Goal: Task Accomplishment & Management: Use online tool/utility

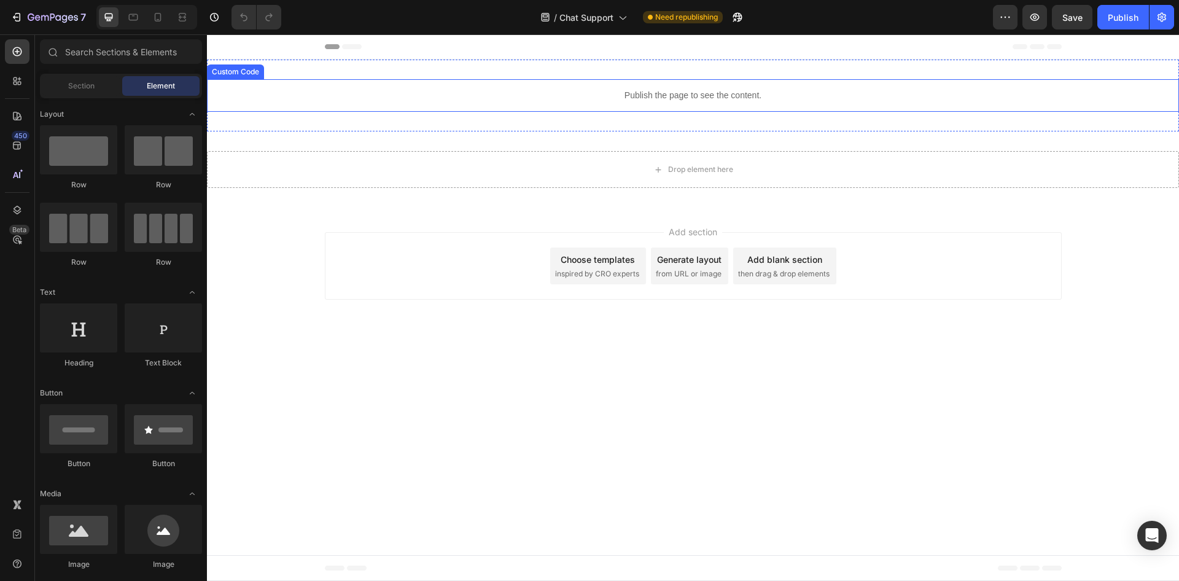
click at [653, 95] on p "Publish the page to see the content." at bounding box center [693, 95] width 972 height 13
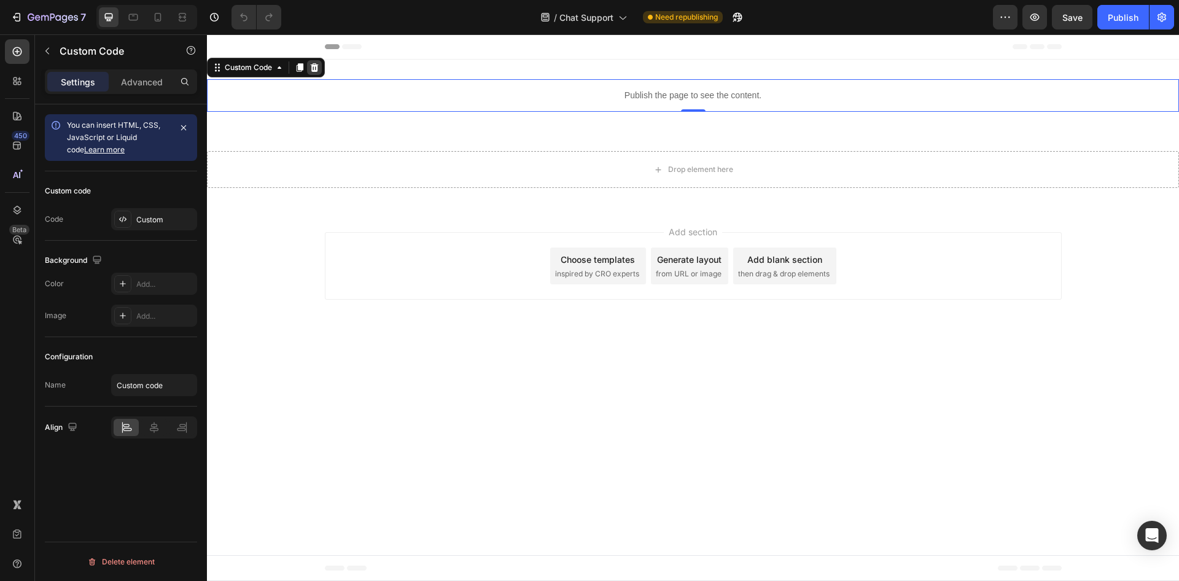
click at [314, 66] on icon at bounding box center [315, 67] width 8 height 9
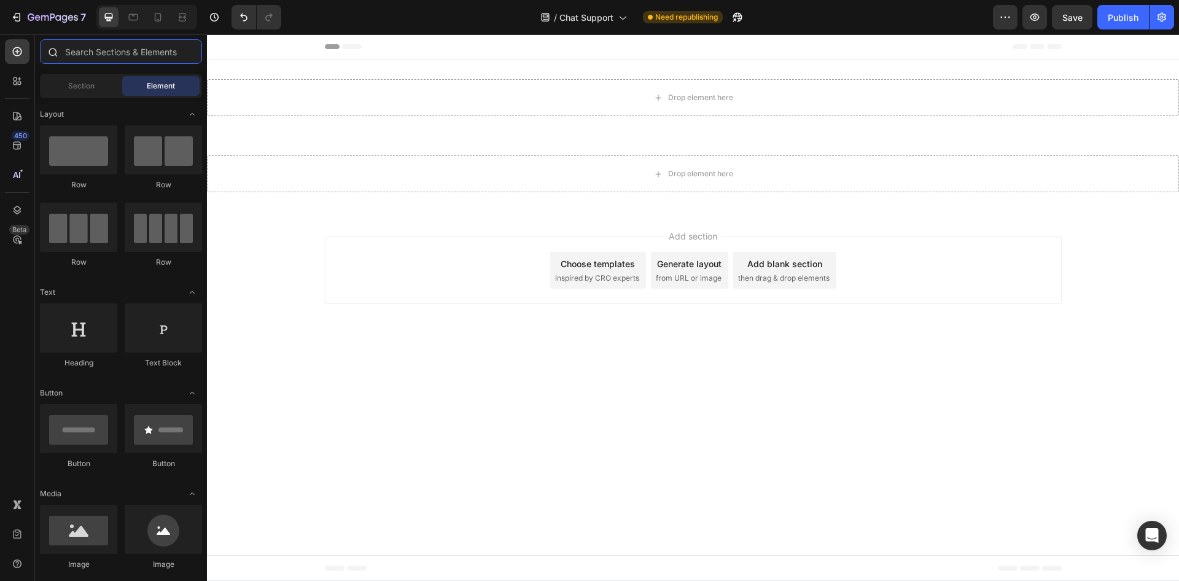
click at [117, 47] on input "text" at bounding box center [121, 51] width 162 height 25
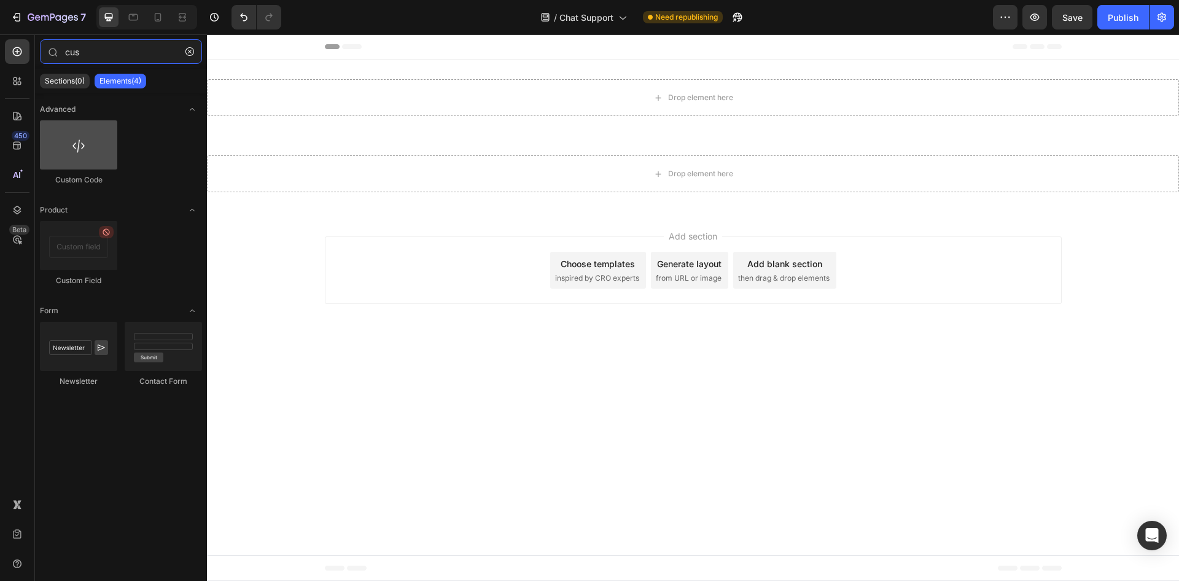
type input "cus"
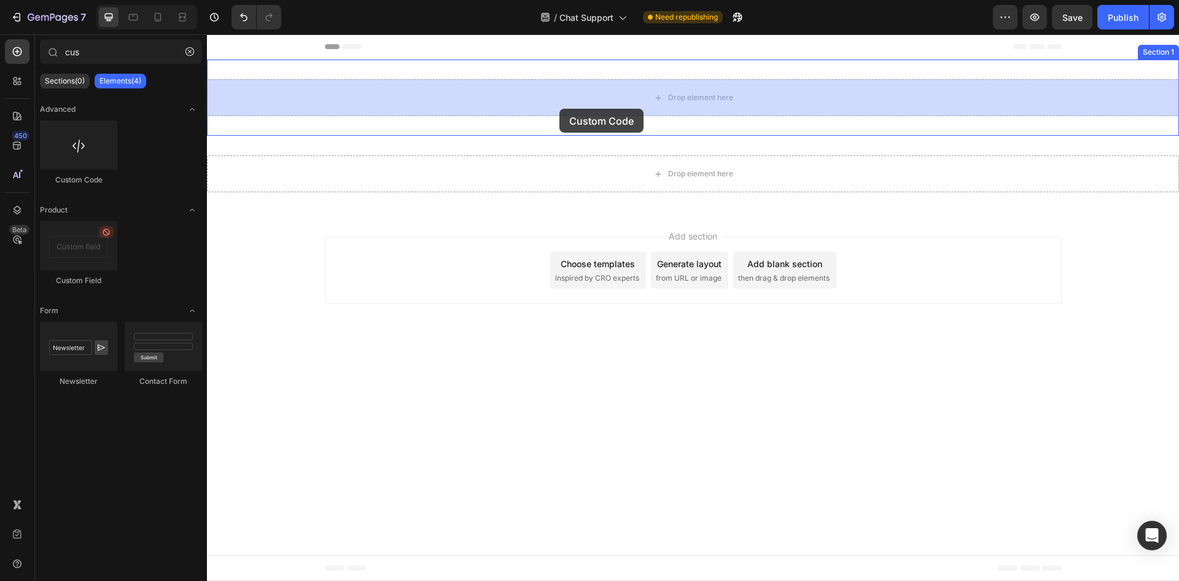
drag, startPoint x: 298, startPoint y: 161, endPoint x: 561, endPoint y: 105, distance: 269.4
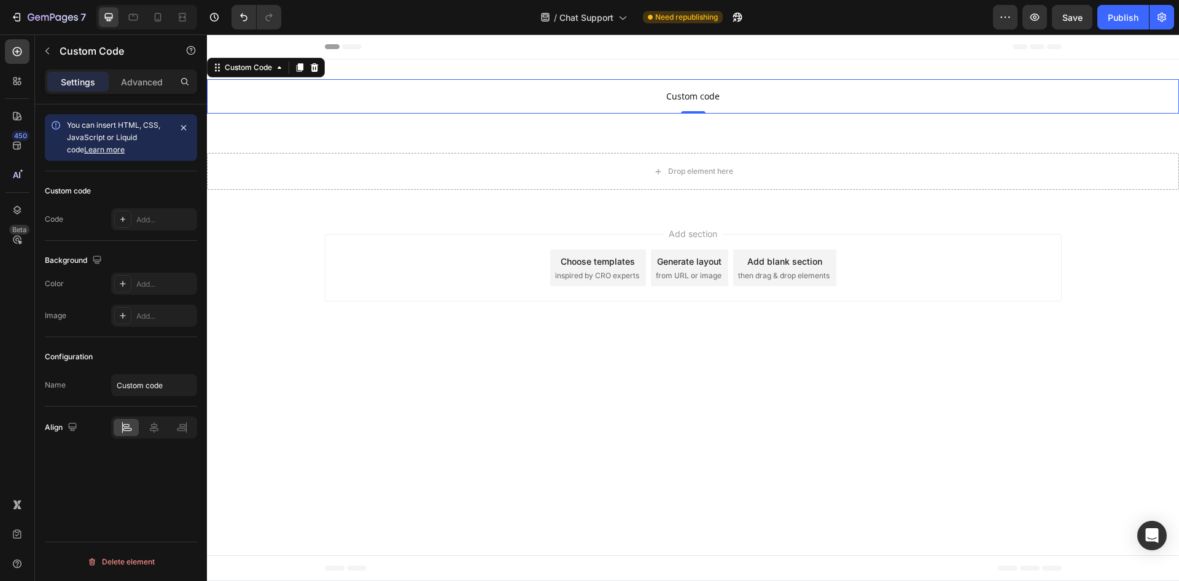
click at [481, 93] on span "Custom code" at bounding box center [693, 96] width 972 height 15
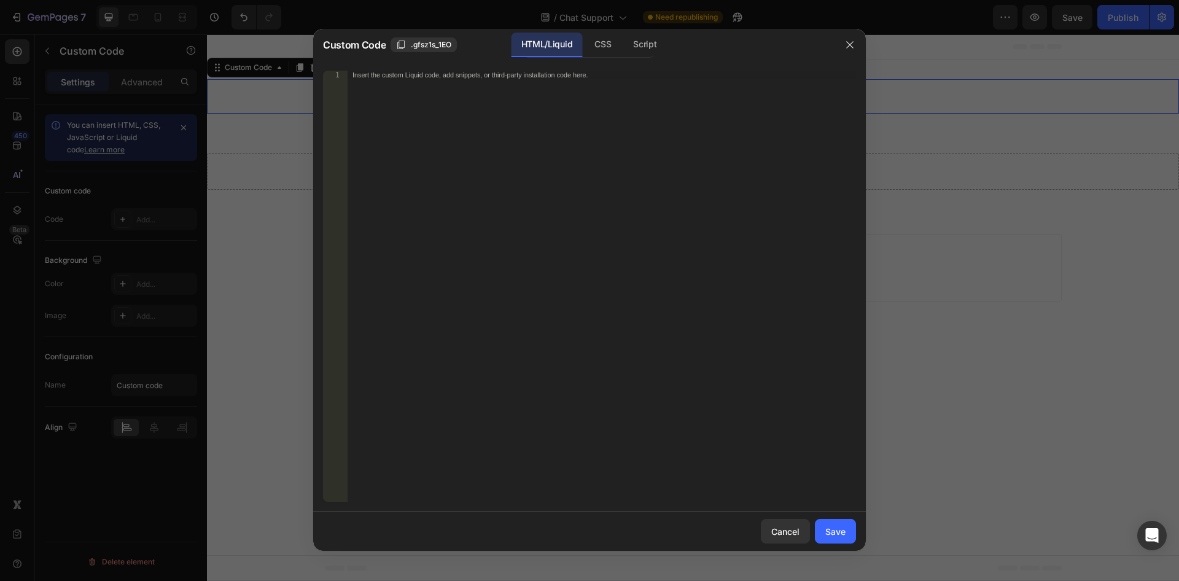
click at [485, 90] on div "Insert the custom Liquid code, add snippets, or third-party installation code h…" at bounding box center [601, 295] width 508 height 448
type textarea "<link href="[URL][DOMAIN_NAME][PERSON_NAME]" rel="stylesheet">"
click at [631, 44] on div "Script" at bounding box center [644, 45] width 43 height 25
click at [545, 206] on div "Insert the Javascript code to add interaction and animation to your content her…" at bounding box center [601, 295] width 508 height 448
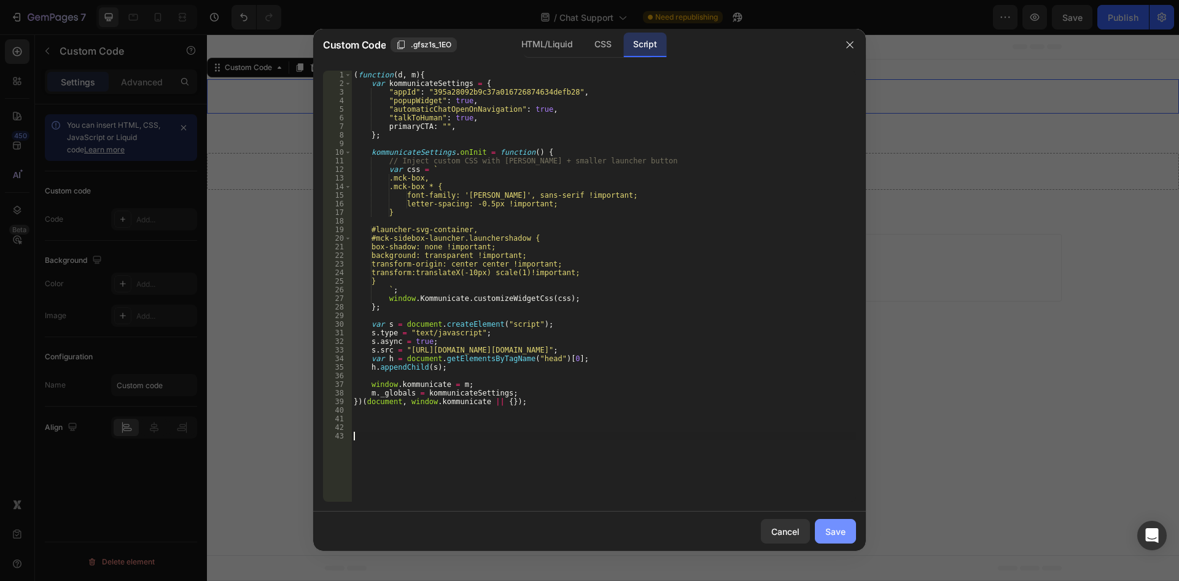
click at [844, 526] on div "Save" at bounding box center [835, 531] width 20 height 13
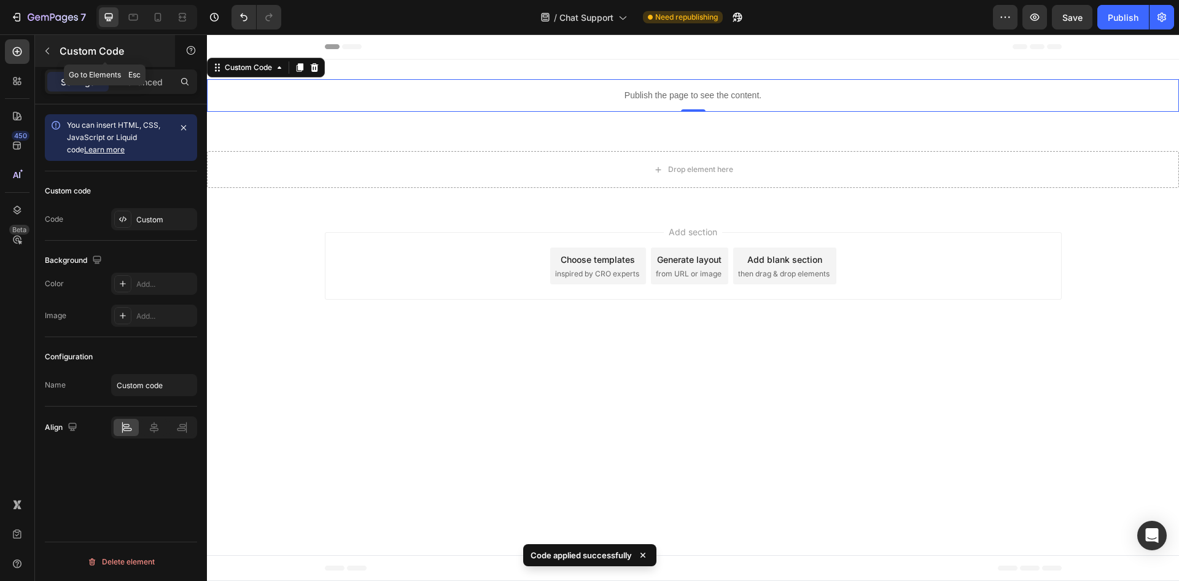
click at [47, 37] on div "Custom Code" at bounding box center [105, 51] width 140 height 32
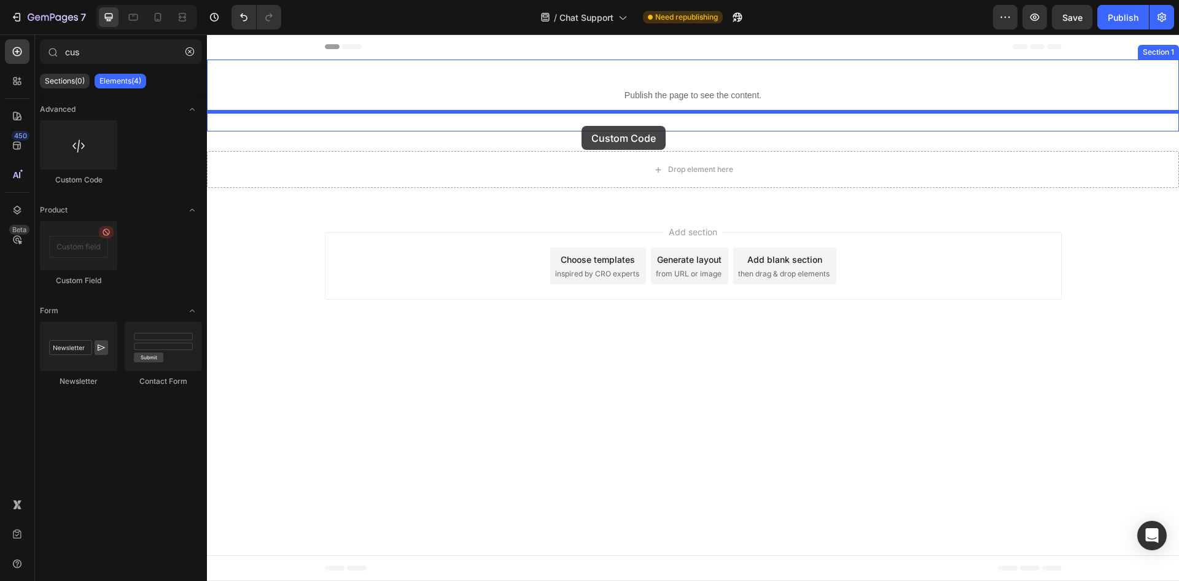
drag, startPoint x: 306, startPoint y: 176, endPoint x: 581, endPoint y: 126, distance: 280.1
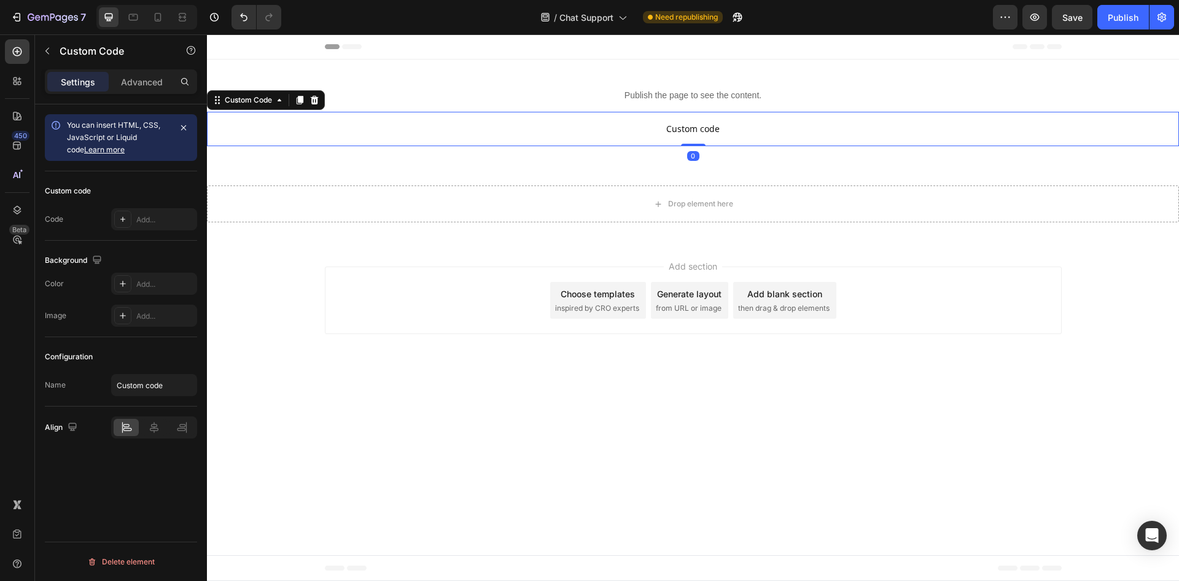
click at [658, 125] on span "Custom code" at bounding box center [693, 129] width 972 height 15
click at [732, 125] on span "Custom code" at bounding box center [693, 129] width 972 height 15
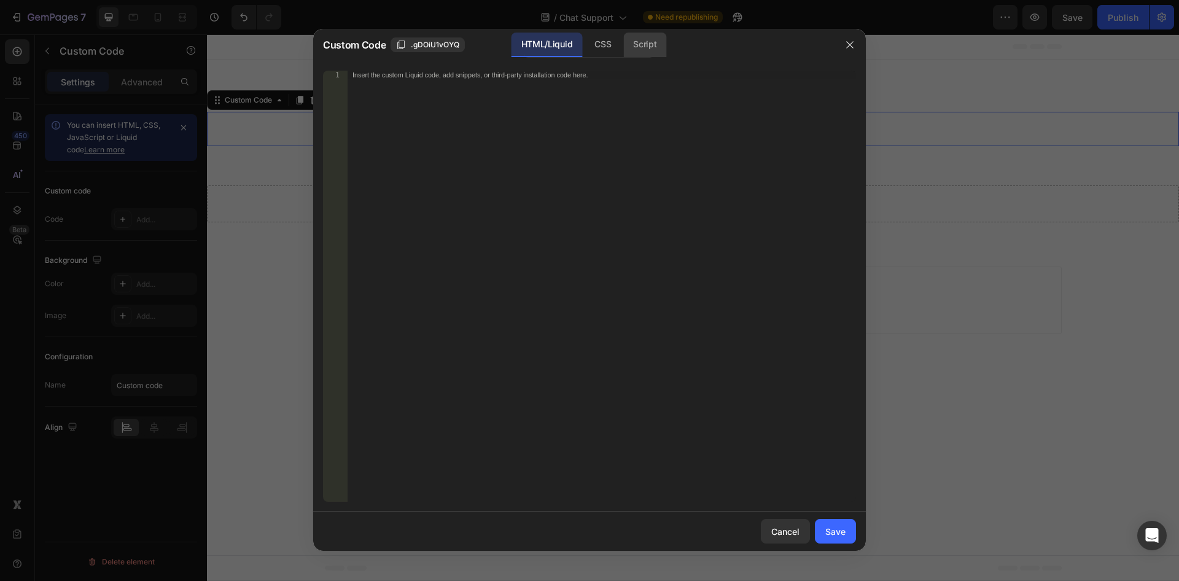
click at [634, 40] on div "Script" at bounding box center [644, 45] width 43 height 25
click at [546, 269] on div "Insert the Javascript code to add interaction and animation to your content her…" at bounding box center [601, 295] width 508 height 448
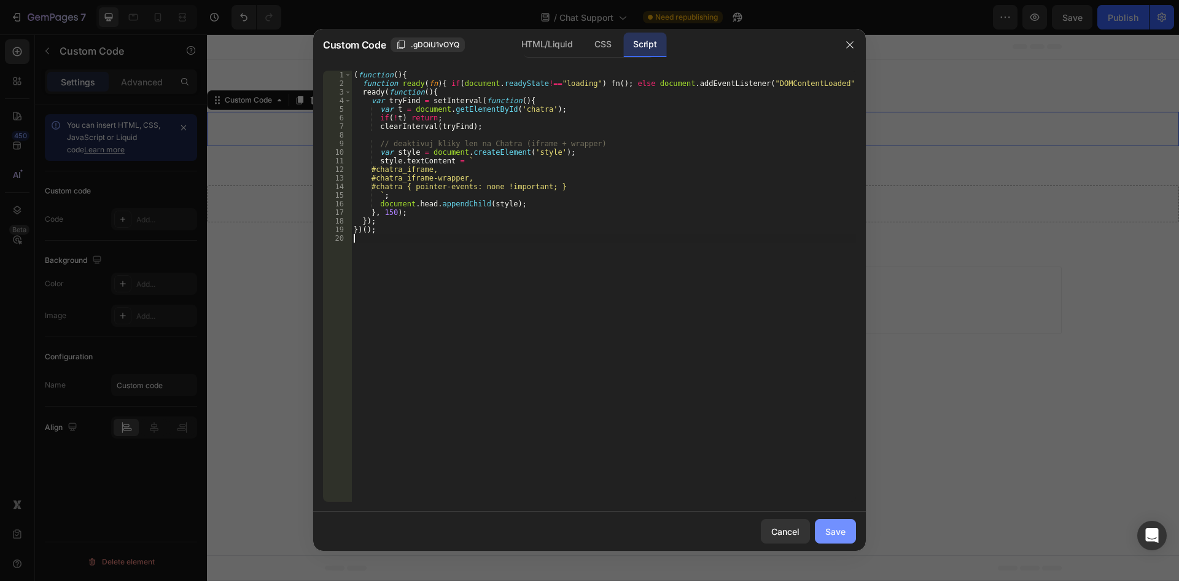
click at [845, 521] on button "Save" at bounding box center [835, 531] width 41 height 25
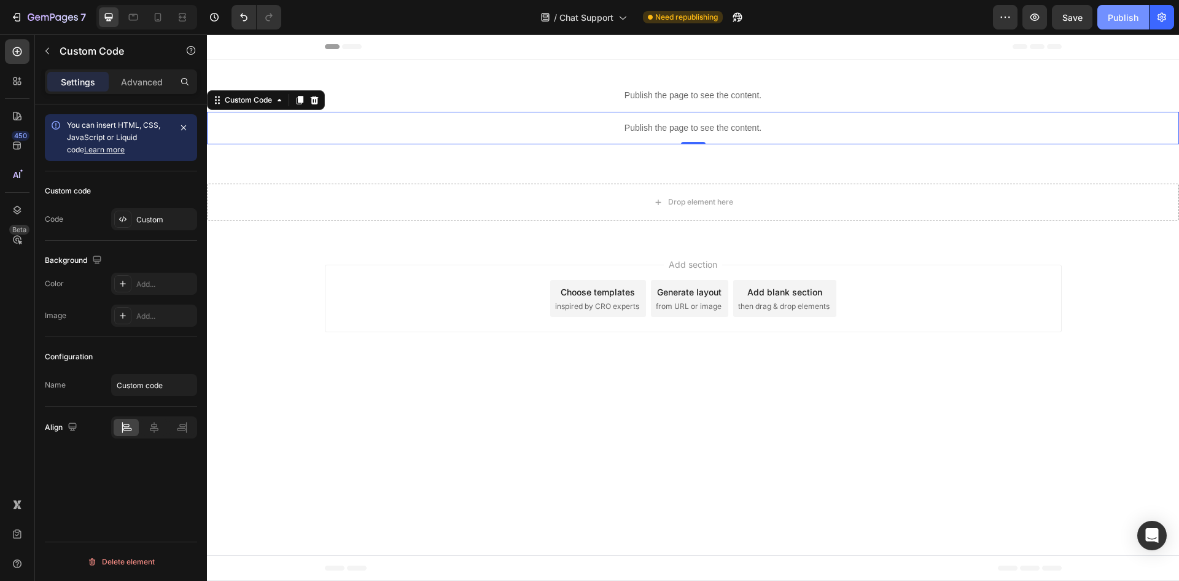
click at [1111, 18] on div "Publish" at bounding box center [1123, 17] width 31 height 13
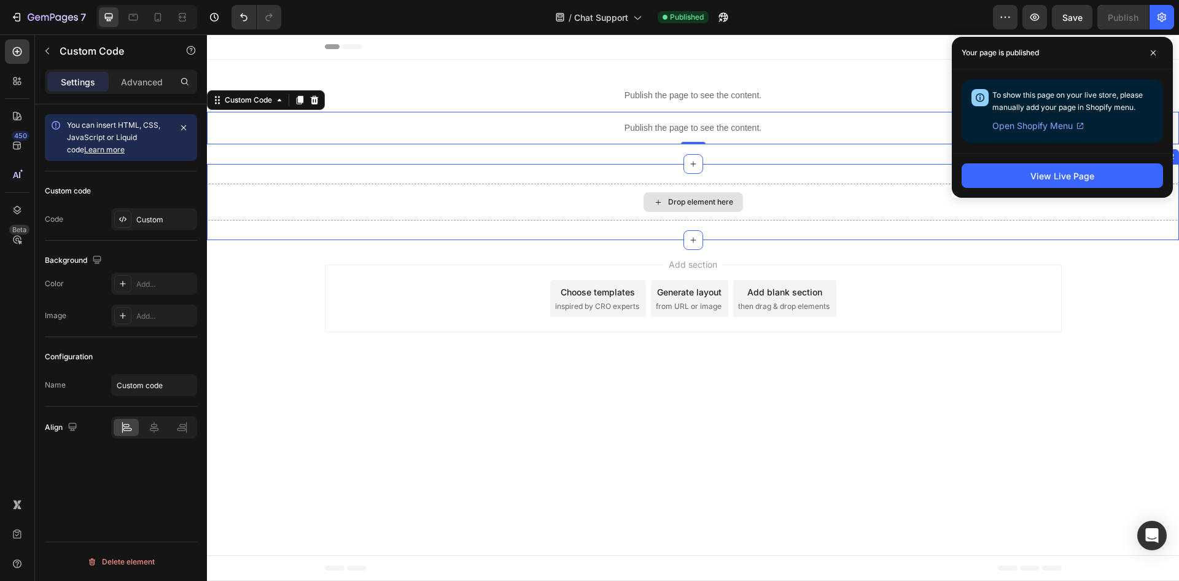
click at [618, 204] on div "Drop element here" at bounding box center [693, 202] width 972 height 37
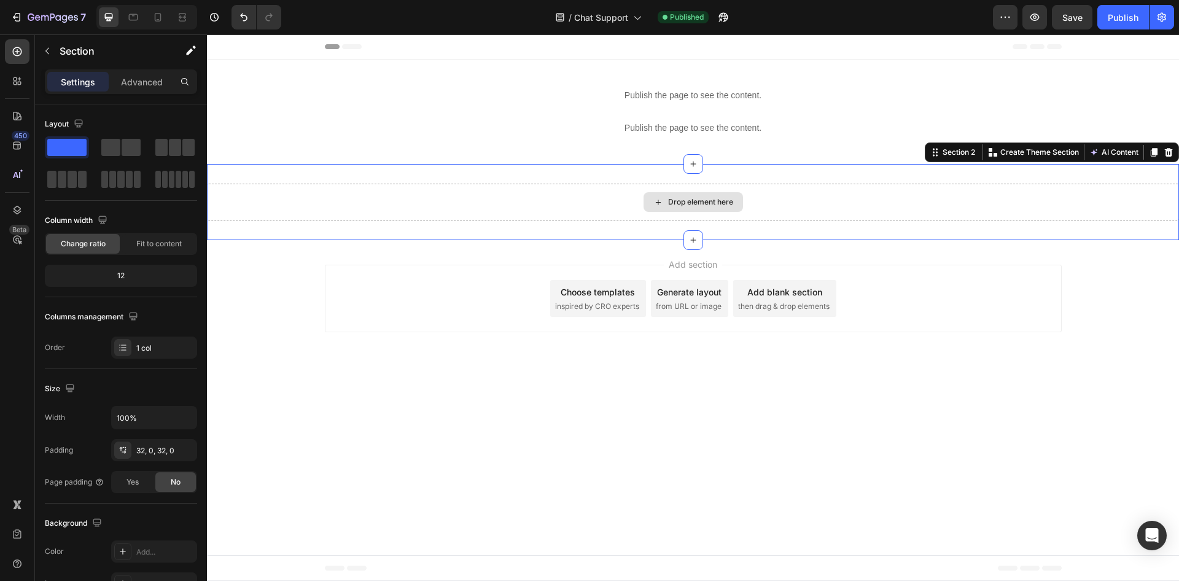
click at [618, 205] on div "Drop element here" at bounding box center [693, 202] width 972 height 37
click at [648, 99] on p "Publish the page to see the content." at bounding box center [693, 95] width 972 height 13
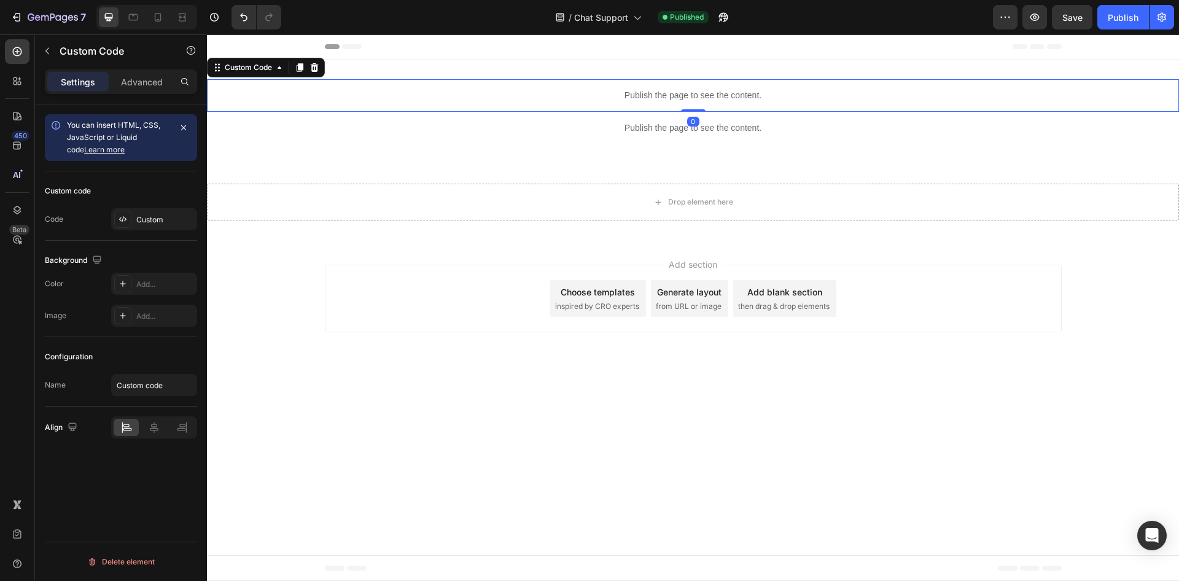
click at [648, 99] on p "Publish the page to see the content." at bounding box center [693, 95] width 972 height 13
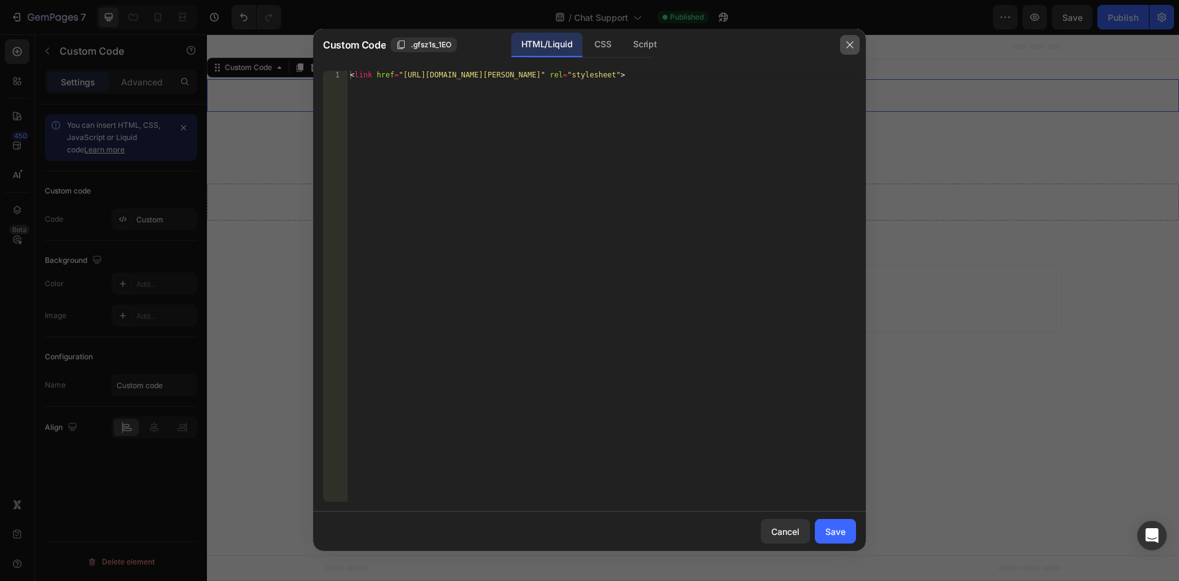
click at [845, 41] on icon "button" at bounding box center [850, 45] width 10 height 10
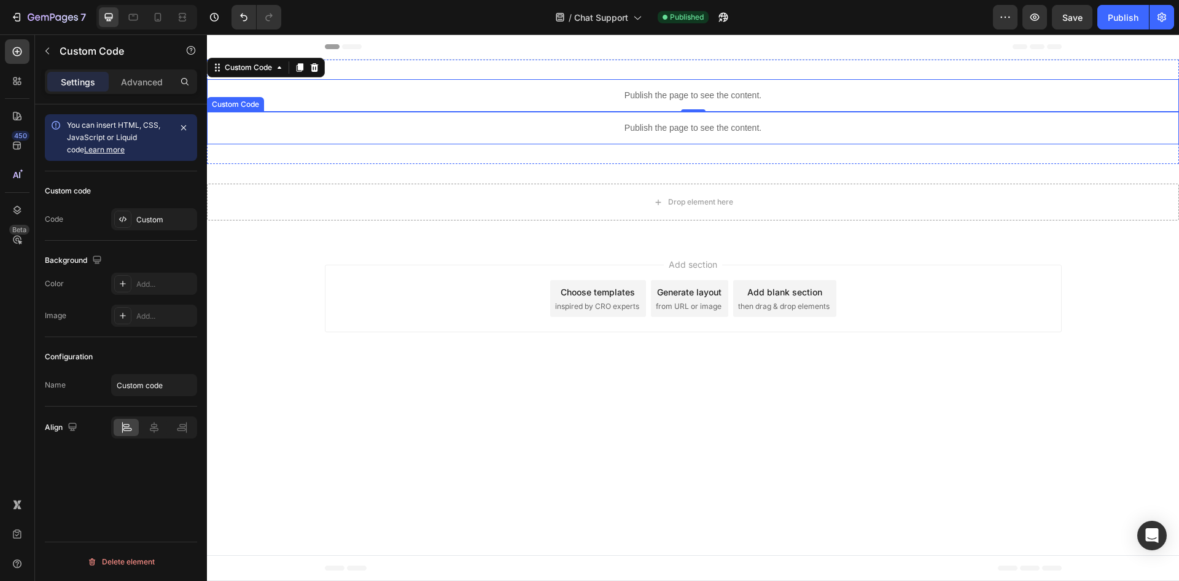
click at [664, 128] on p "Publish the page to see the content." at bounding box center [693, 128] width 972 height 13
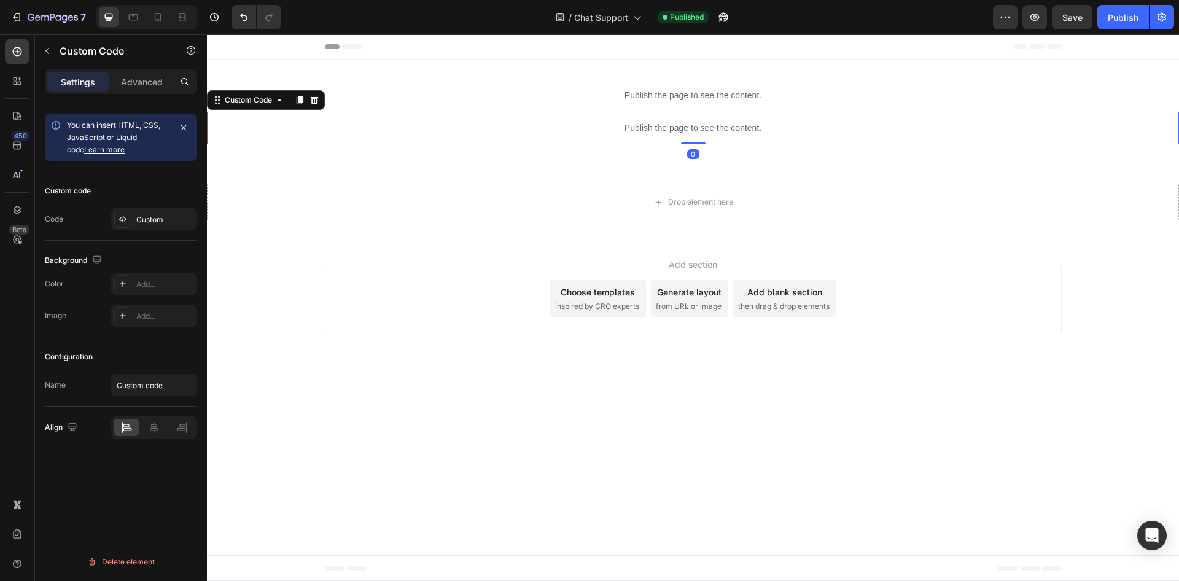
click at [664, 128] on p "Publish the page to see the content." at bounding box center [693, 128] width 972 height 13
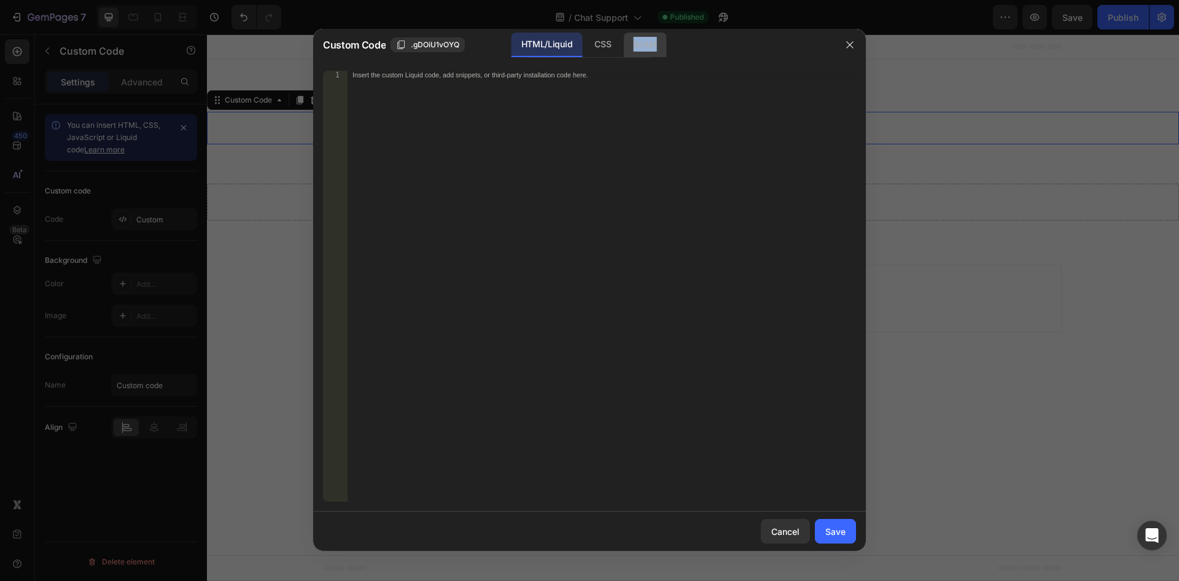
click at [666, 39] on div "HTML/Liquid CSS Script" at bounding box center [705, 45] width 255 height 25
click at [655, 44] on div "Script" at bounding box center [644, 45] width 43 height 25
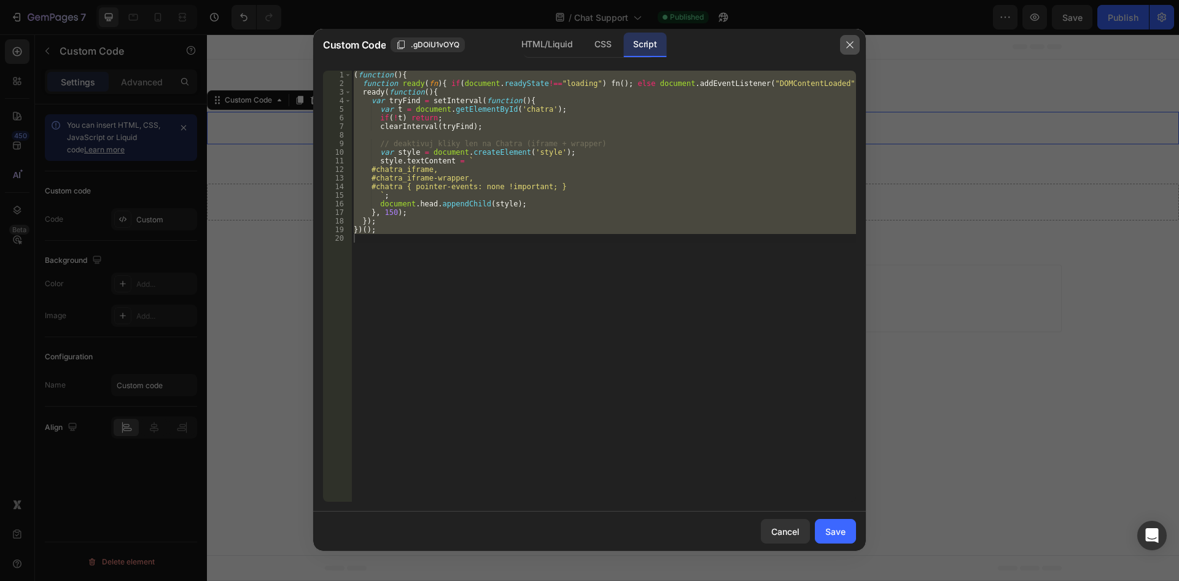
click at [847, 44] on icon "button" at bounding box center [850, 45] width 10 height 10
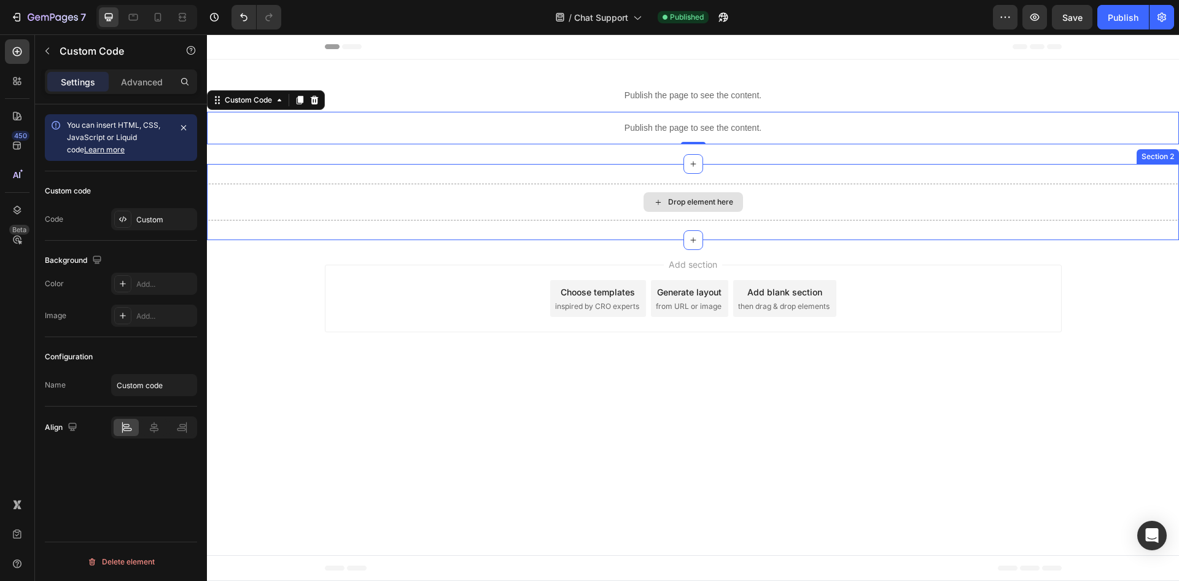
click at [548, 185] on div "Drop element here" at bounding box center [693, 202] width 972 height 37
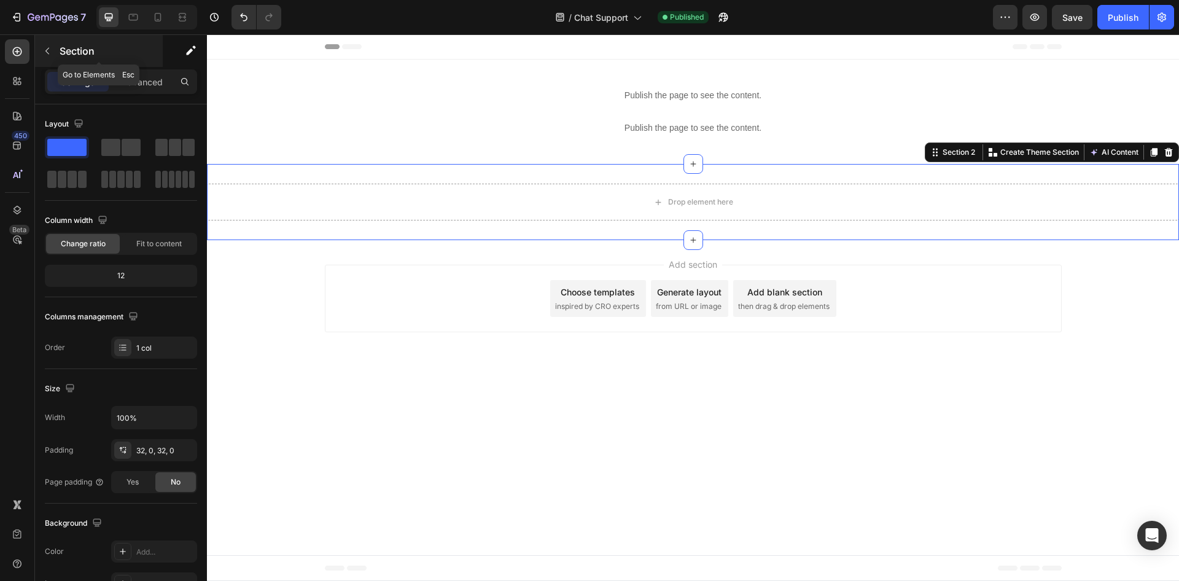
click at [46, 49] on icon "button" at bounding box center [47, 51] width 10 height 10
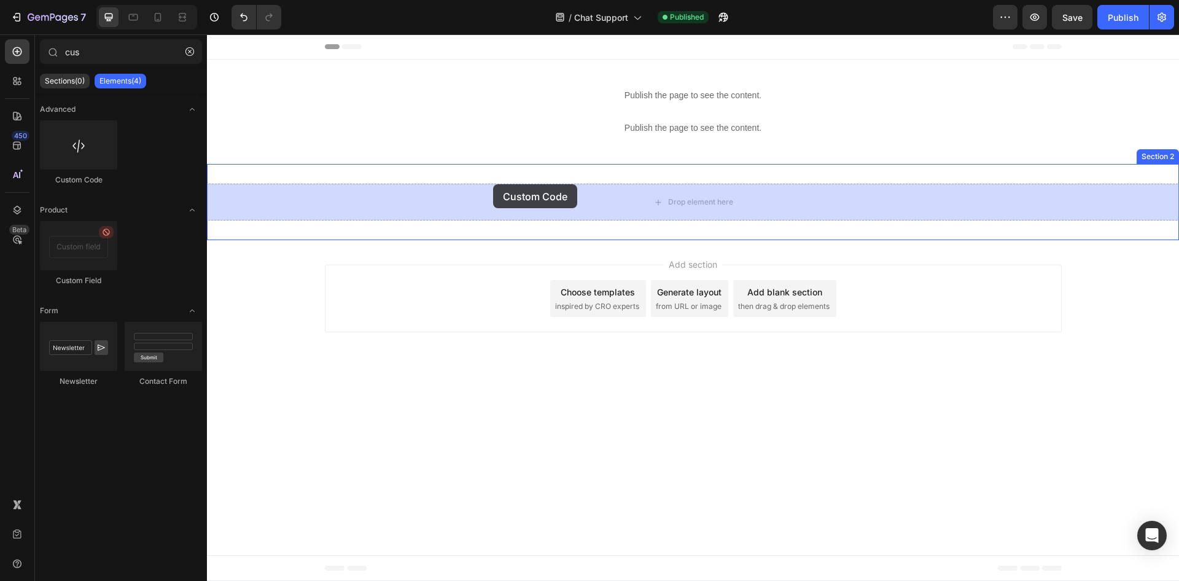
drag, startPoint x: 406, startPoint y: 207, endPoint x: 493, endPoint y: 184, distance: 90.1
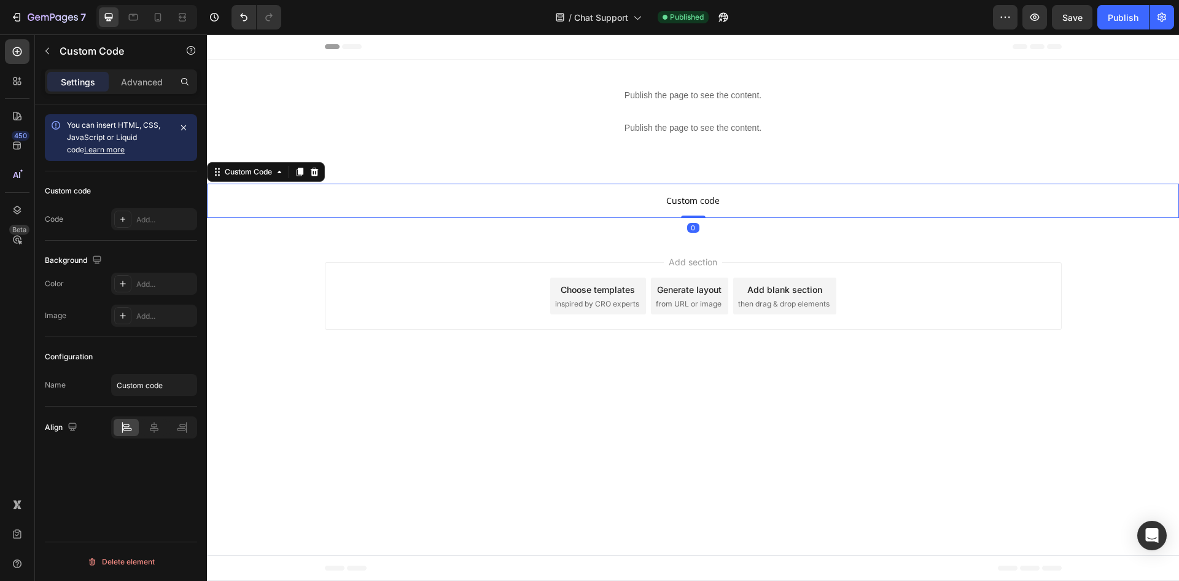
click at [602, 190] on p "Custom code" at bounding box center [693, 201] width 972 height 34
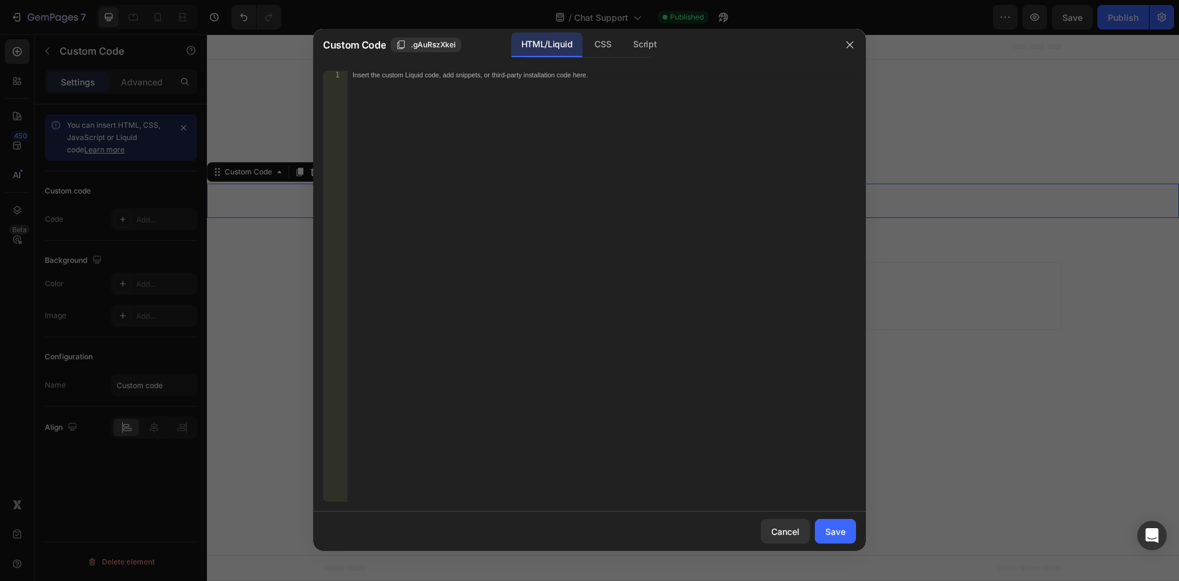
click at [652, 65] on div "1 Insert the custom Liquid code, add snippets, or third-party installation code…" at bounding box center [589, 286] width 553 height 451
click at [653, 51] on div "Script" at bounding box center [644, 45] width 43 height 25
click at [631, 53] on div "Script" at bounding box center [644, 45] width 43 height 25
click at [526, 103] on div "Insert the Javascript code to add interaction and animation to your content her…" at bounding box center [601, 295] width 508 height 448
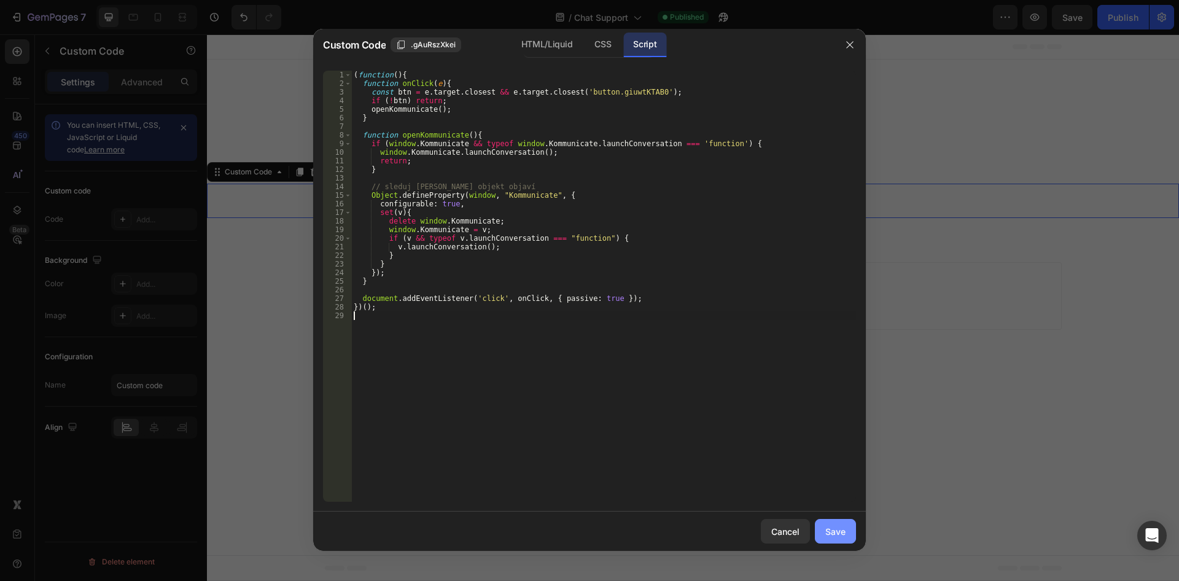
click at [839, 528] on div "Save" at bounding box center [835, 531] width 20 height 13
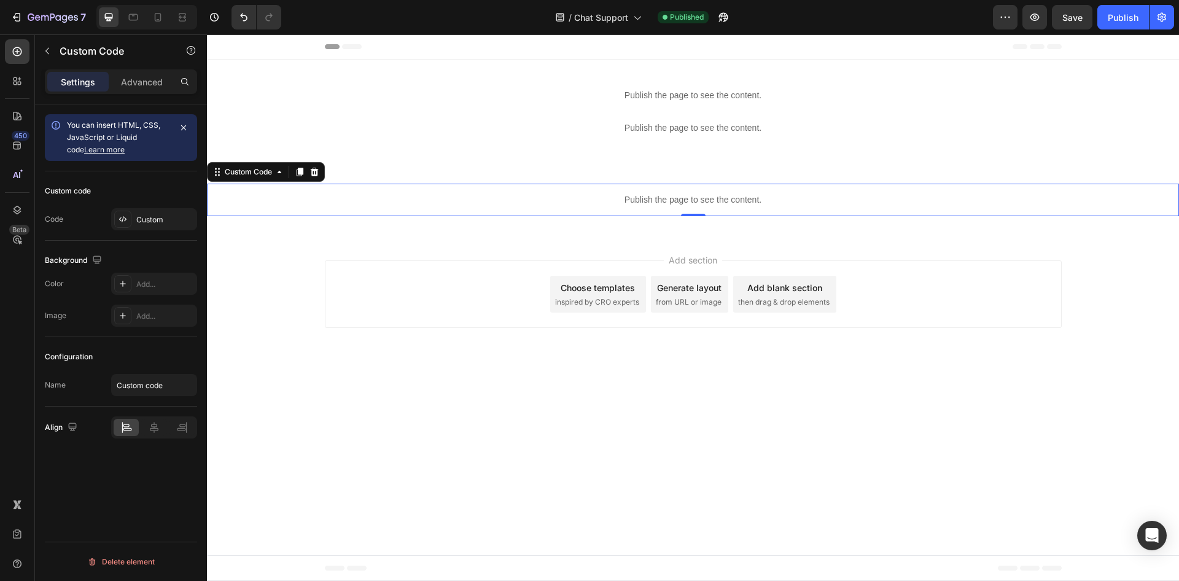
click at [1095, 16] on div "Preview Save Publish" at bounding box center [1083, 17] width 181 height 25
click at [1103, 14] on button "Publish" at bounding box center [1123, 17] width 52 height 25
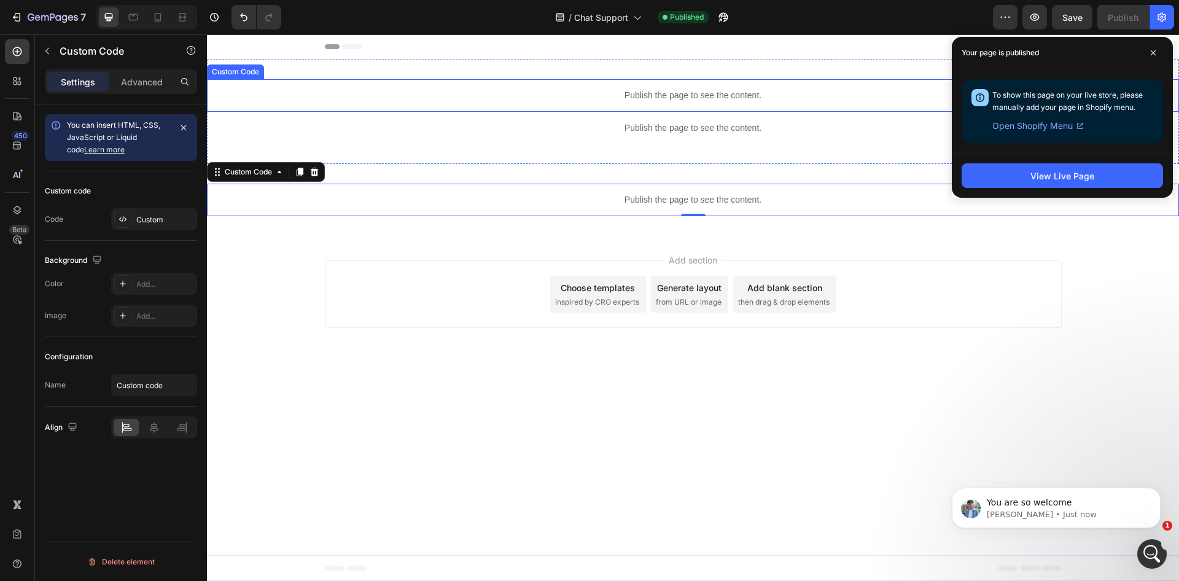
click at [625, 95] on p "Publish the page to see the content." at bounding box center [693, 95] width 972 height 13
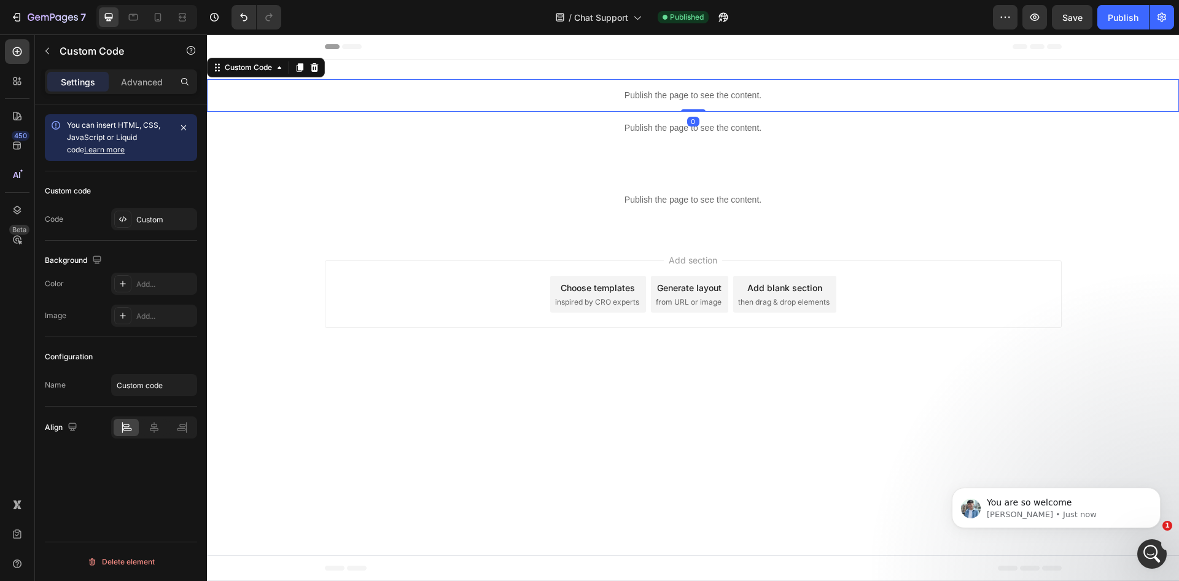
click at [624, 95] on p "Publish the page to see the content." at bounding box center [693, 95] width 972 height 13
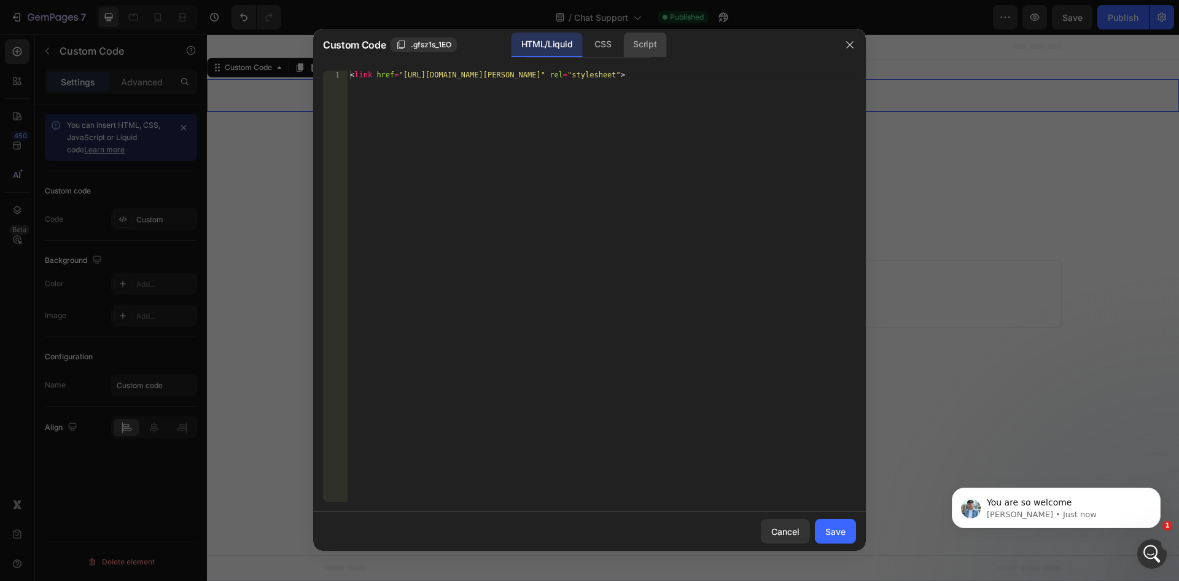
click at [642, 40] on div "Script" at bounding box center [644, 45] width 43 height 25
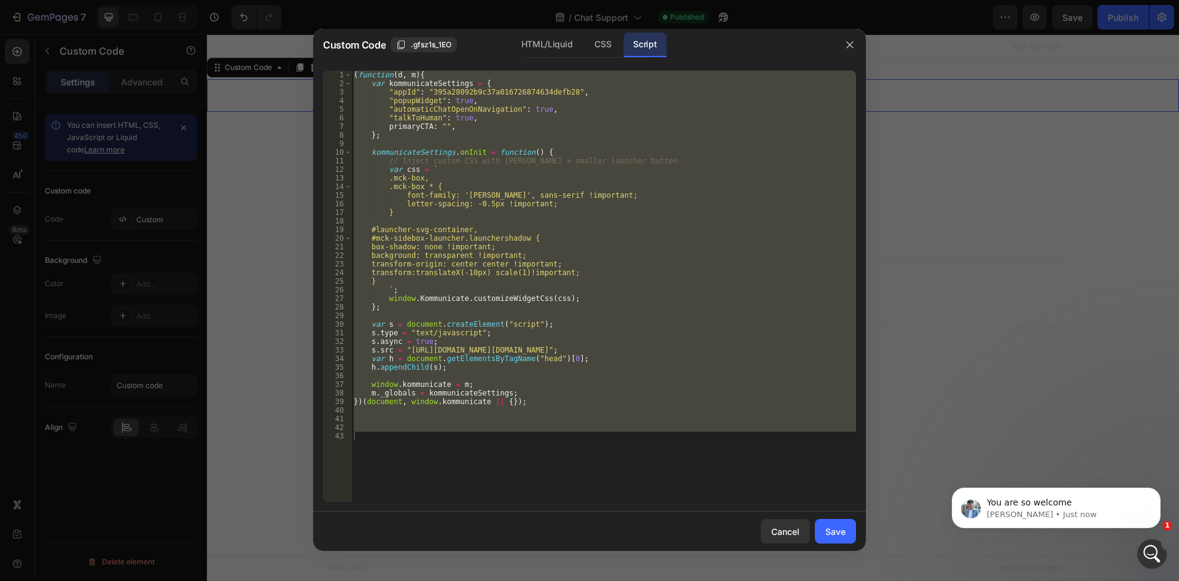
click at [519, 314] on div "( function ( d , m ) { var kommunicateSettings = { "appId" : "395a28092b9c37a01…" at bounding box center [603, 286] width 505 height 431
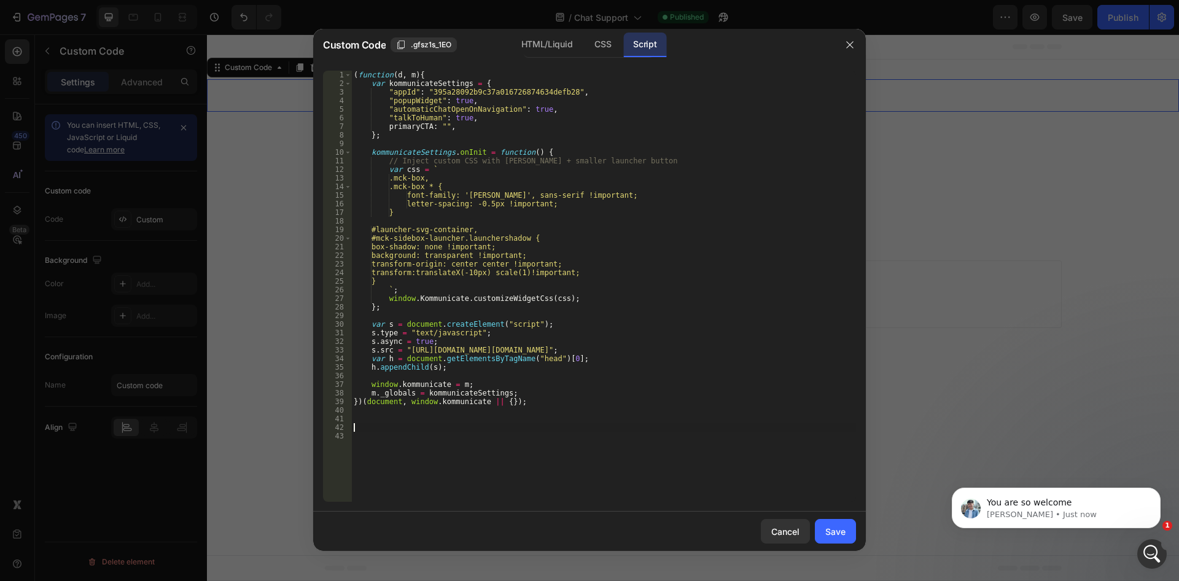
drag, startPoint x: 551, startPoint y: 414, endPoint x: 80, endPoint y: -53, distance: 662.9
click at [351, 71] on div "( function ( d , m ) { var kommunicateSettings = { "appId" : "395a28092b9c37a01…" at bounding box center [603, 286] width 505 height 431
type textarea "(function(d, m){ var kommunicateSettings = {"
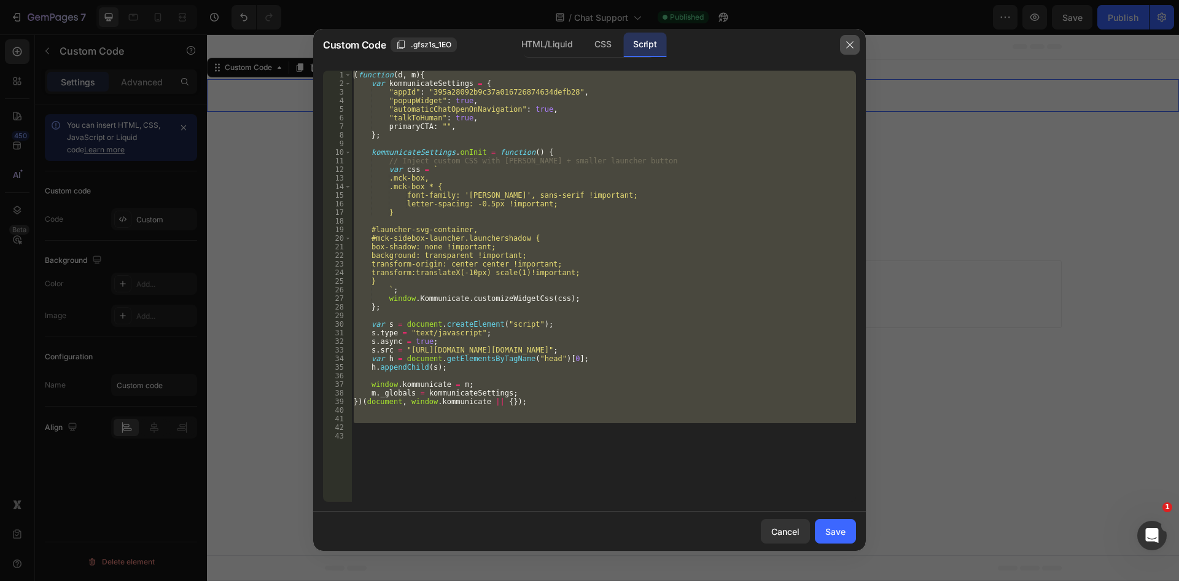
click at [847, 50] on button "button" at bounding box center [850, 45] width 20 height 20
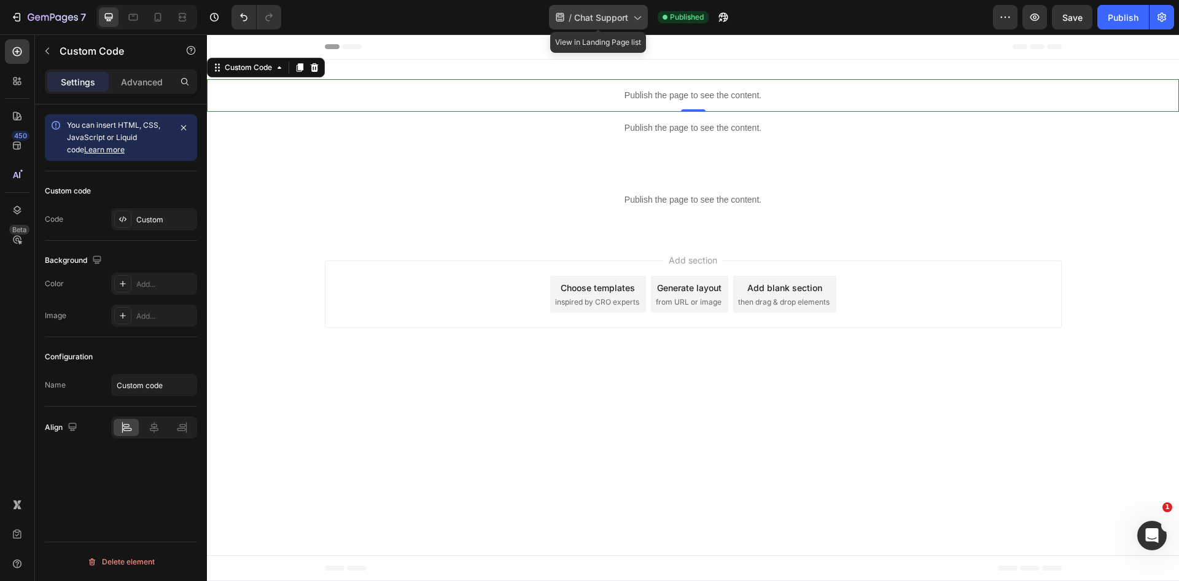
click at [606, 18] on span "Chat Support" at bounding box center [601, 17] width 54 height 13
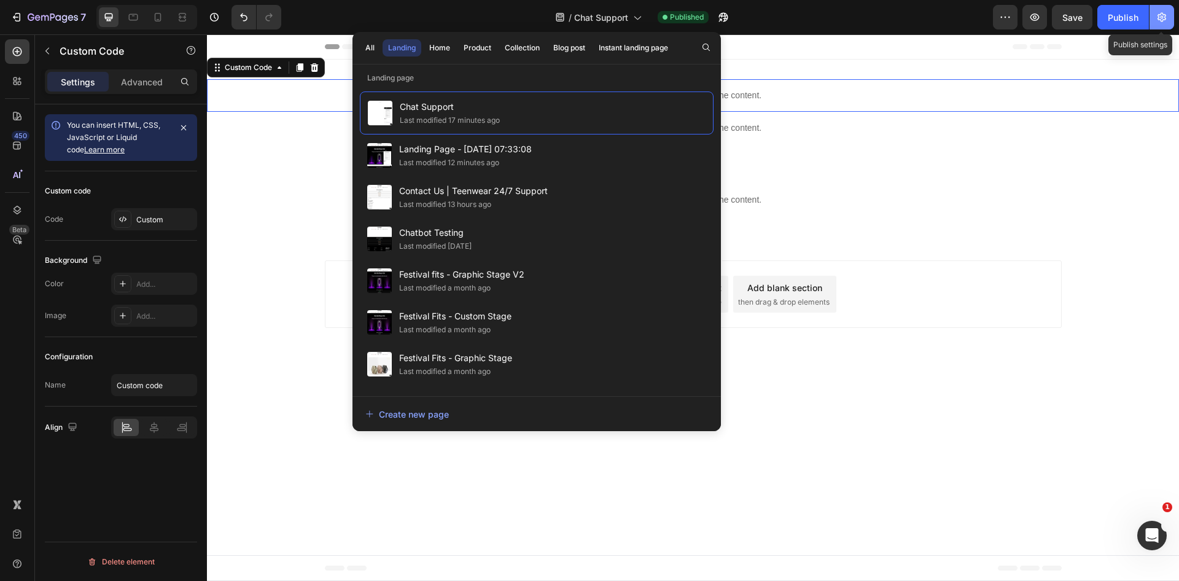
click at [1157, 23] on icon "button" at bounding box center [1161, 17] width 12 height 12
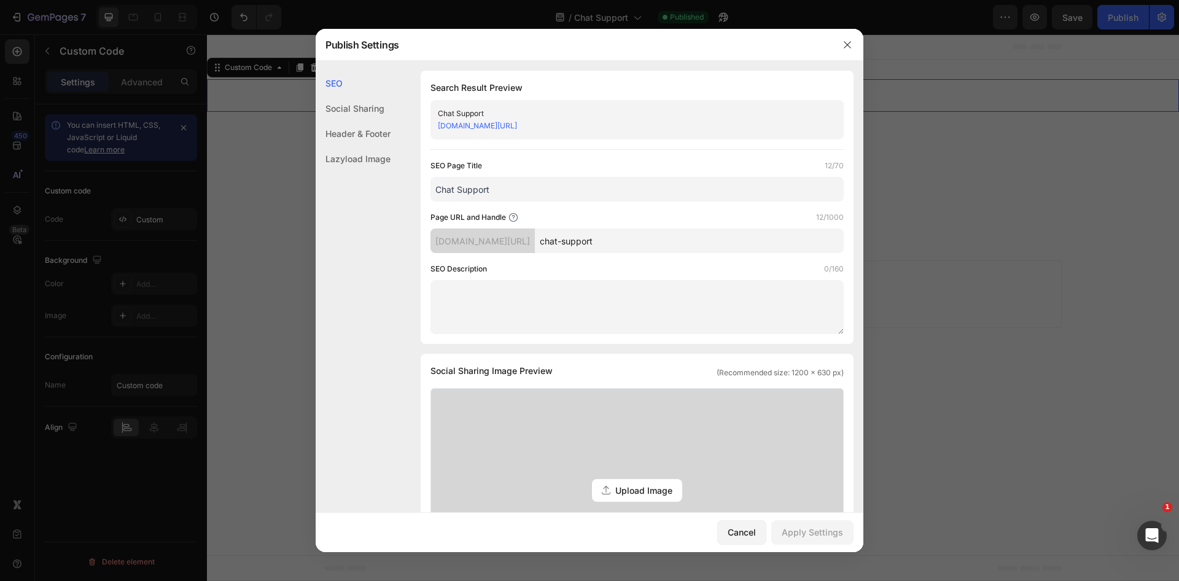
click at [666, 245] on input "chat-support" at bounding box center [689, 240] width 309 height 25
click at [491, 107] on div "Chat Support teenwear-eu.myshopify.com/pages/chat-support" at bounding box center [636, 119] width 413 height 39
click at [497, 190] on input "Chat Support" at bounding box center [636, 189] width 413 height 25
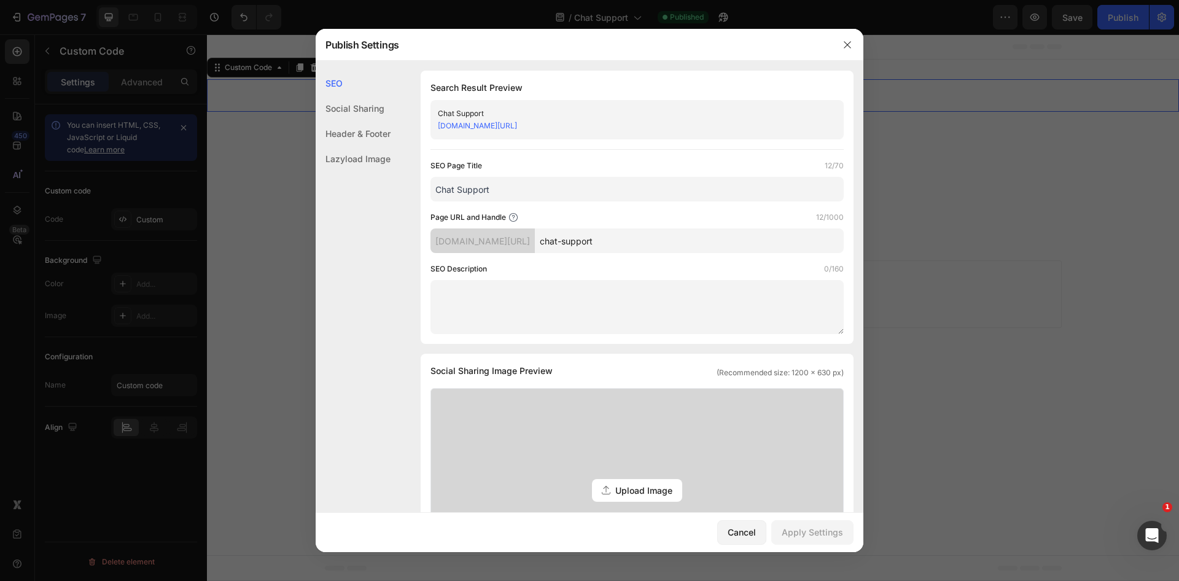
click at [497, 190] on input "Chat Support" at bounding box center [636, 189] width 413 height 25
type input "SUPPORT CENTER"
click at [813, 526] on div "Apply Settings" at bounding box center [812, 532] width 61 height 13
drag, startPoint x: 852, startPoint y: 50, endPoint x: 643, endPoint y: 18, distance: 210.6
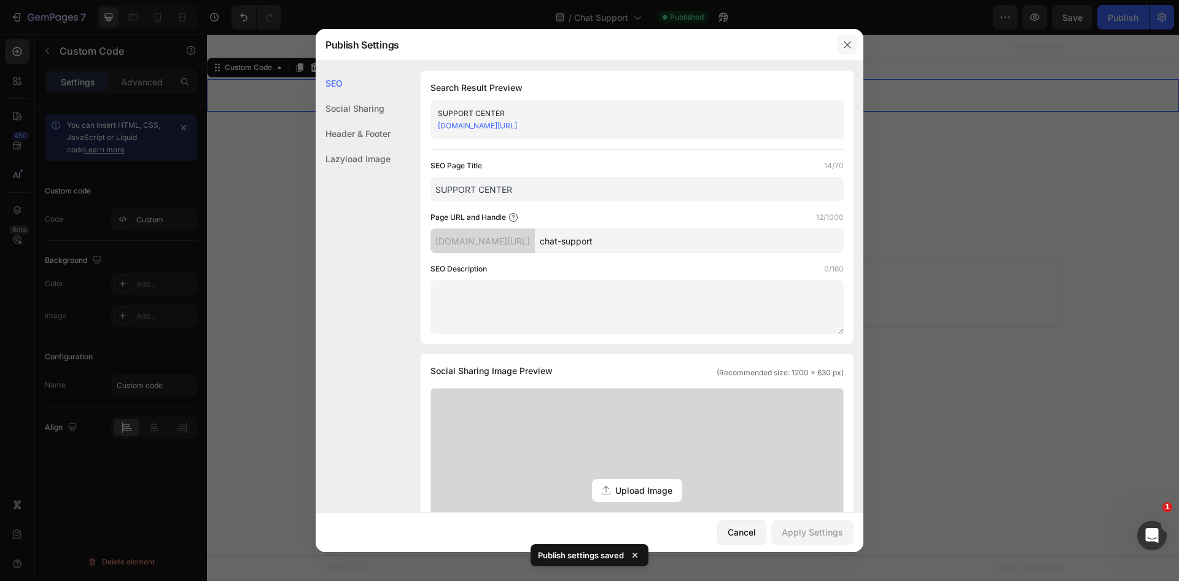
click at [852, 50] on button "button" at bounding box center [847, 45] width 20 height 20
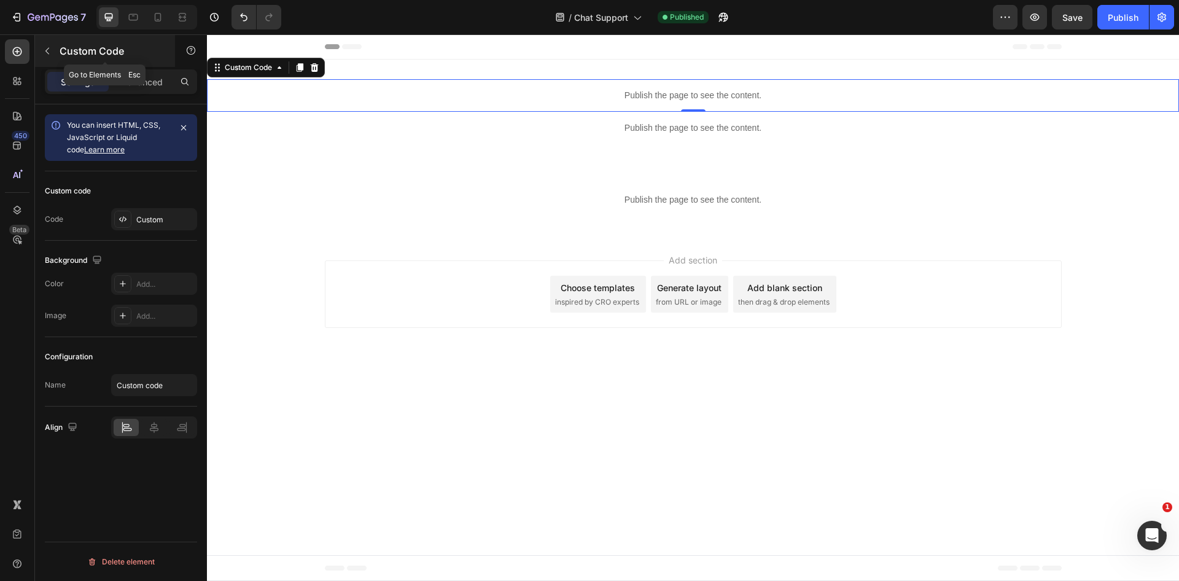
click at [47, 51] on icon "button" at bounding box center [47, 51] width 10 height 10
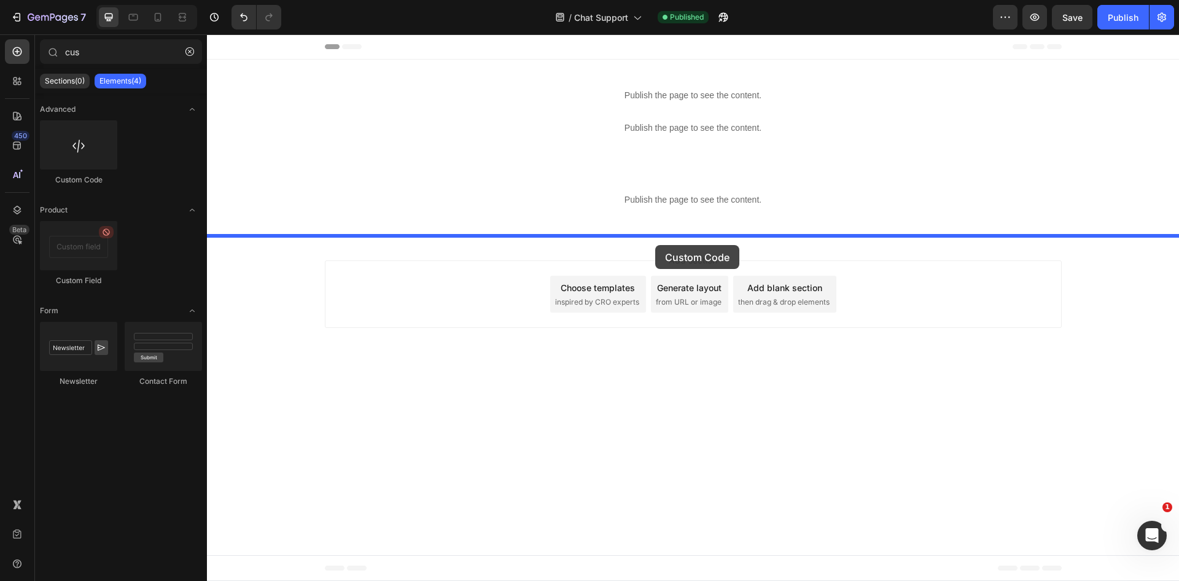
drag, startPoint x: 290, startPoint y: 183, endPoint x: 655, endPoint y: 240, distance: 369.7
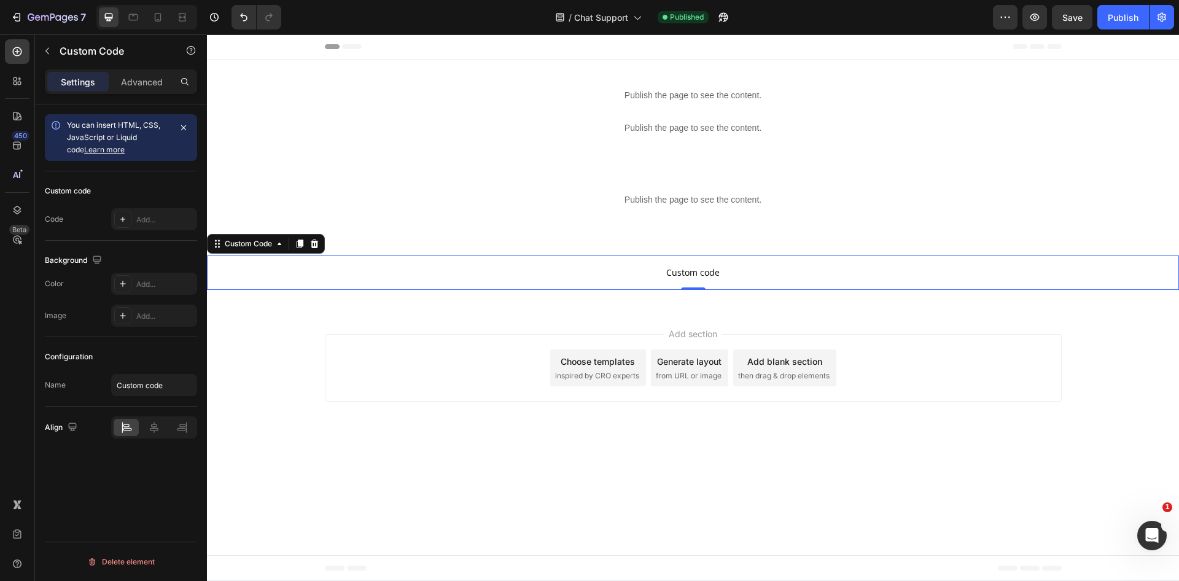
click at [666, 268] on span "Custom code" at bounding box center [693, 272] width 972 height 15
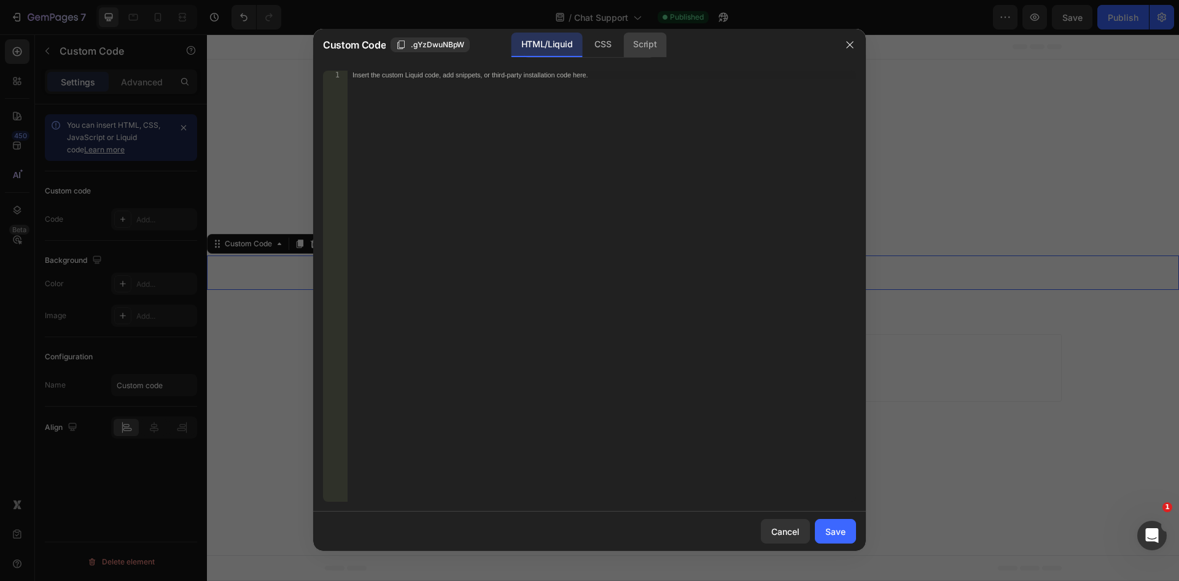
click at [636, 42] on div "Script" at bounding box center [644, 45] width 43 height 25
click at [483, 111] on div "Insert the Javascript code to add interaction and animation to your content her…" at bounding box center [601, 295] width 508 height 448
paste textarea "<script>"
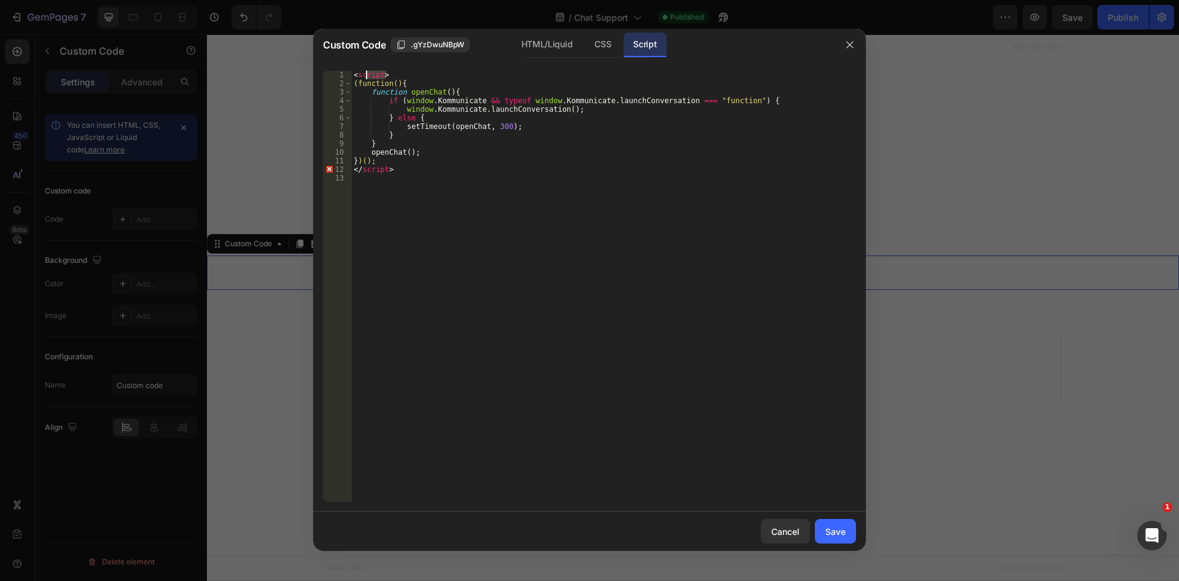
drag, startPoint x: 403, startPoint y: 74, endPoint x: 332, endPoint y: 75, distance: 71.2
click at [351, 75] on div "< script > (function() { function openChat ( ) { if ( window . Kommunicate && t…" at bounding box center [603, 286] width 505 height 431
type textarea "<script>"
drag, startPoint x: 390, startPoint y: 171, endPoint x: 351, endPoint y: 168, distance: 40.0
click at [351, 168] on div "( function ( ) { function openChat ( ) { if ( window . Kommunicate && typeof wi…" at bounding box center [603, 286] width 505 height 431
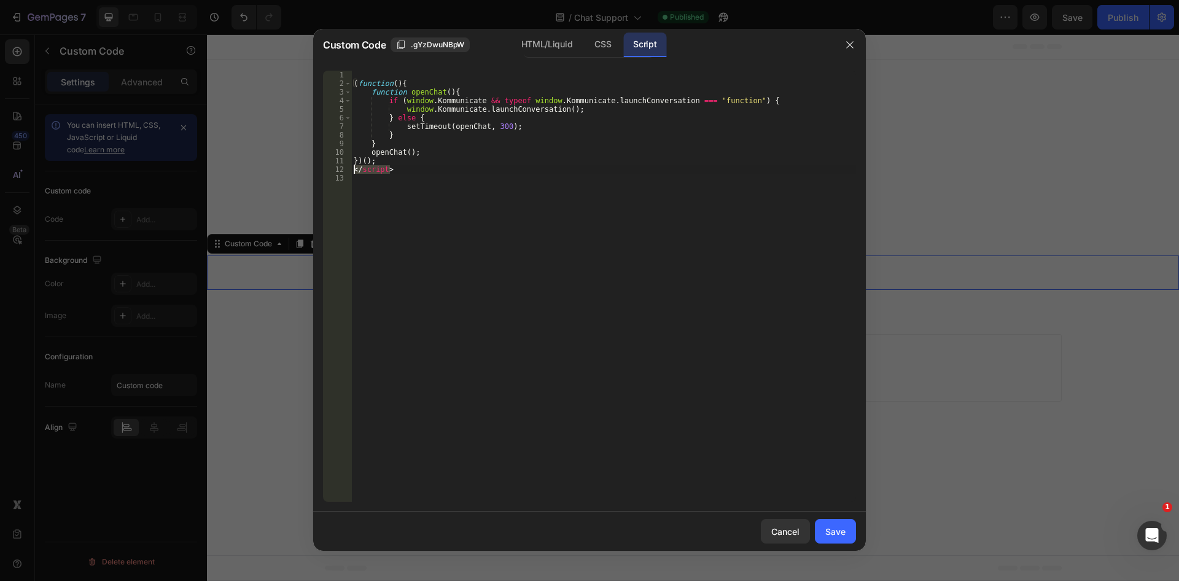
type textarea "</script>"
click at [353, 85] on div "( function ( ) { function openChat ( ) { if ( window . Kommunicate && typeof wi…" at bounding box center [603, 295] width 505 height 448
type textarea "(function(){"
click at [353, 85] on div "( function ( ) { function openChat ( ) { if ( window . Kommunicate && typeof wi…" at bounding box center [603, 295] width 505 height 448
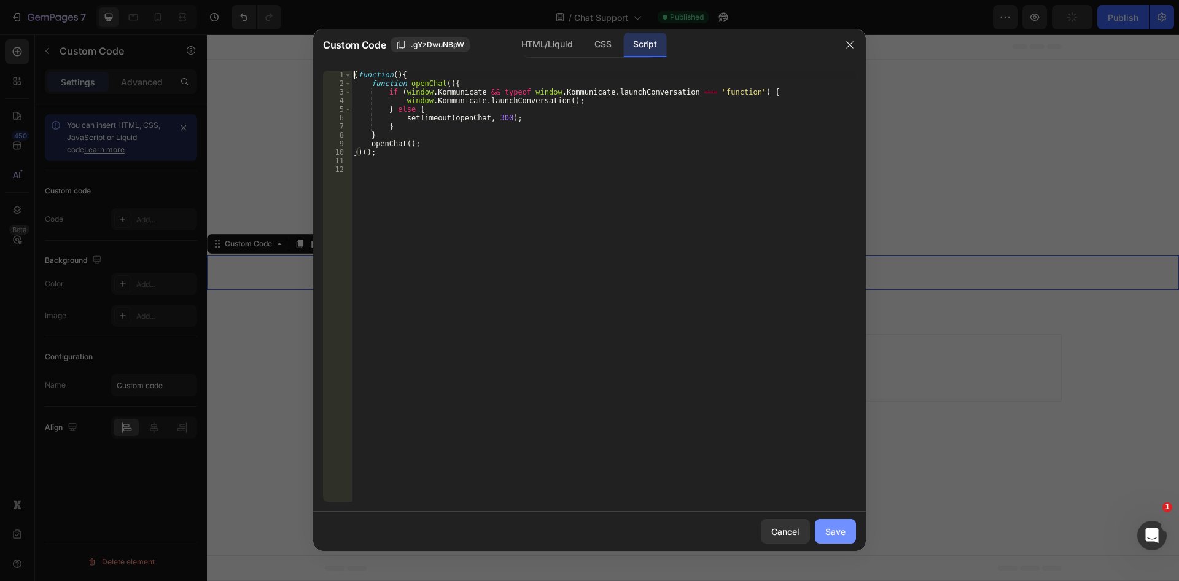
click at [834, 531] on div "Save" at bounding box center [835, 531] width 20 height 13
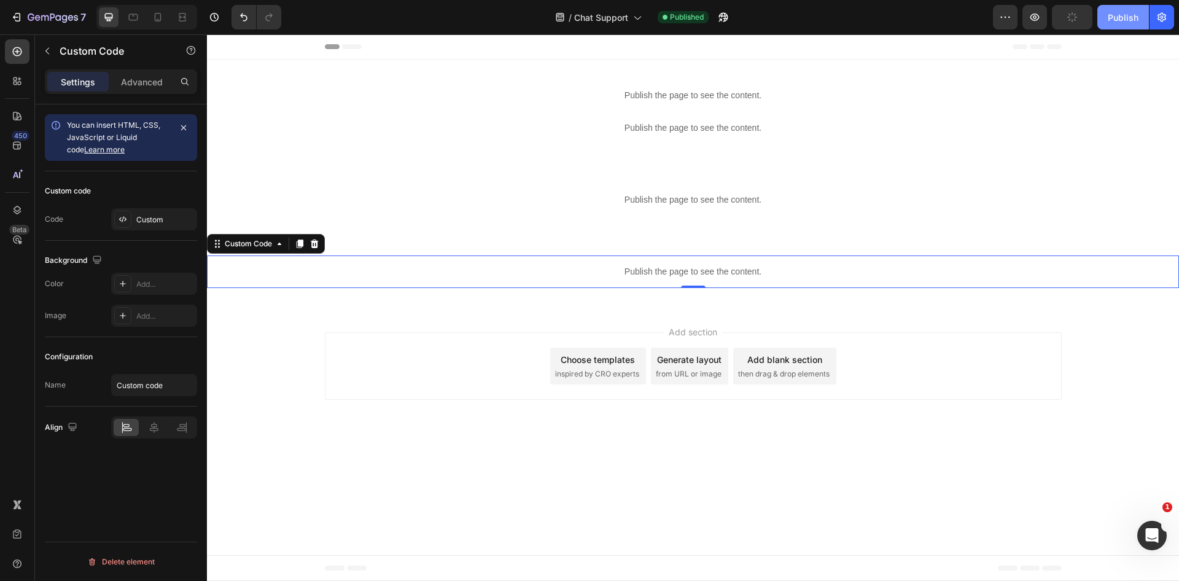
drag, startPoint x: 1127, startPoint y: 24, endPoint x: 915, endPoint y: 1, distance: 213.7
click at [1127, 24] on button "Publish" at bounding box center [1123, 17] width 52 height 25
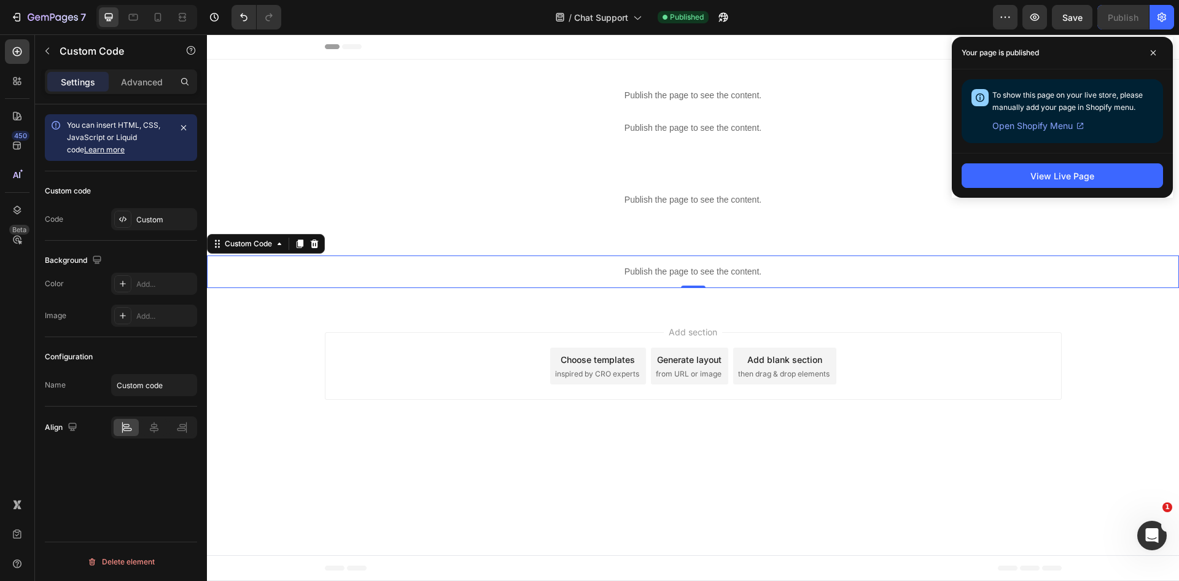
click at [569, 273] on p "Publish the page to see the content." at bounding box center [693, 271] width 972 height 13
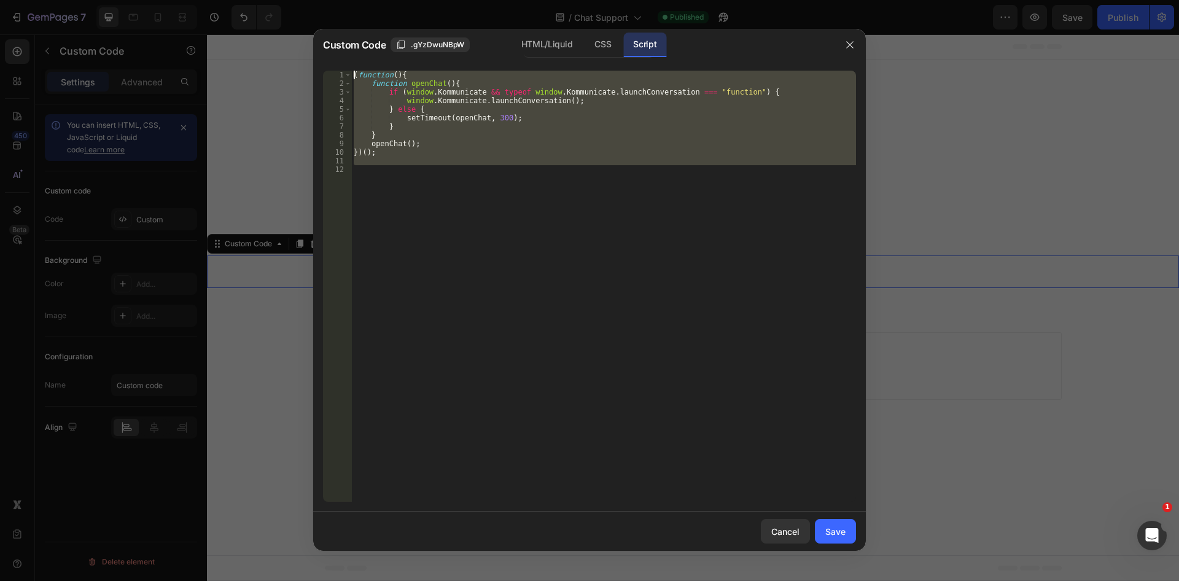
drag, startPoint x: 421, startPoint y: 166, endPoint x: 262, endPoint y: 17, distance: 217.6
click at [351, 71] on div "( function ( ) { function openChat ( ) { if ( window . Kommunicate && typeof wi…" at bounding box center [603, 286] width 505 height 431
type textarea "(function(){ function openChat(){"
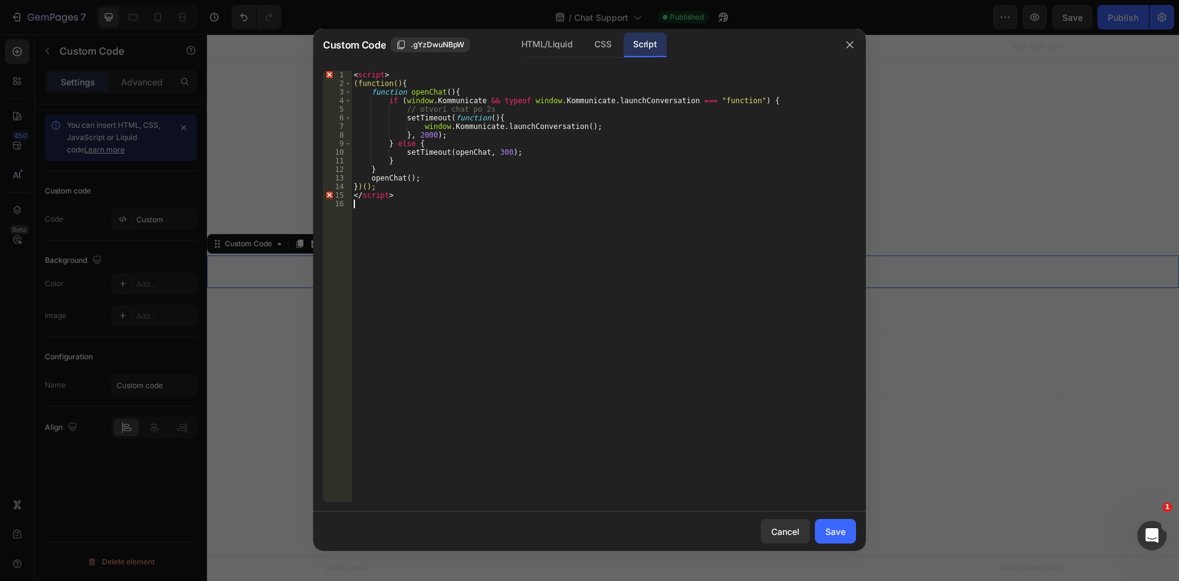
drag, startPoint x: 387, startPoint y: 72, endPoint x: 326, endPoint y: 68, distance: 60.9
click at [351, 71] on div "< script > (function() { function openChat ( ) { if ( window . Kommunicate && t…" at bounding box center [603, 286] width 505 height 431
type textarea "<script>"
click at [355, 84] on div "(function() { function openChat ( ) { if ( window . Kommunicate && typeof windo…" at bounding box center [603, 295] width 505 height 448
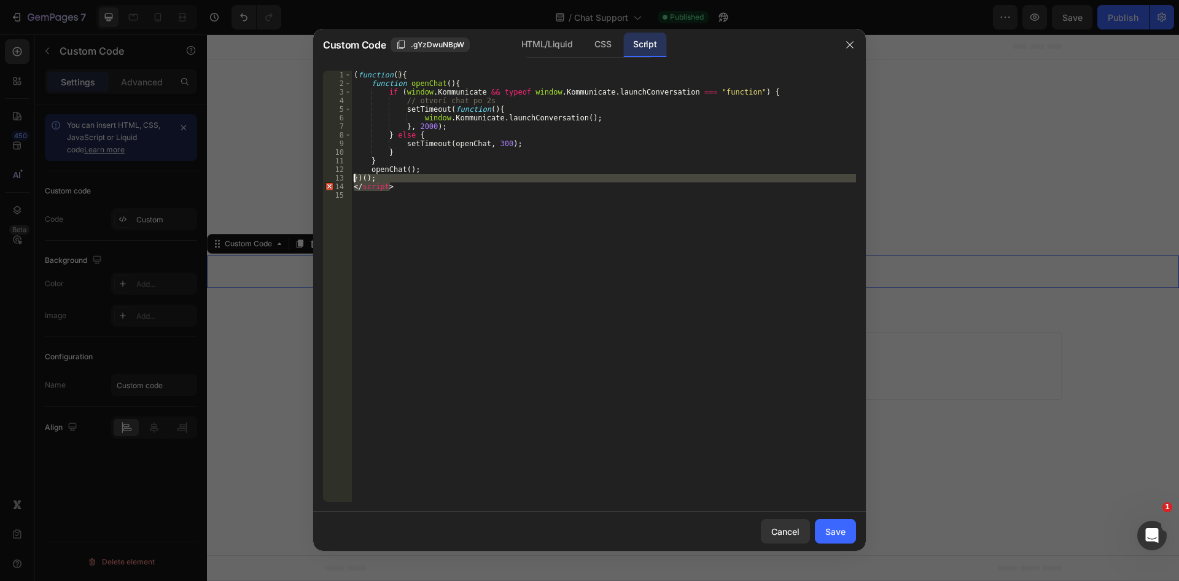
drag, startPoint x: 394, startPoint y: 189, endPoint x: 328, endPoint y: 182, distance: 66.0
click at [351, 182] on div "( function ( ) { function openChat ( ) { if ( window . Kommunicate && typeof wi…" at bounding box center [603, 286] width 505 height 431
type textarea "})(); </script>"
click at [375, 186] on div "( function ( ) { function openChat ( ) { if ( window . Kommunicate && typeof wi…" at bounding box center [603, 286] width 505 height 431
type textarea "</script>"
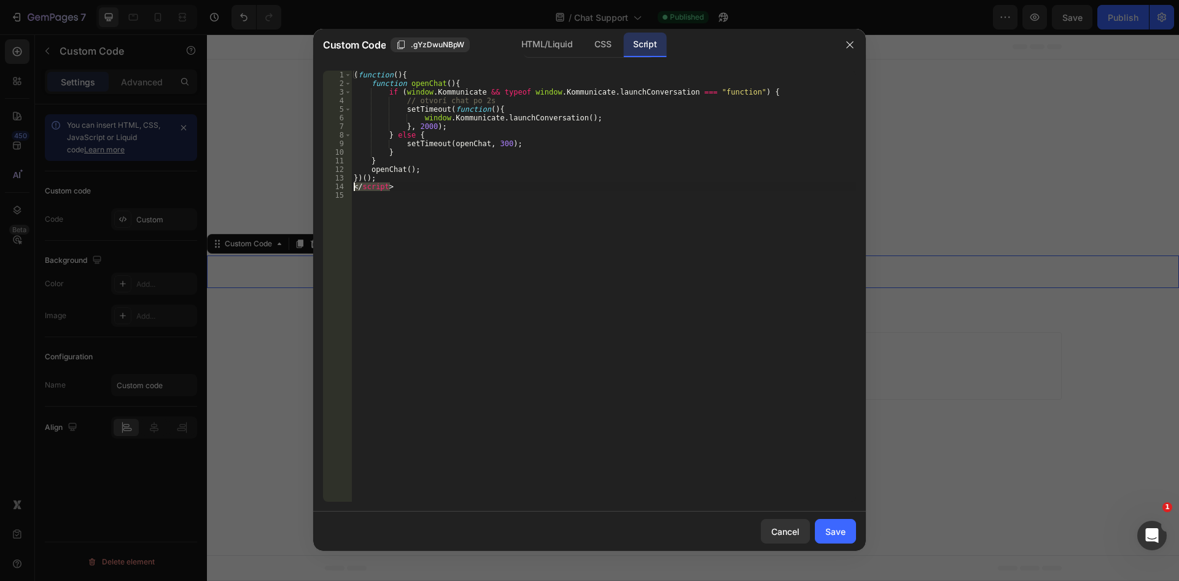
drag, startPoint x: 402, startPoint y: 185, endPoint x: 350, endPoint y: 187, distance: 51.6
click at [351, 187] on div "( function ( ) { function openChat ( ) { if ( window . Kommunicate && typeof wi…" at bounding box center [603, 286] width 505 height 431
type textarea "})();"
click at [834, 530] on div "Save" at bounding box center [835, 531] width 20 height 13
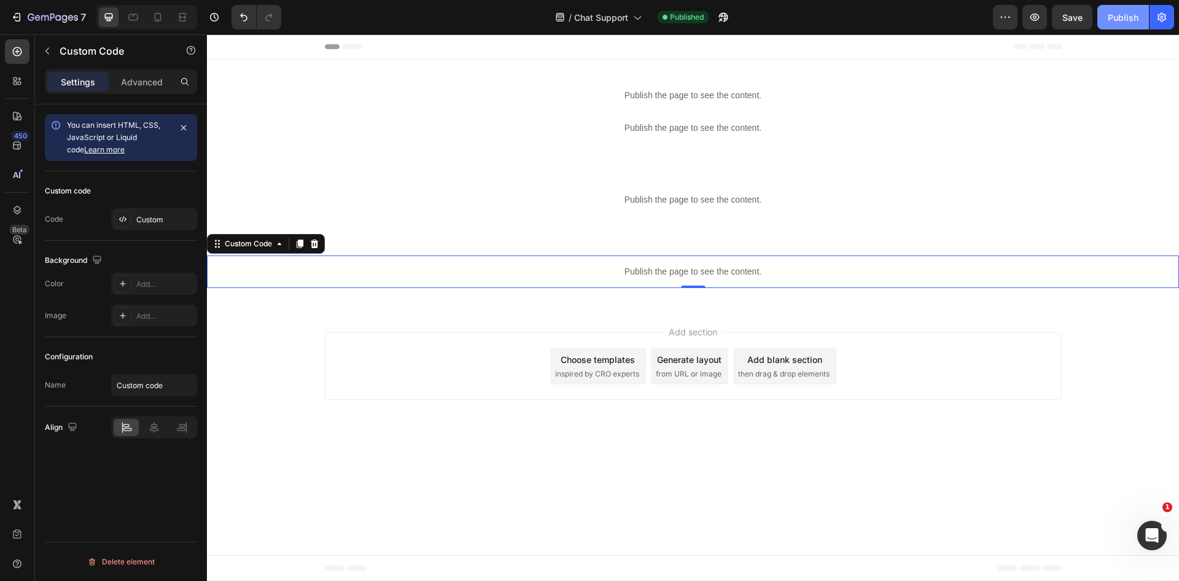
click at [1101, 11] on button "Publish" at bounding box center [1123, 17] width 52 height 25
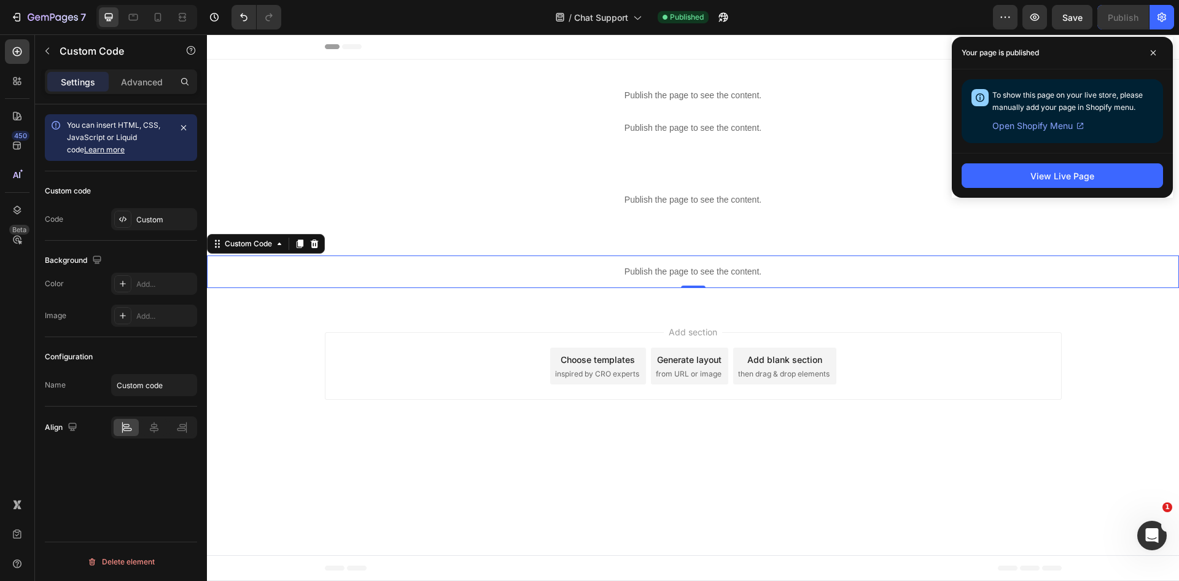
click at [702, 269] on p "Publish the page to see the content." at bounding box center [693, 271] width 972 height 13
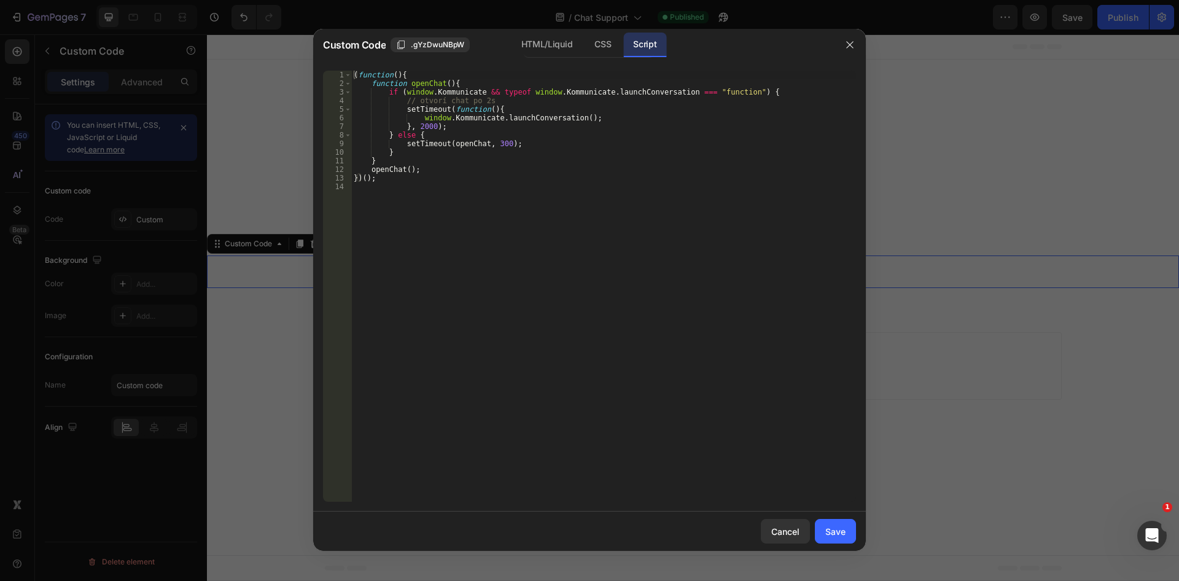
click at [419, 125] on div "( function ( ) { function openChat ( ) { if ( window . Kommunicate && typeof wi…" at bounding box center [603, 295] width 505 height 448
type textarea "}, 1000);"
click at [830, 536] on div "Save" at bounding box center [835, 531] width 20 height 13
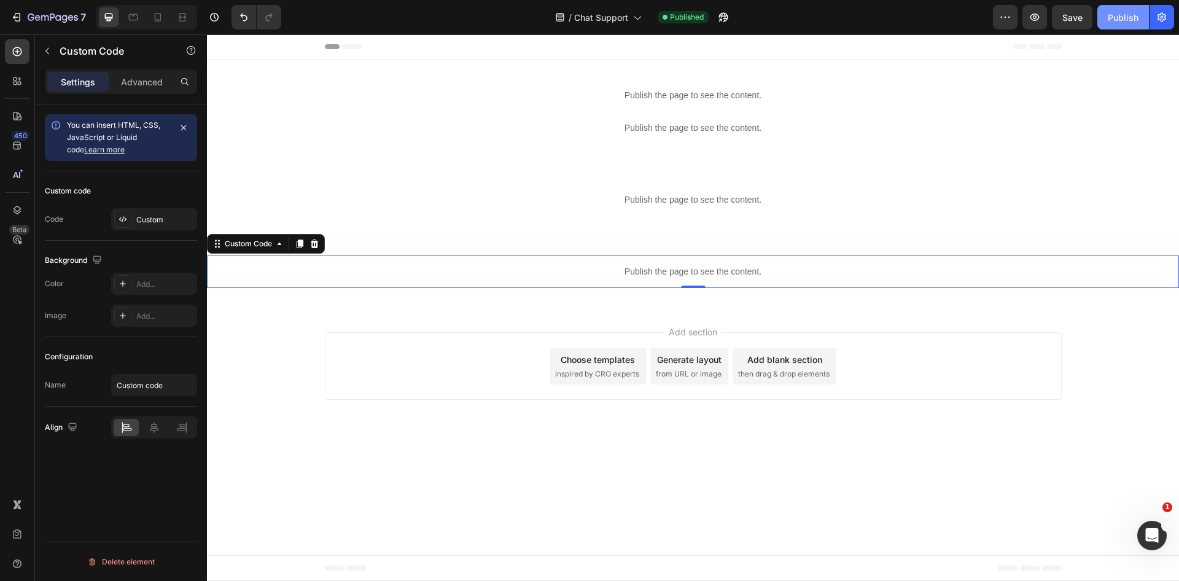
click at [1117, 21] on div "Publish" at bounding box center [1123, 17] width 31 height 13
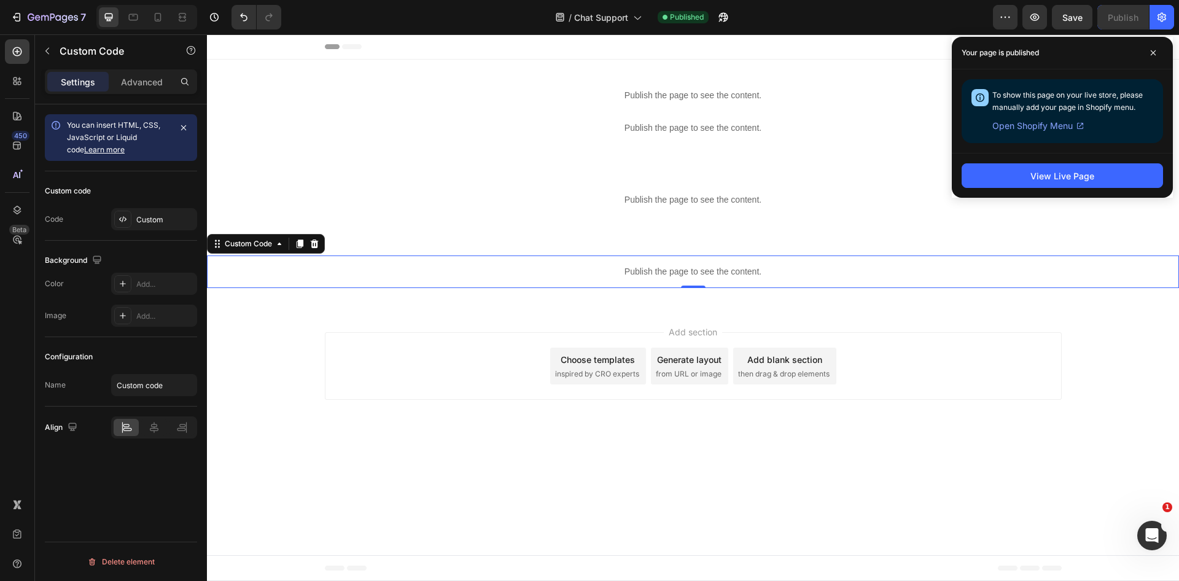
click at [615, 273] on p "Publish the page to see the content." at bounding box center [693, 271] width 972 height 13
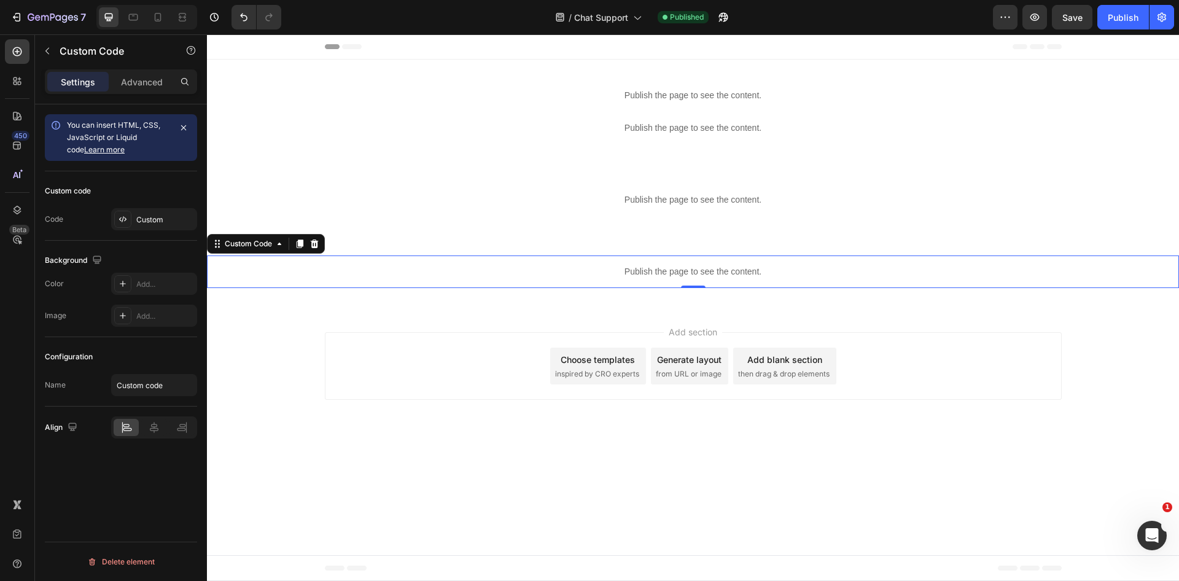
click at [615, 273] on p "Publish the page to see the content." at bounding box center [693, 271] width 972 height 13
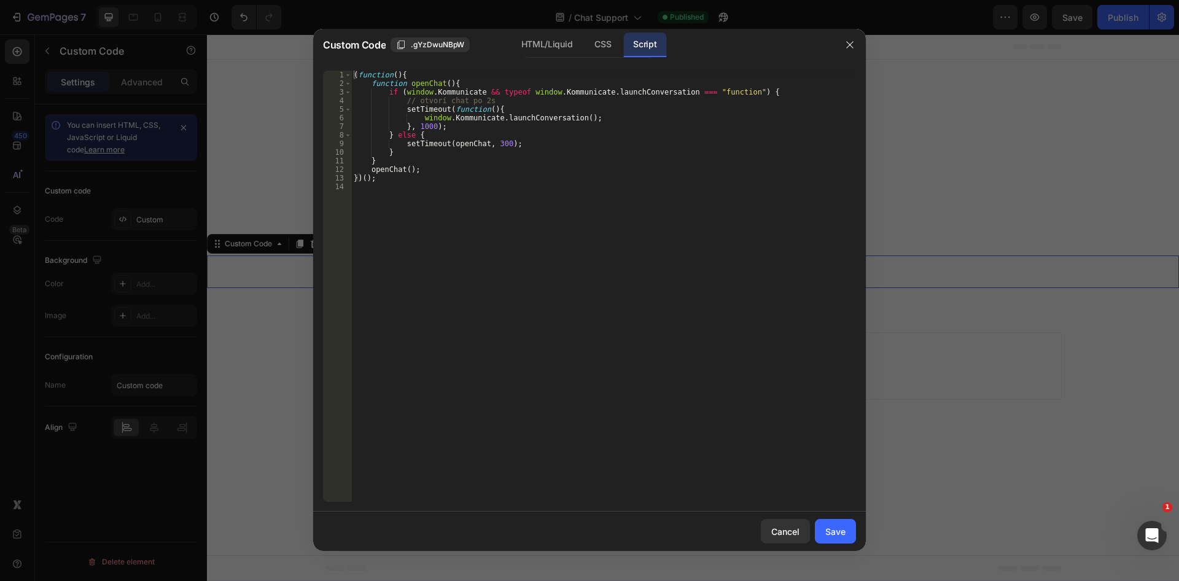
click at [424, 128] on div "( function ( ) { function openChat ( ) { if ( window . Kommunicate && typeof wi…" at bounding box center [603, 295] width 505 height 448
type textarea "}, 1500);"
click at [820, 529] on button "Save" at bounding box center [835, 531] width 41 height 25
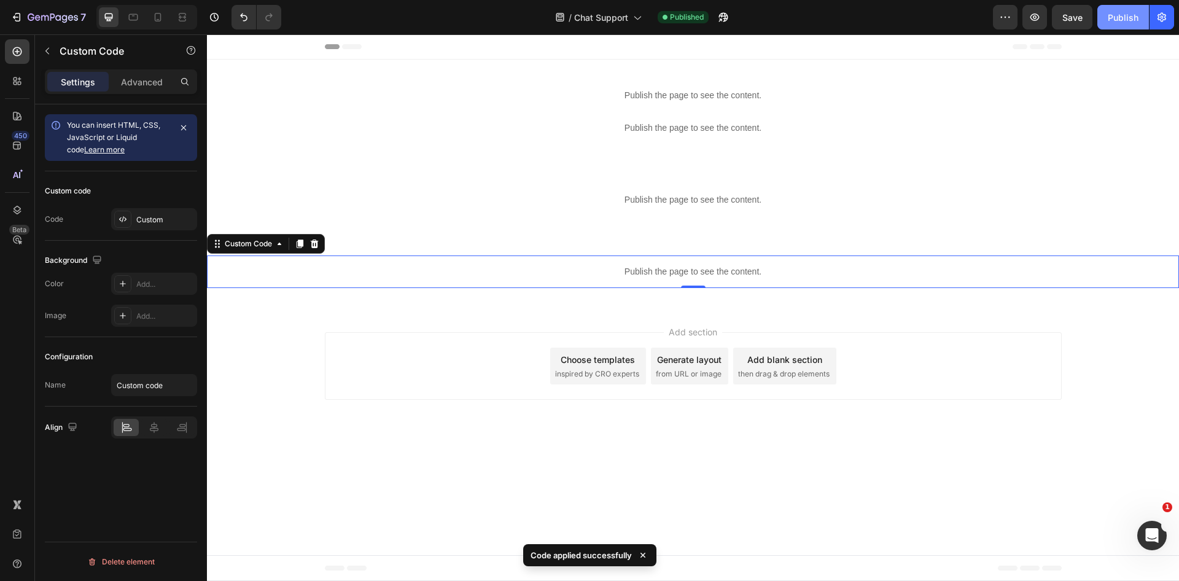
click at [1120, 29] on button "Publish" at bounding box center [1123, 17] width 52 height 25
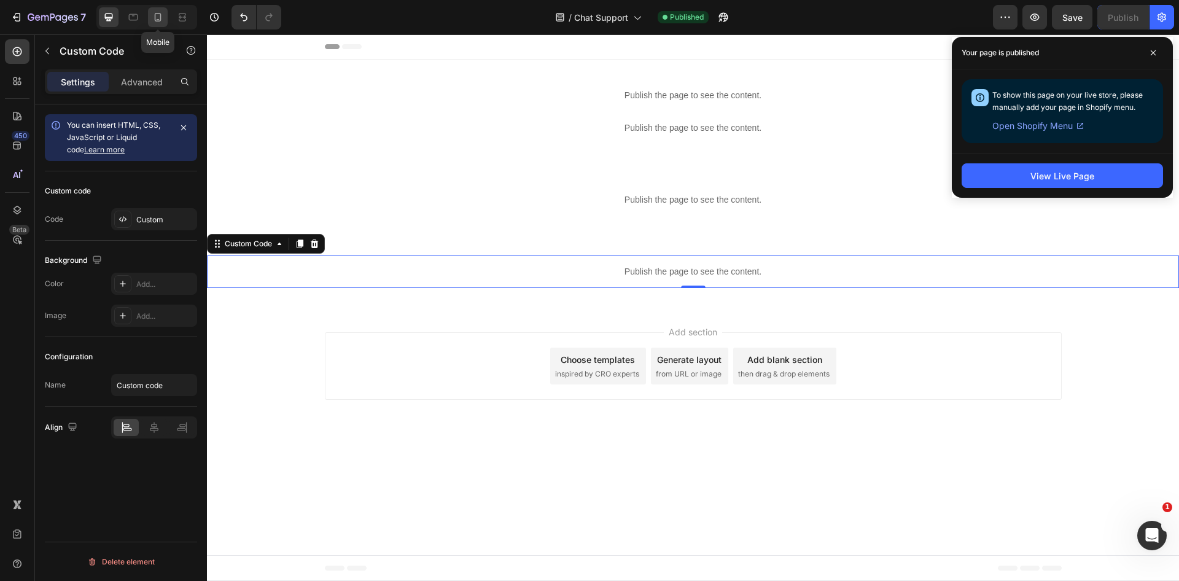
click at [154, 25] on div at bounding box center [158, 17] width 20 height 20
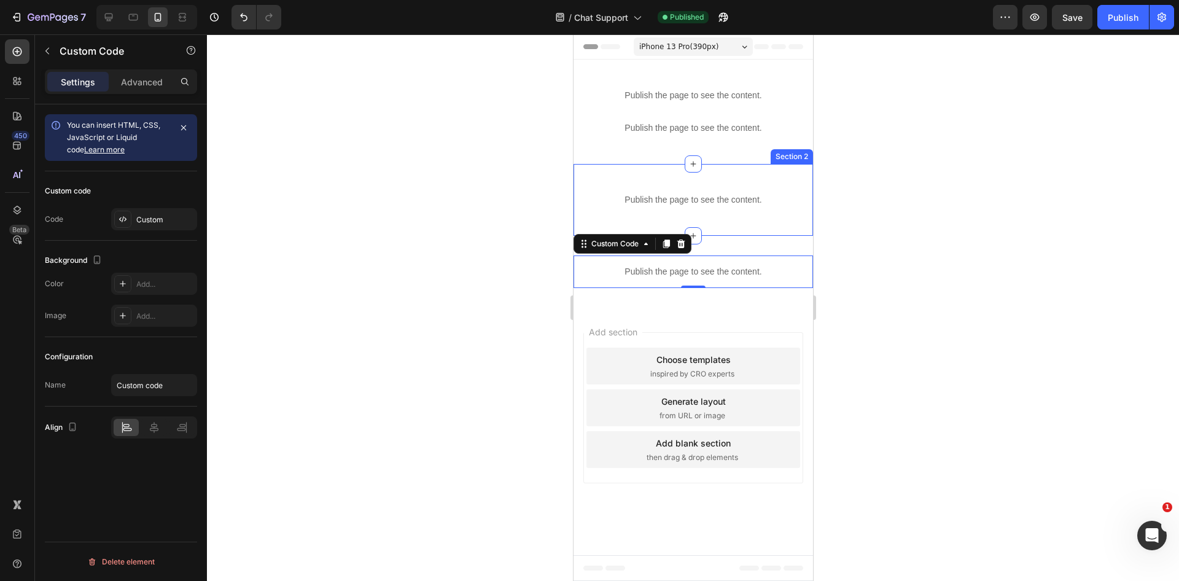
click at [869, 211] on div at bounding box center [693, 307] width 972 height 546
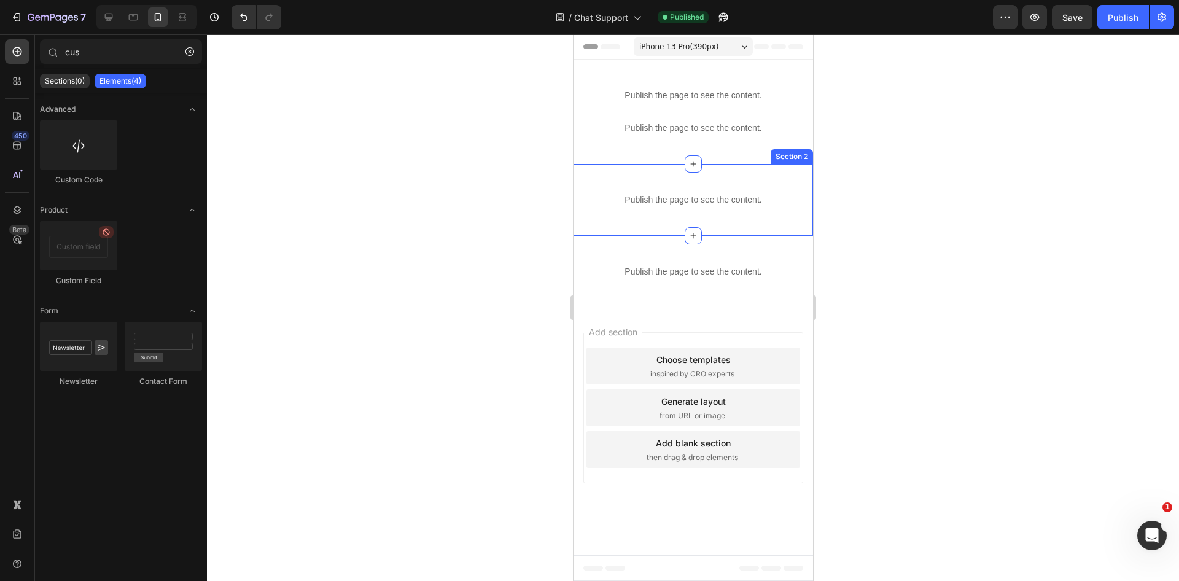
click at [1029, 155] on div at bounding box center [693, 307] width 972 height 546
click at [187, 55] on icon "button" at bounding box center [189, 51] width 9 height 9
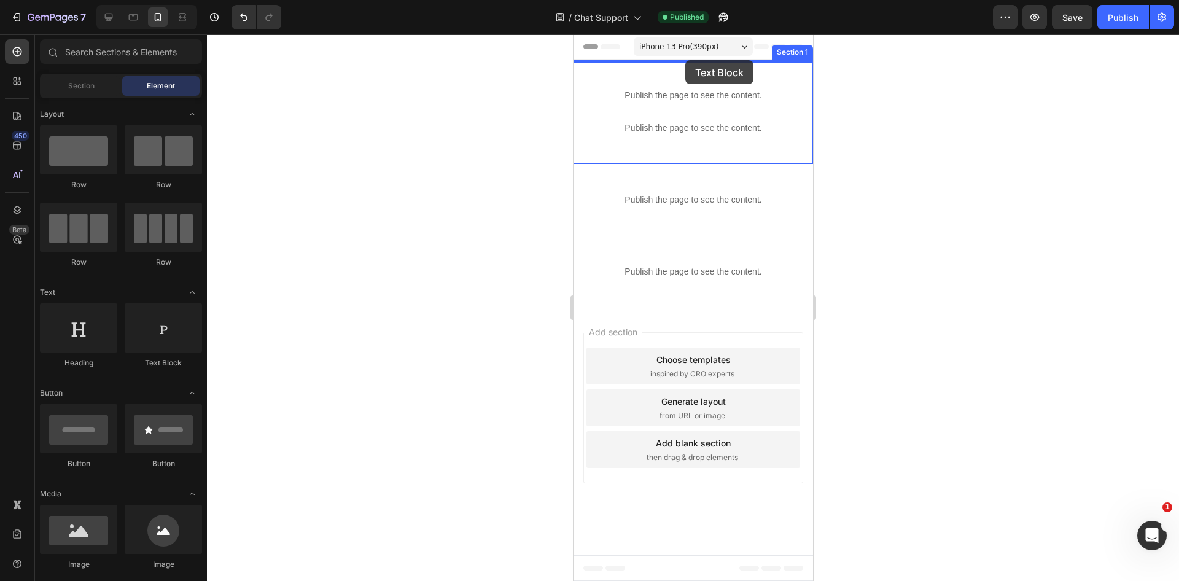
drag, startPoint x: 731, startPoint y: 362, endPoint x: 685, endPoint y: 60, distance: 305.0
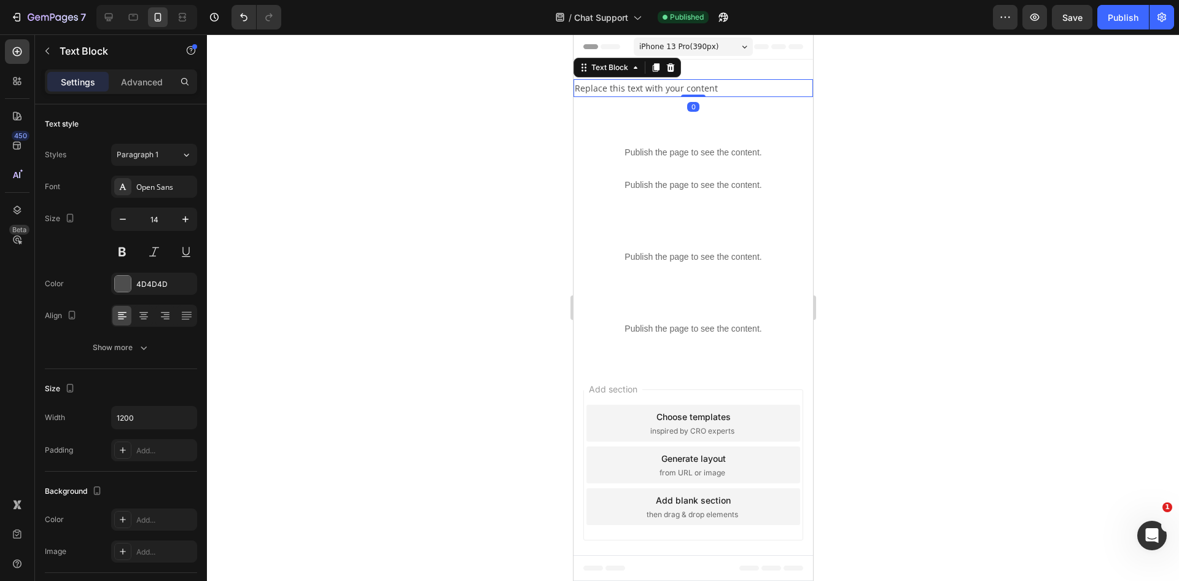
click at [672, 90] on div "Replace this text with your content" at bounding box center [692, 88] width 239 height 18
click at [672, 90] on p "Replace this text with your content" at bounding box center [692, 87] width 237 height 15
click at [659, 90] on p "Loading conversation..." at bounding box center [692, 87] width 237 height 15
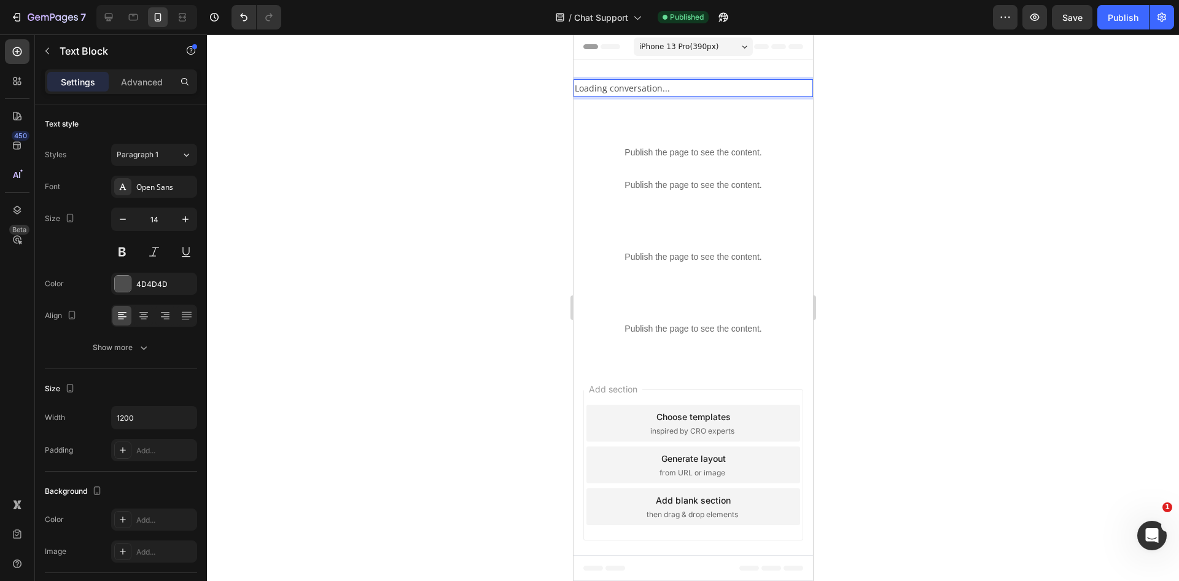
click at [659, 90] on p "Loading conversation..." at bounding box center [692, 87] width 237 height 15
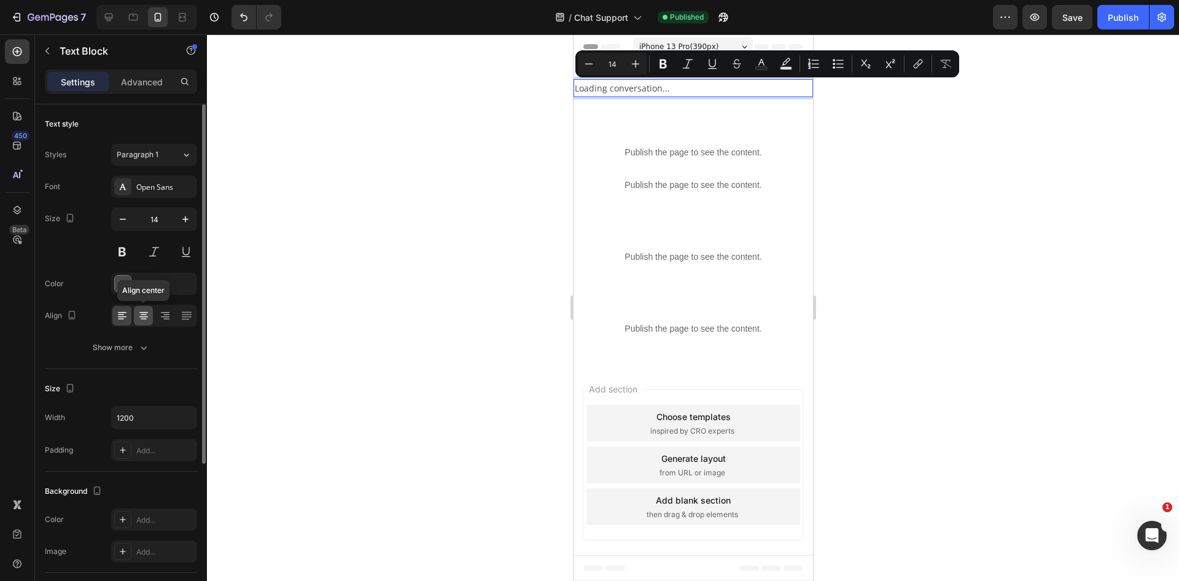
click at [149, 313] on icon at bounding box center [144, 315] width 12 height 12
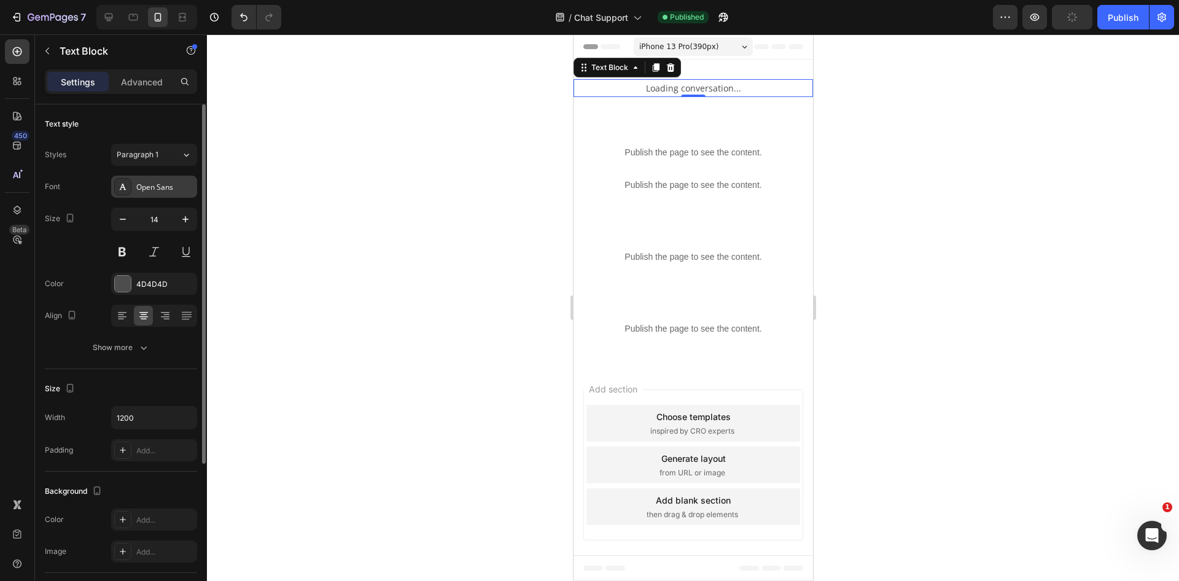
click at [155, 186] on div "Open Sans" at bounding box center [165, 187] width 58 height 11
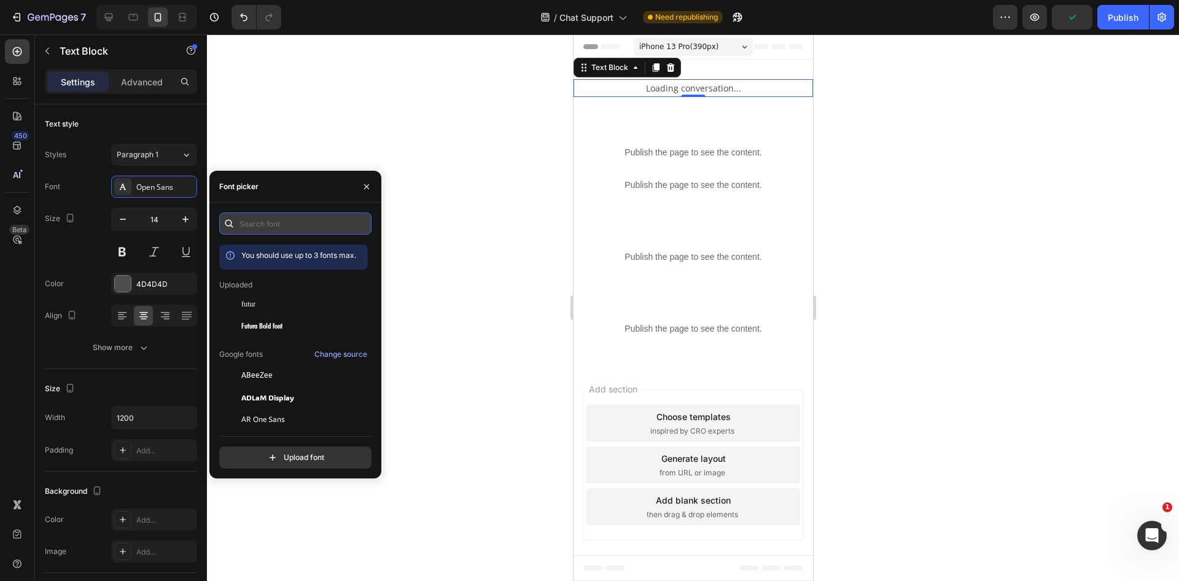
click at [278, 221] on input "text" at bounding box center [295, 223] width 152 height 22
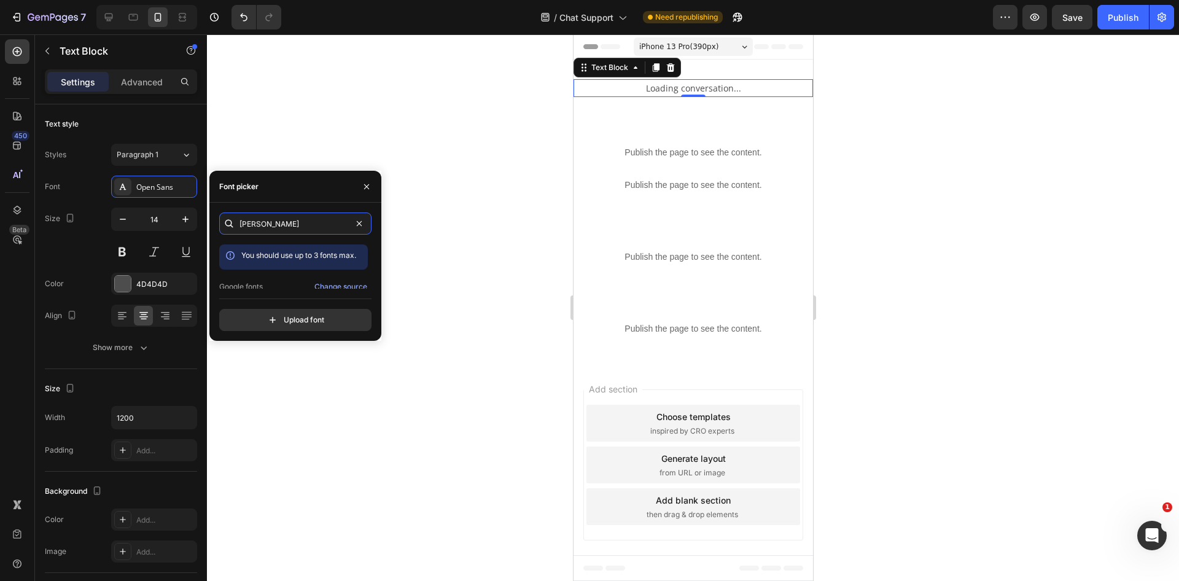
scroll to position [30, 0]
type input "jost"
click at [253, 272] on div "Jost" at bounding box center [303, 277] width 124 height 11
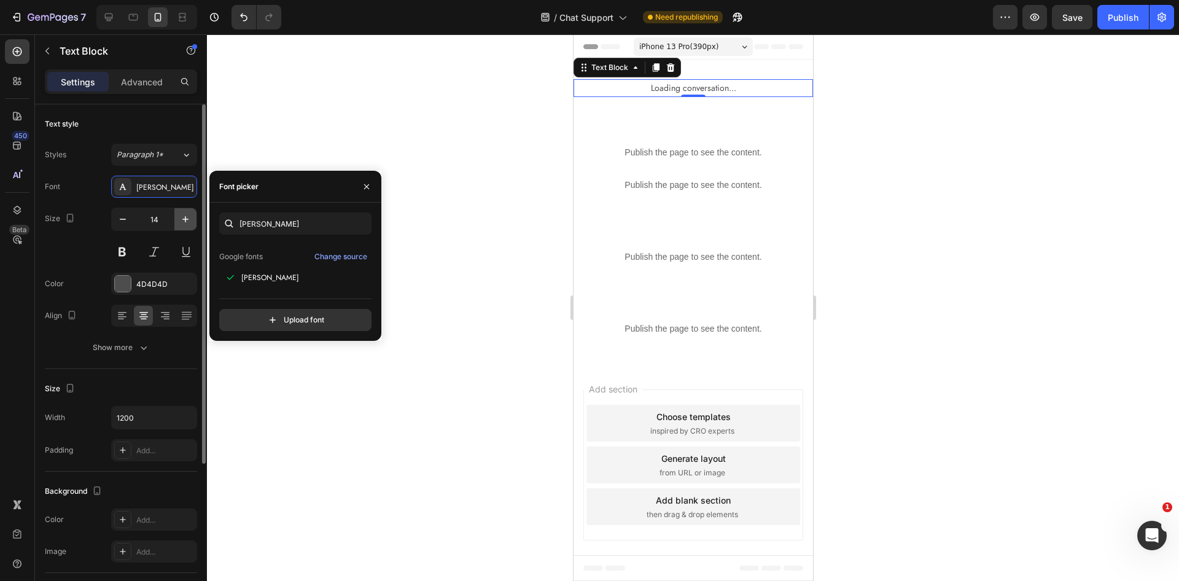
click at [182, 222] on icon "button" at bounding box center [185, 219] width 12 height 12
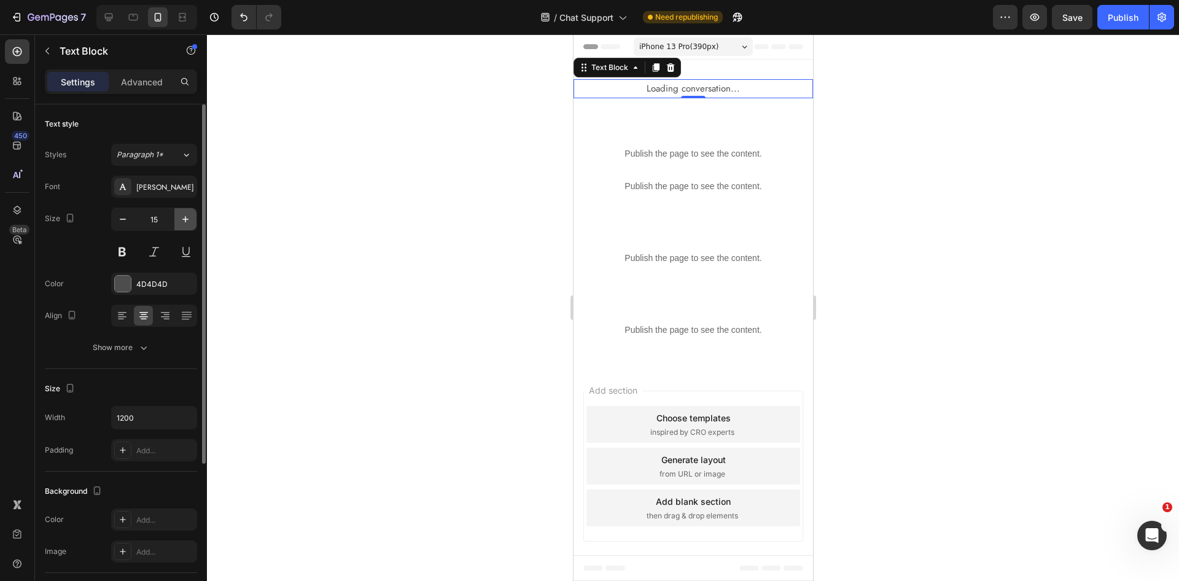
click at [182, 222] on icon "button" at bounding box center [185, 219] width 12 height 12
type input "18"
click at [121, 345] on div "Show more" at bounding box center [121, 347] width 57 height 12
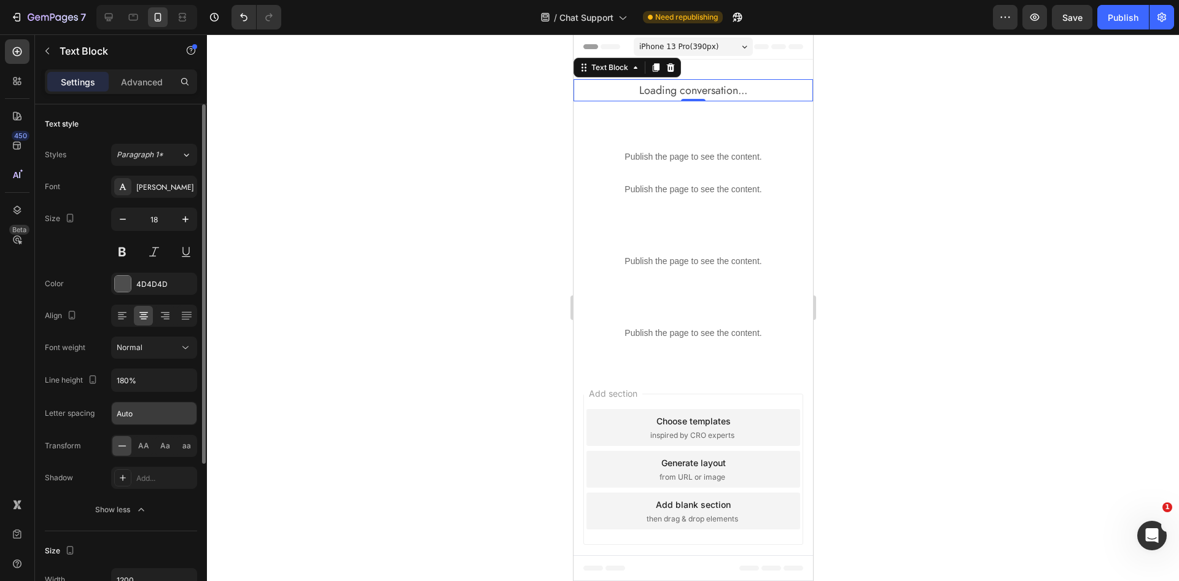
click at [145, 413] on input "Auto" at bounding box center [154, 413] width 85 height 22
type input "-0.5"
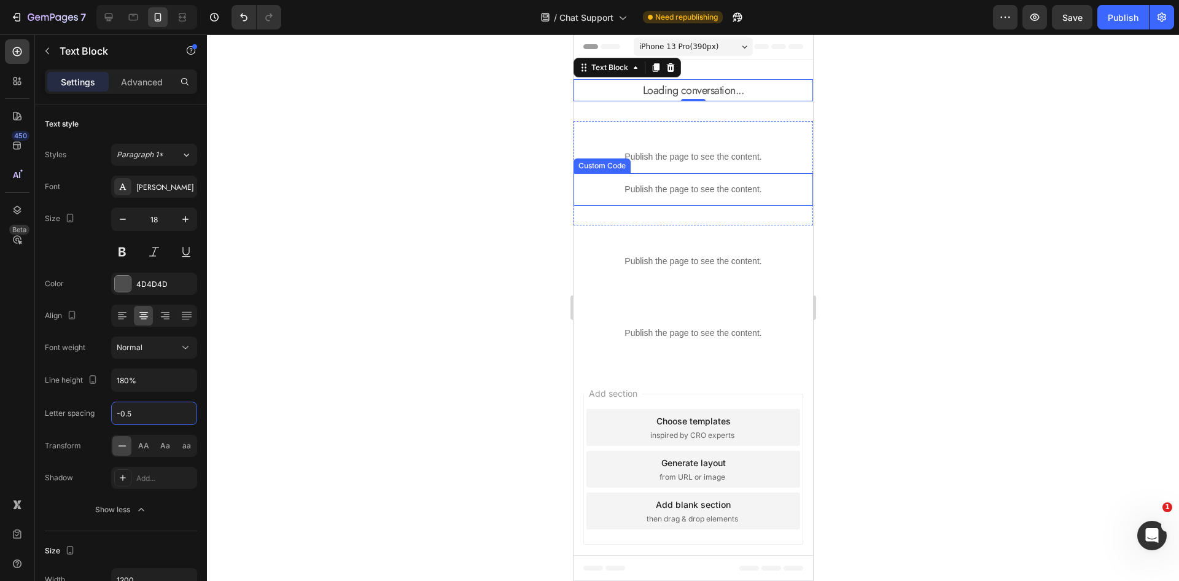
click at [858, 134] on div at bounding box center [693, 307] width 972 height 546
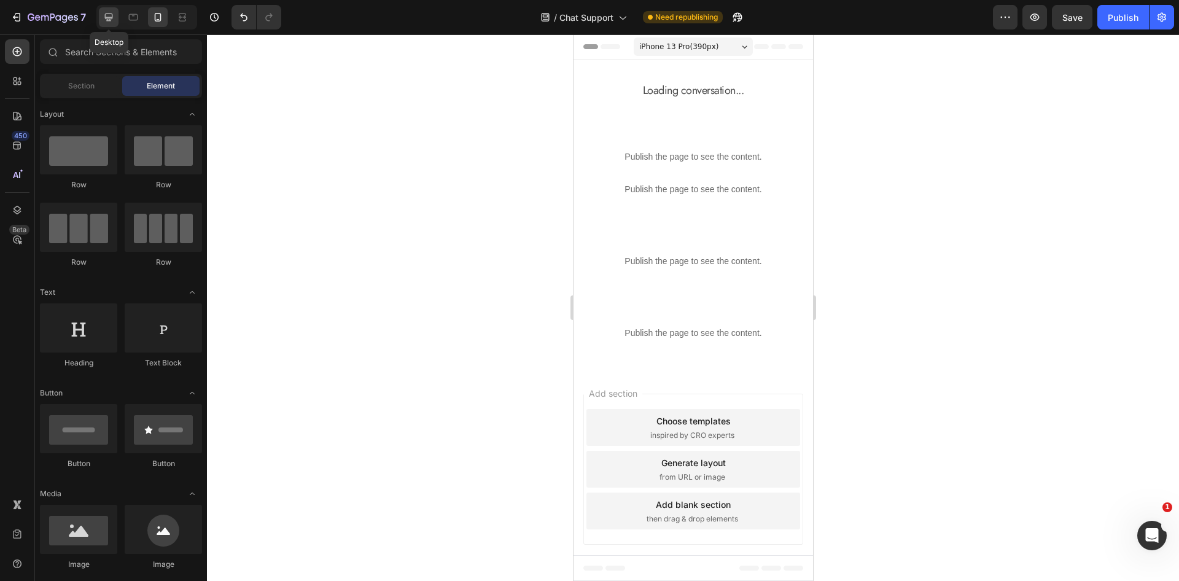
click at [112, 19] on icon at bounding box center [109, 17] width 12 height 12
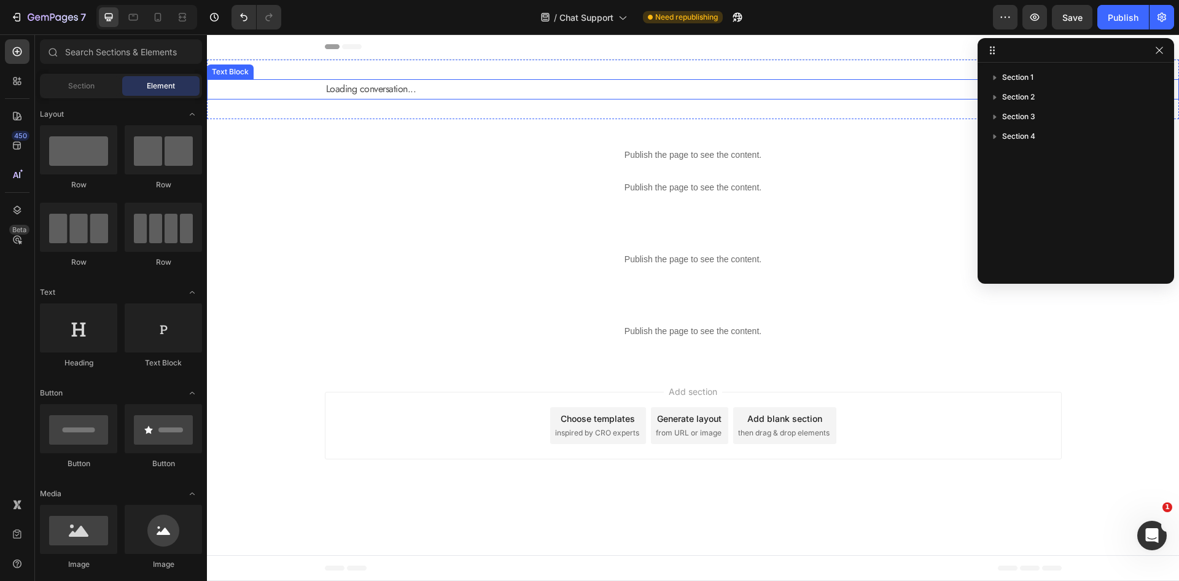
click at [372, 91] on p "Loading conversation..." at bounding box center [693, 89] width 734 height 18
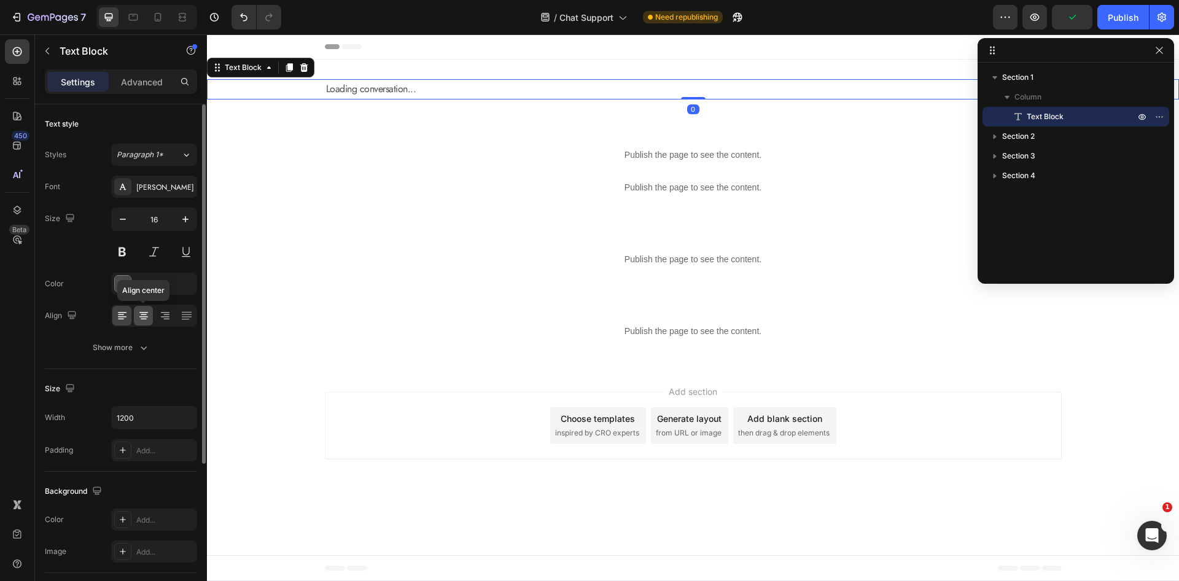
click at [149, 316] on icon at bounding box center [144, 315] width 12 height 12
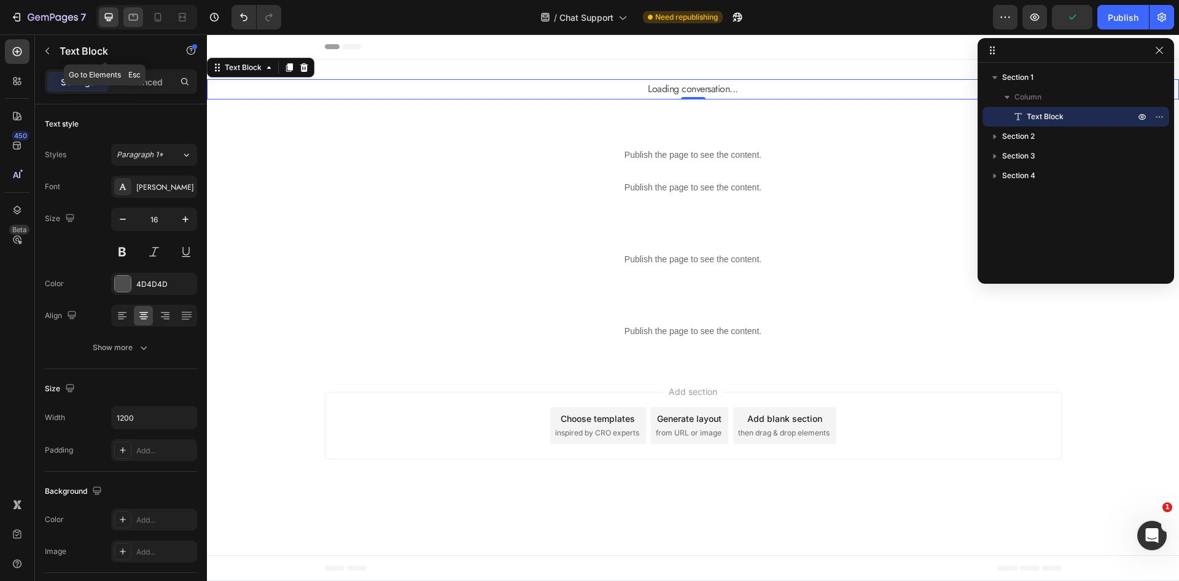
click at [124, 20] on div at bounding box center [133, 17] width 20 height 20
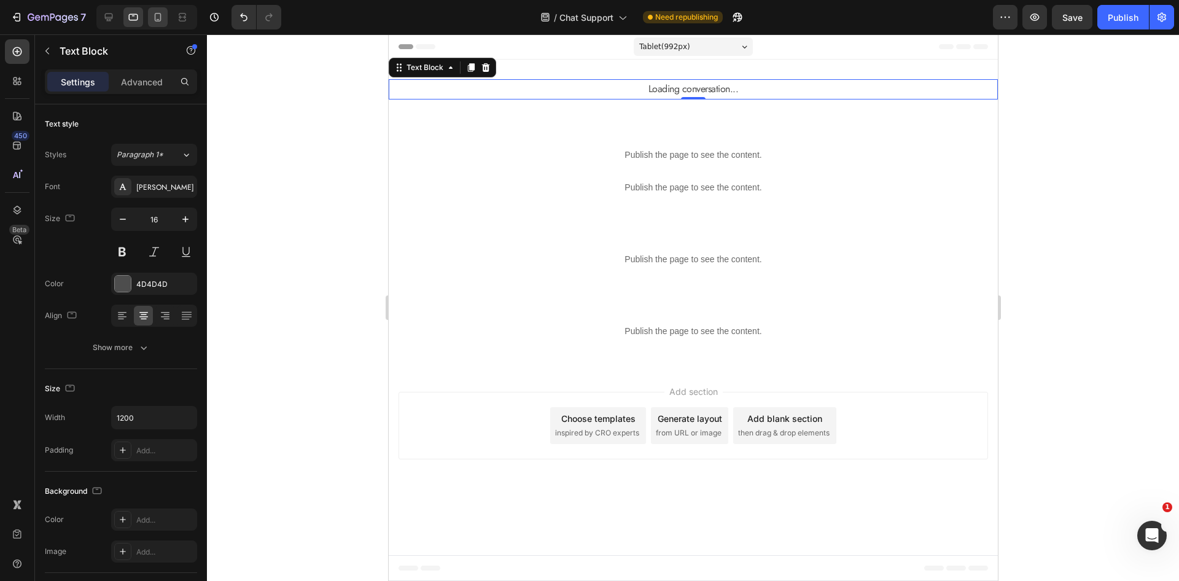
click at [165, 20] on div at bounding box center [158, 17] width 20 height 20
type input "18"
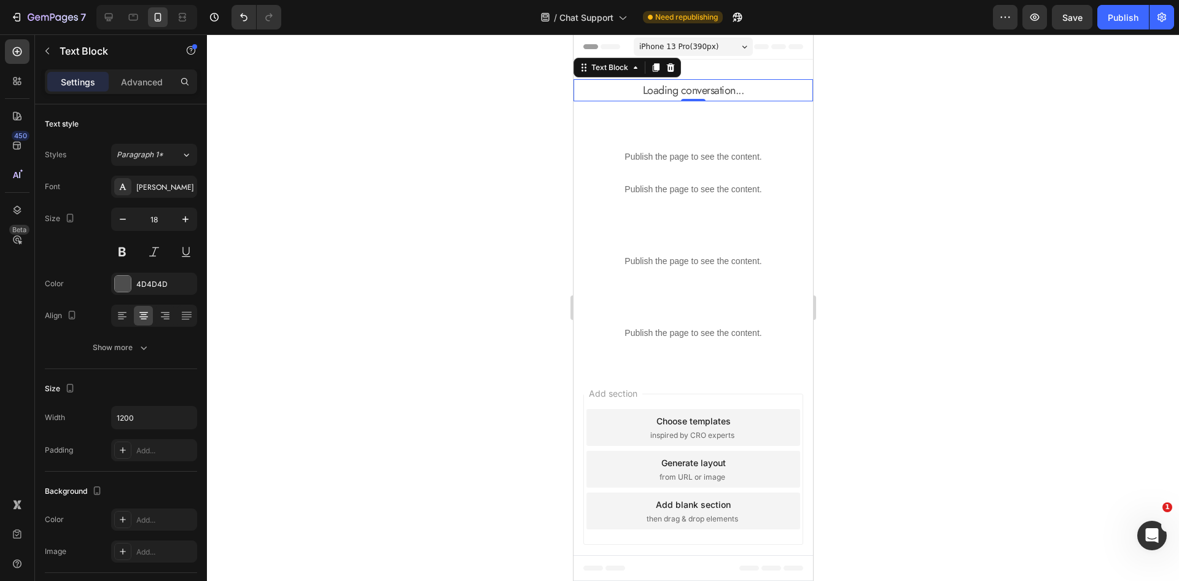
click at [922, 92] on div at bounding box center [693, 307] width 972 height 546
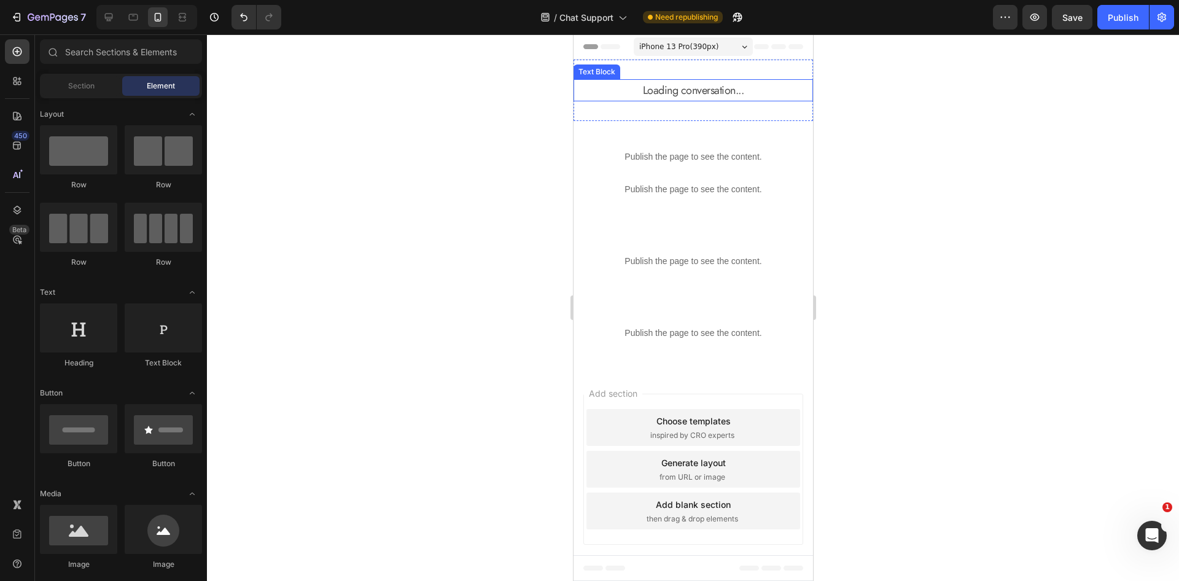
click at [734, 100] on p "Loading conversation..." at bounding box center [692, 90] width 237 height 20
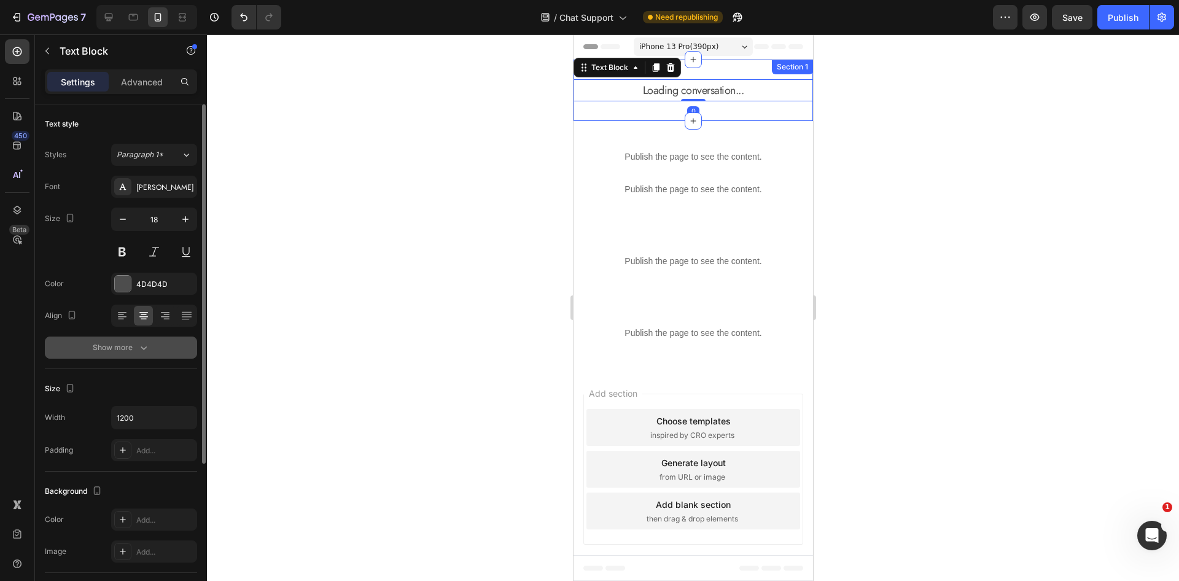
click at [132, 341] on button "Show more" at bounding box center [121, 347] width 152 height 22
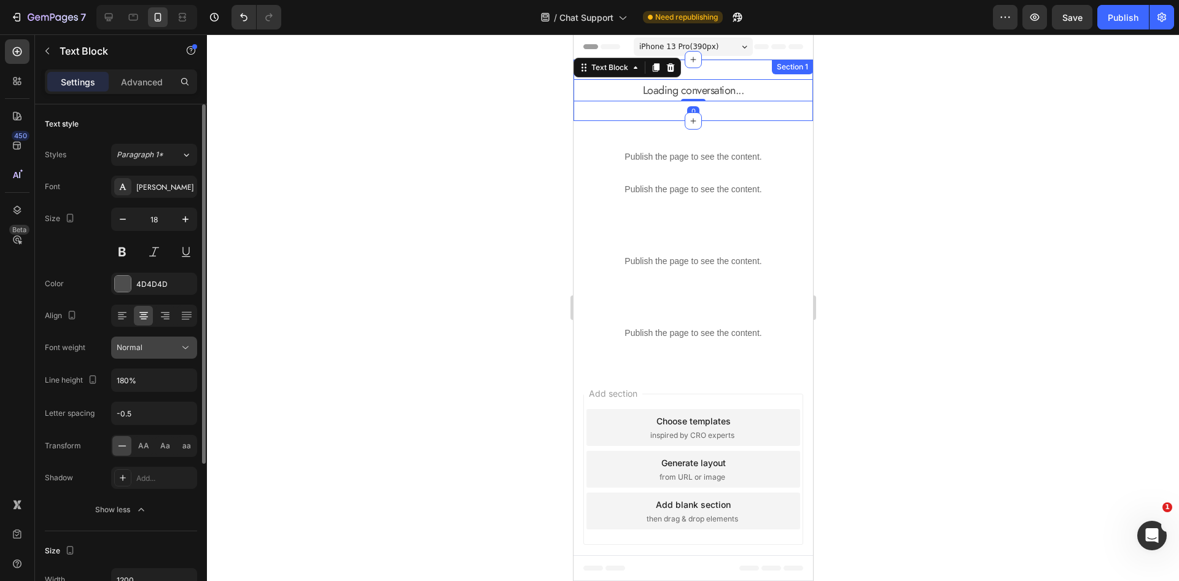
click at [155, 351] on div "Normal" at bounding box center [148, 347] width 63 height 11
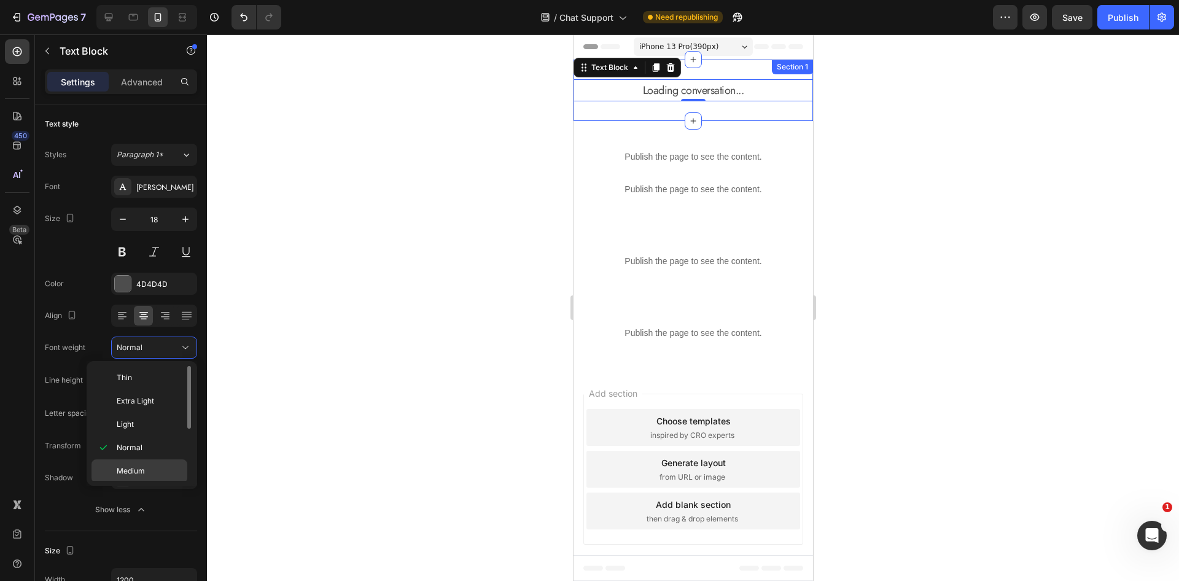
click at [142, 483] on div "Medium" at bounding box center [139, 494] width 96 height 23
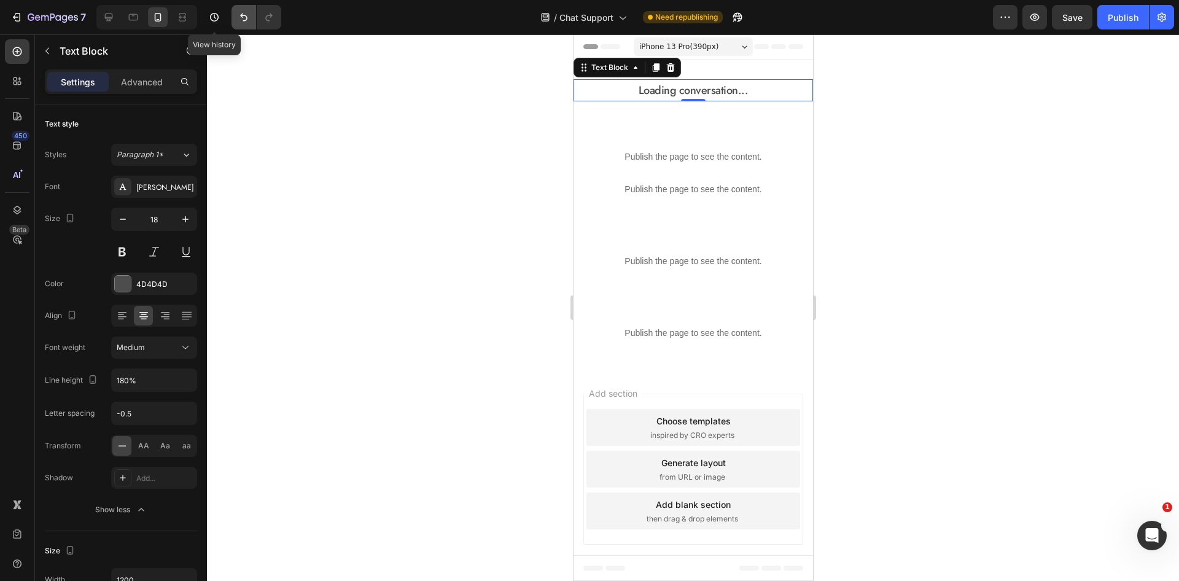
click at [239, 17] on icon "Undo/Redo" at bounding box center [244, 17] width 12 height 12
click at [365, 90] on div at bounding box center [693, 307] width 972 height 546
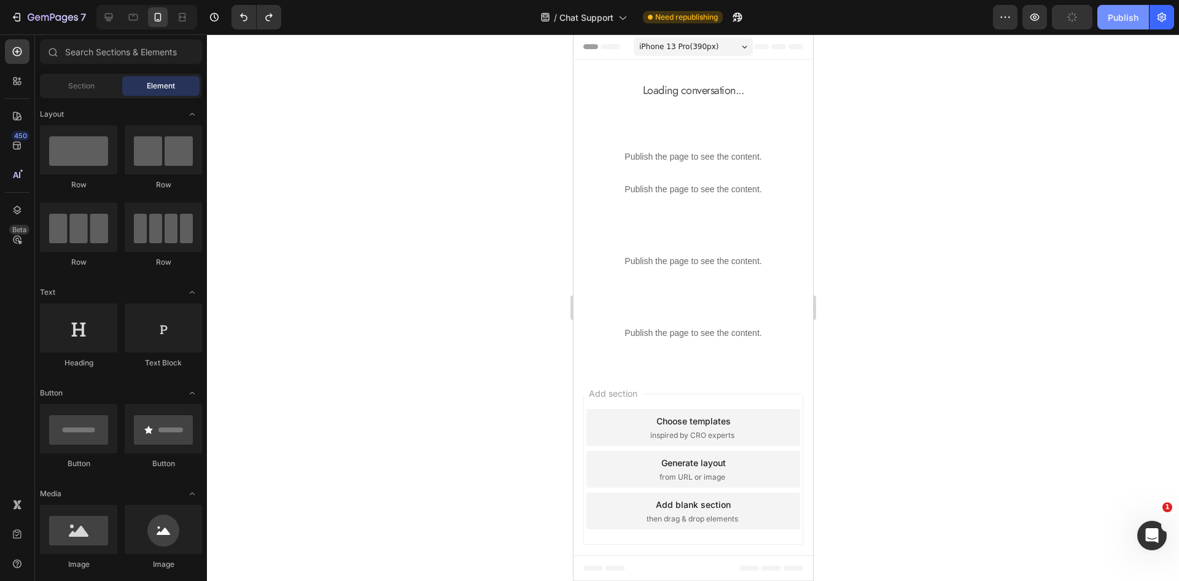
click at [1108, 26] on button "Publish" at bounding box center [1123, 17] width 52 height 25
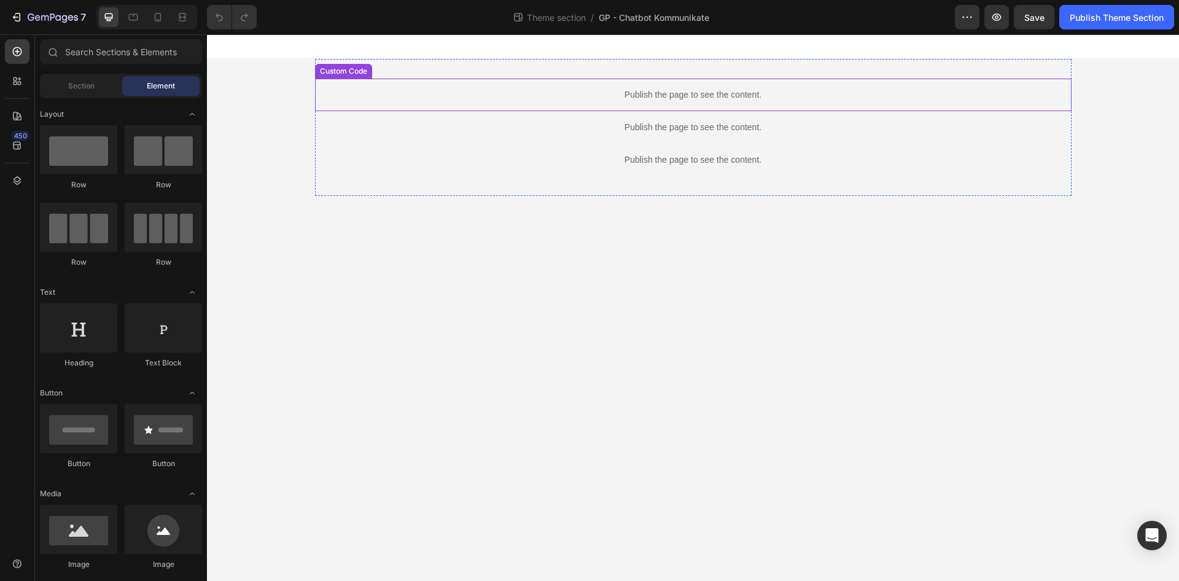
click at [587, 91] on p "Publish the page to see the content." at bounding box center [693, 94] width 756 height 13
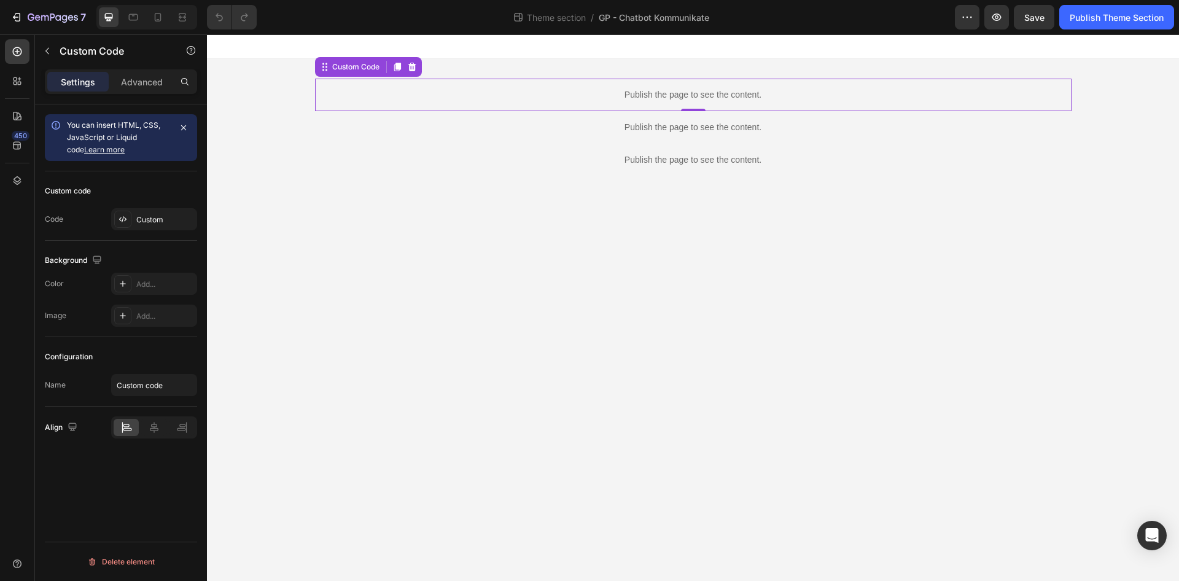
click at [587, 91] on p "Publish the page to see the content." at bounding box center [693, 94] width 756 height 13
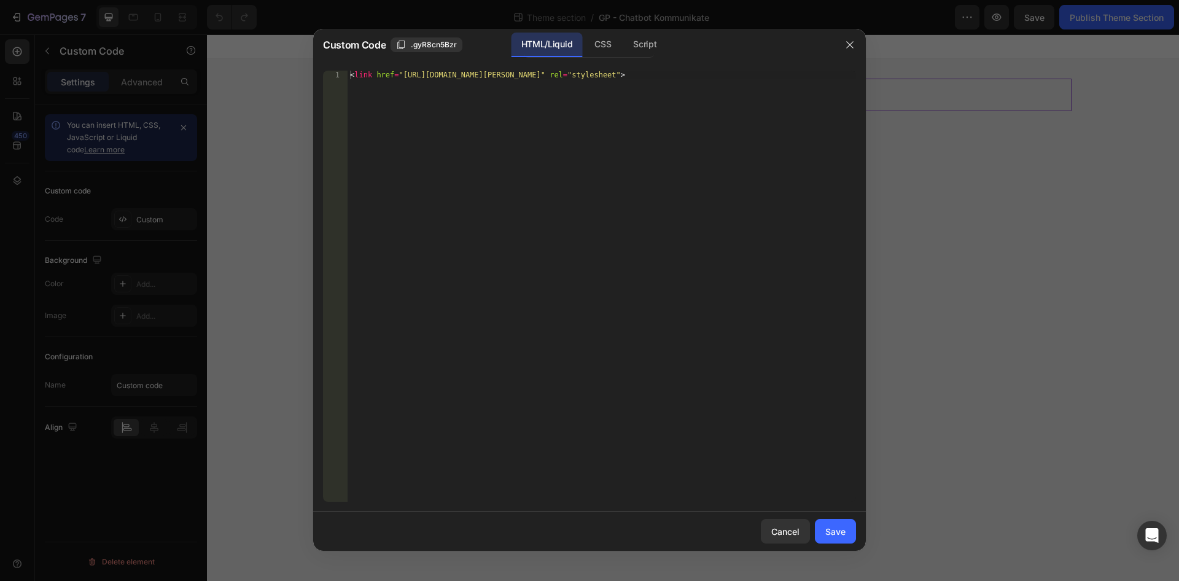
type textarea "<link href="[URL][DOMAIN_NAME][PERSON_NAME]" rel="stylesheet">"
click at [602, 74] on div "< link href = "[URL][DOMAIN_NAME][PERSON_NAME]" rel = "stylesheet" >" at bounding box center [601, 295] width 508 height 448
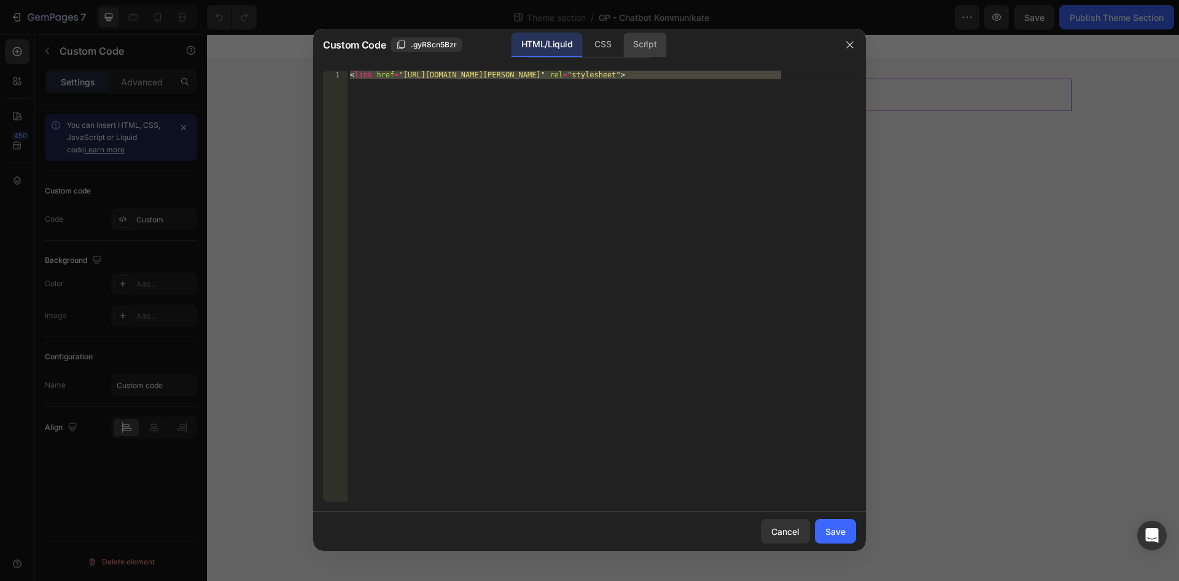
click at [645, 45] on div "Script" at bounding box center [644, 45] width 43 height 25
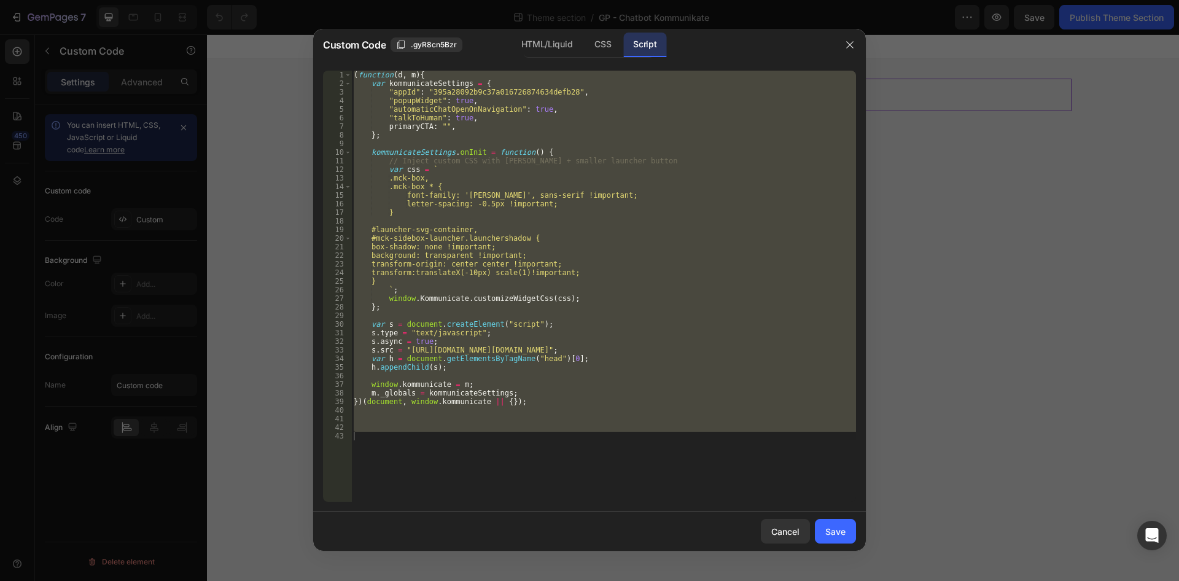
click at [529, 378] on div "( function ( d , m ) { var kommunicateSettings = { "appId" : "395a28092b9c37a01…" at bounding box center [603, 286] width 505 height 431
drag, startPoint x: 497, startPoint y: 433, endPoint x: 85, endPoint y: -53, distance: 637.3
click at [351, 71] on div "( function ( d , m ) { var kommunicateSettings = { "appId" : "395a28092b9c37a01…" at bounding box center [603, 286] width 505 height 431
type textarea "(function(d, m){ var kommunicateSettings = {"
click at [844, 535] on div "Save" at bounding box center [835, 531] width 20 height 13
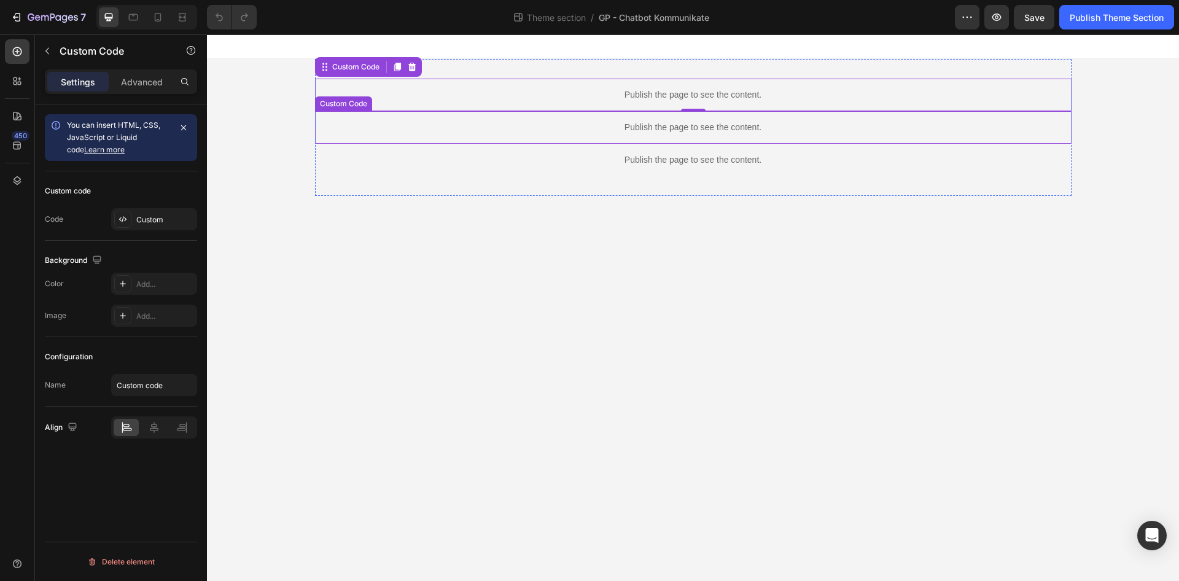
click at [707, 118] on div "Publish the page to see the content." at bounding box center [693, 127] width 756 height 33
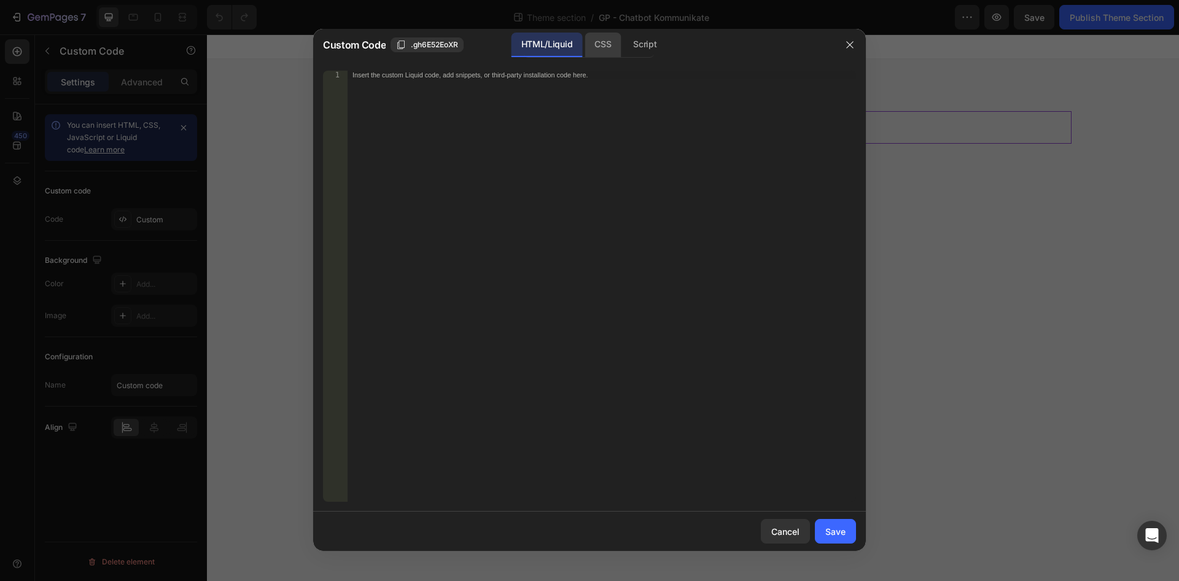
click at [623, 50] on div "CSS" at bounding box center [644, 45] width 43 height 25
click at [678, 49] on div "HTML/Liquid CSS Script" at bounding box center [705, 45] width 255 height 25
click at [657, 49] on div "Script" at bounding box center [644, 45] width 43 height 25
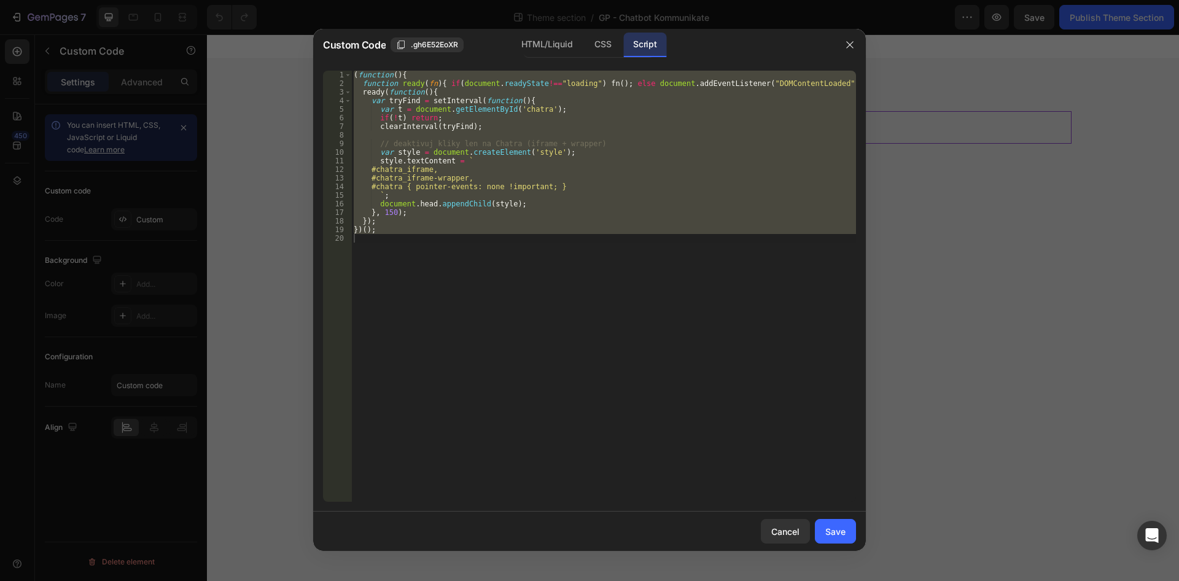
type textarea "})();"
click at [621, 278] on div "( function ( ) { function ready ( fn ) { if ( document . readyState !== "loadin…" at bounding box center [603, 286] width 505 height 431
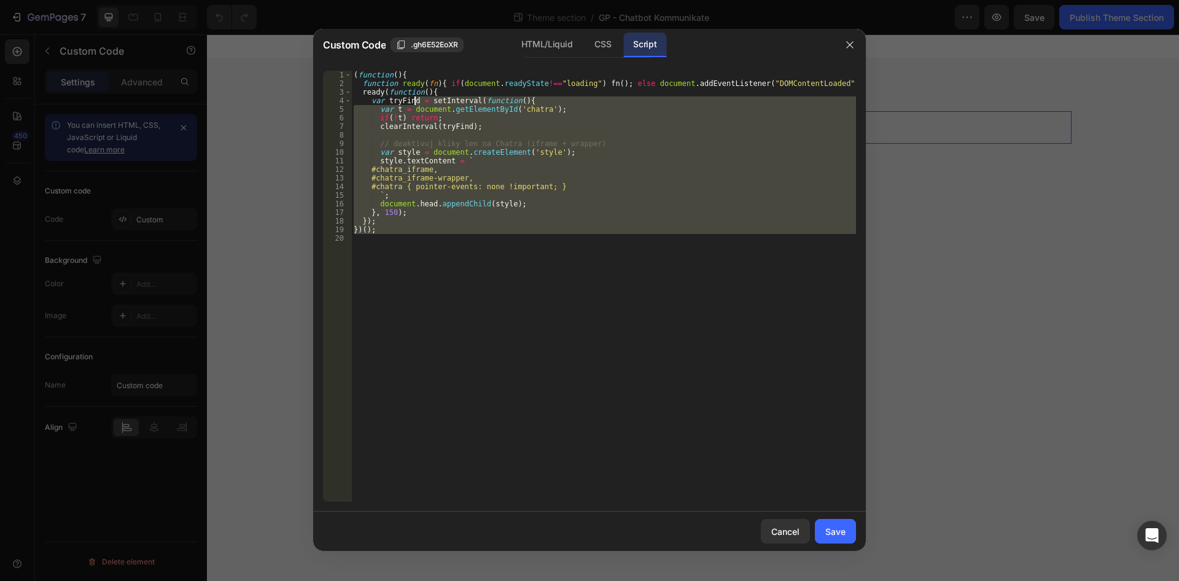
drag, startPoint x: 547, startPoint y: 241, endPoint x: 249, endPoint y: 10, distance: 376.8
click at [351, 71] on div "( function ( ) { function ready ( fn ) { if ( document . readyState !== "loadin…" at bounding box center [603, 286] width 505 height 431
type textarea "(function(){ function ready(fn){ if(document.readyState!=="loading") fn(); else…"
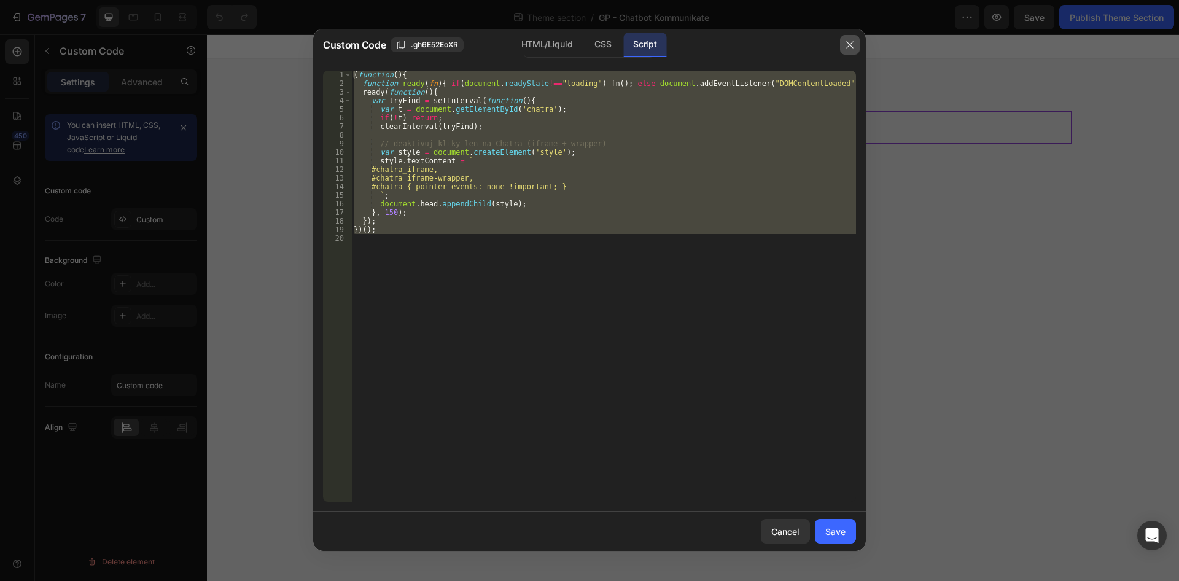
click at [845, 40] on button "button" at bounding box center [850, 45] width 20 height 20
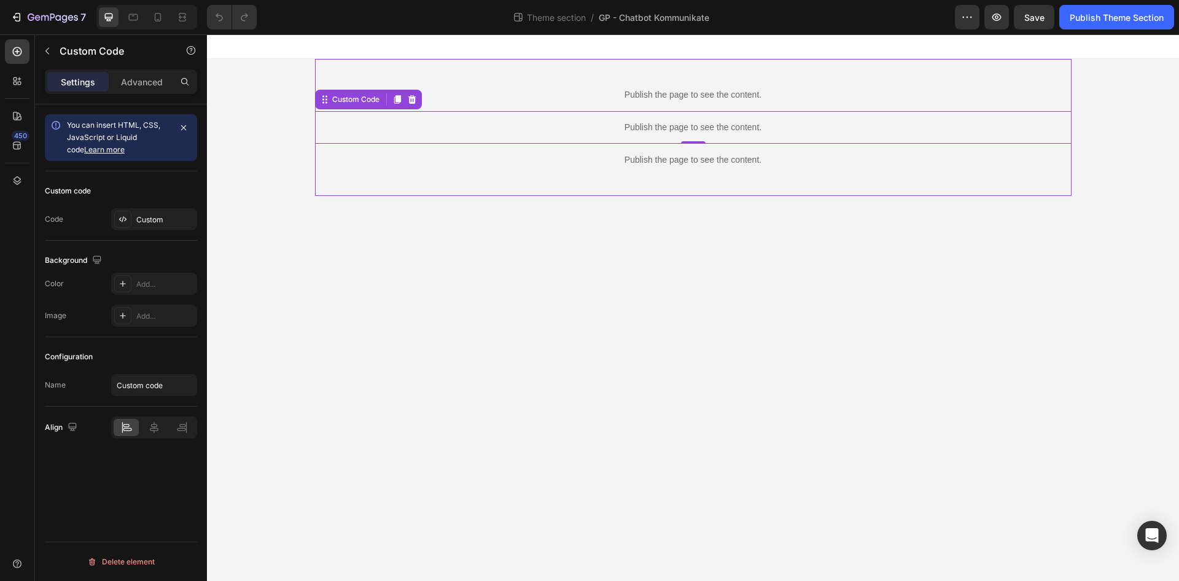
click at [578, 161] on p "Publish the page to see the content." at bounding box center [693, 159] width 756 height 13
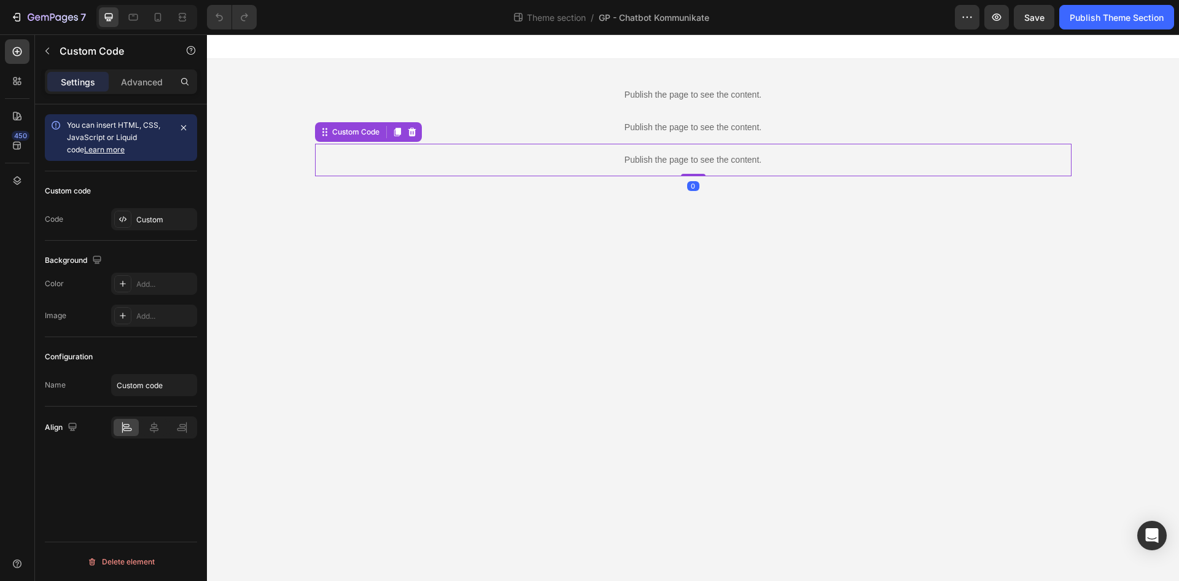
click at [578, 161] on p "Publish the page to see the content." at bounding box center [693, 159] width 756 height 13
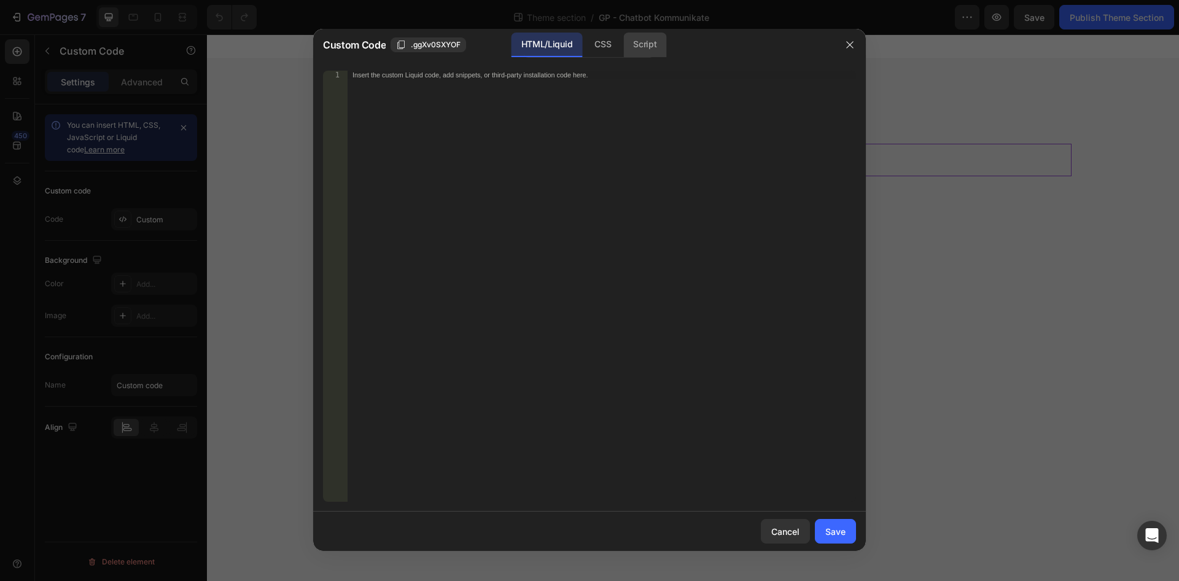
click at [639, 52] on div "Script" at bounding box center [644, 45] width 43 height 25
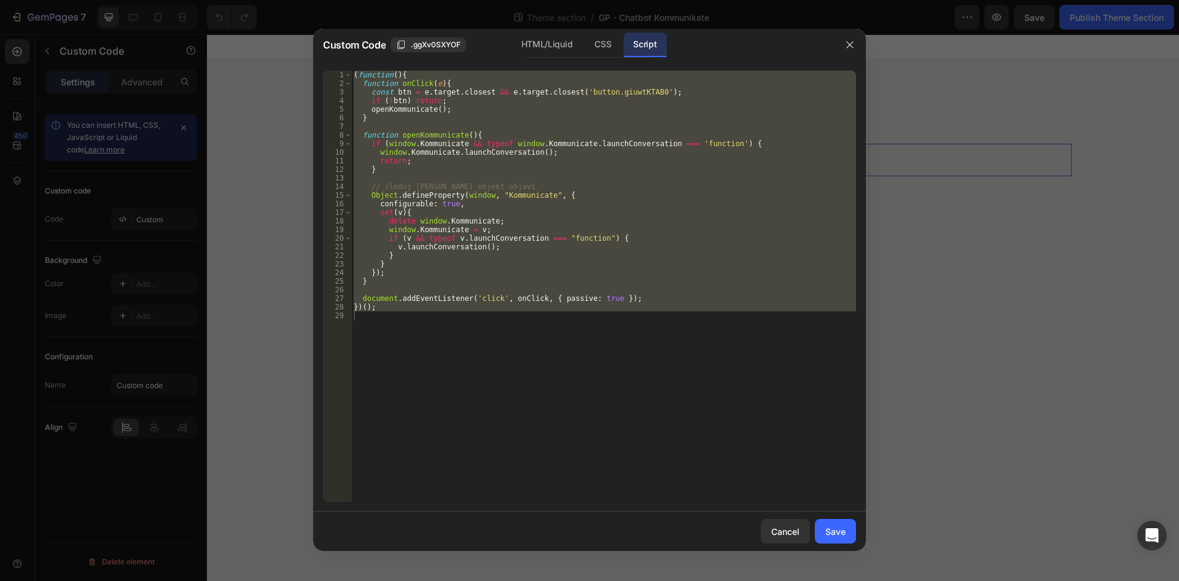
click at [583, 285] on div "( function ( ) { function onClick ( e ) { const btn = e . target . closest && e…" at bounding box center [603, 286] width 505 height 431
drag, startPoint x: 602, startPoint y: 345, endPoint x: 52, endPoint y: -53, distance: 678.4
click at [351, 71] on div "( function ( ) { function onClick ( e ) { const btn = e . target . closest && e…" at bounding box center [603, 286] width 505 height 431
type textarea "(function(){ function onClick(e){"
